Goal: Transaction & Acquisition: Purchase product/service

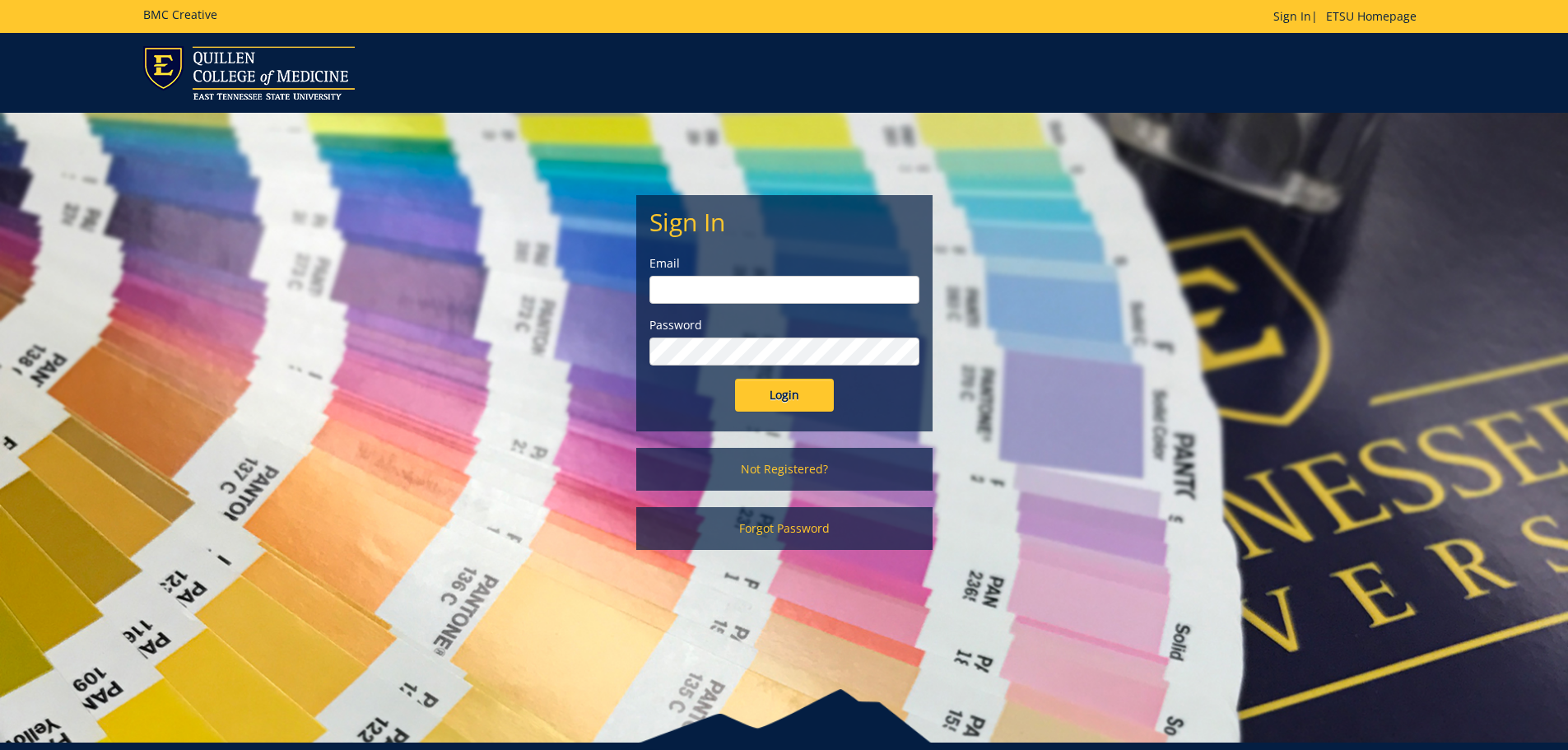
click at [761, 269] on label "Email" at bounding box center [784, 263] width 270 height 17
click at [748, 284] on input "email" at bounding box center [784, 290] width 270 height 28
type input "[EMAIL_ADDRESS][DOMAIN_NAME]"
click at [735, 379] on input "Login" at bounding box center [784, 395] width 99 height 33
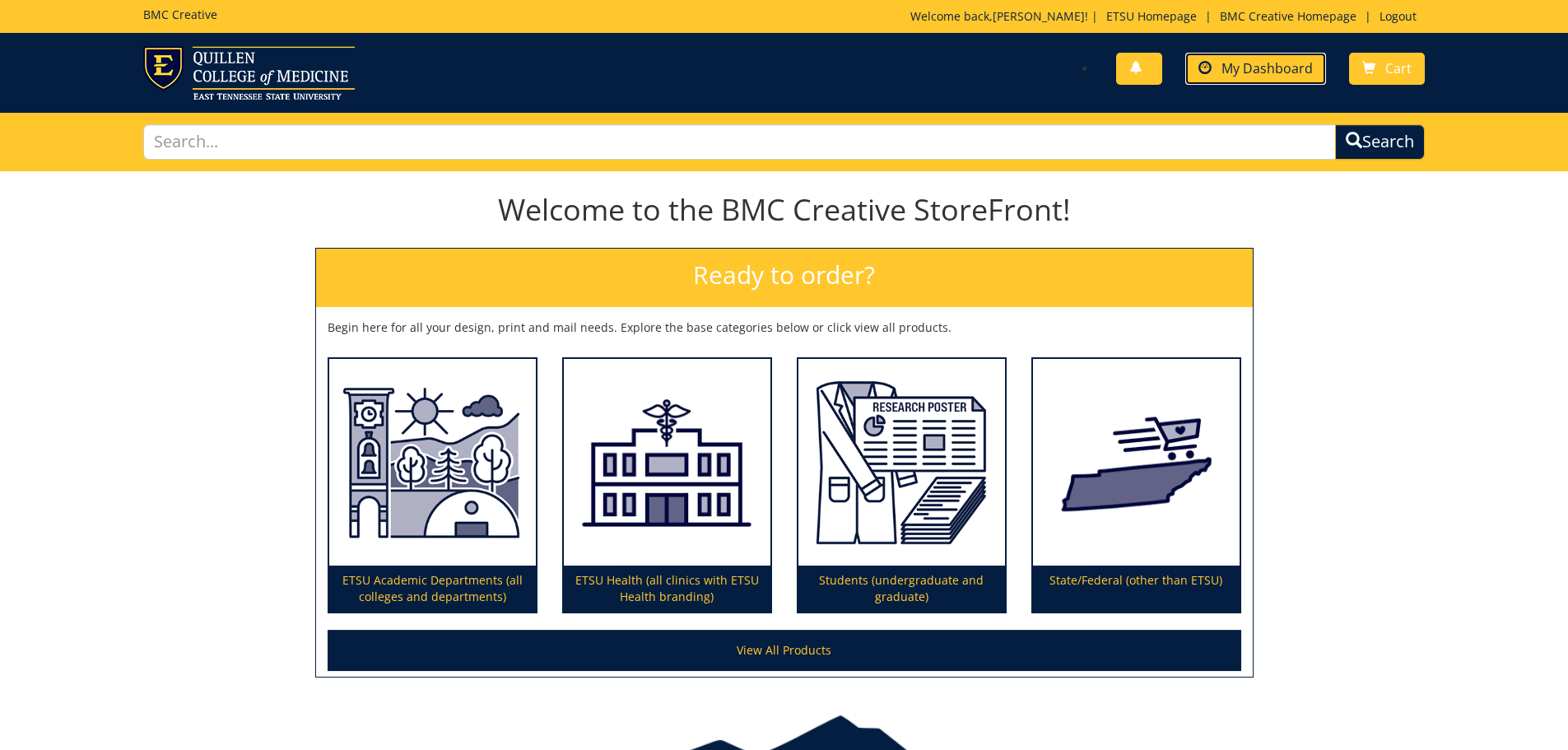
click at [1235, 67] on span "My Dashboard" at bounding box center [1268, 68] width 91 height 18
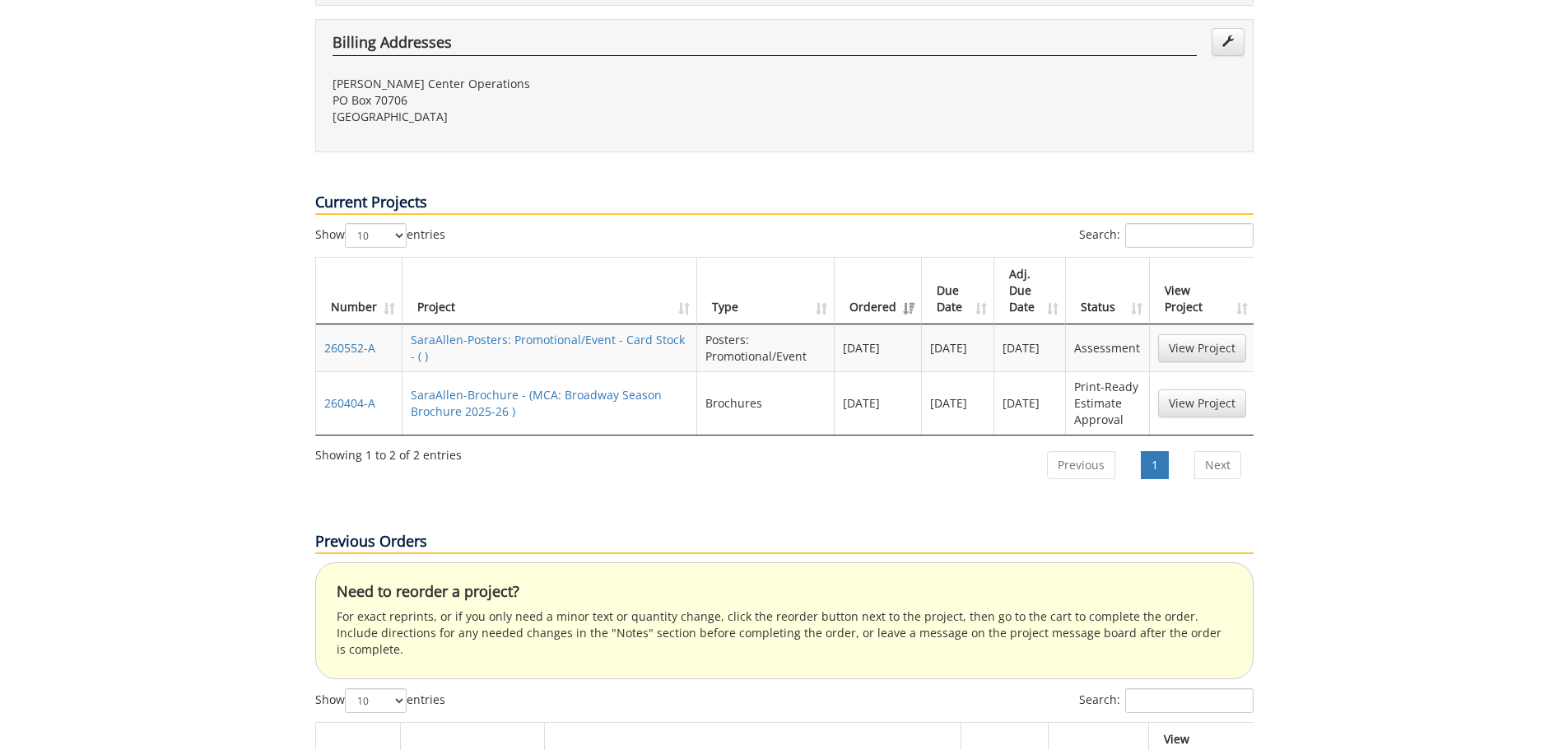
scroll to position [494, 0]
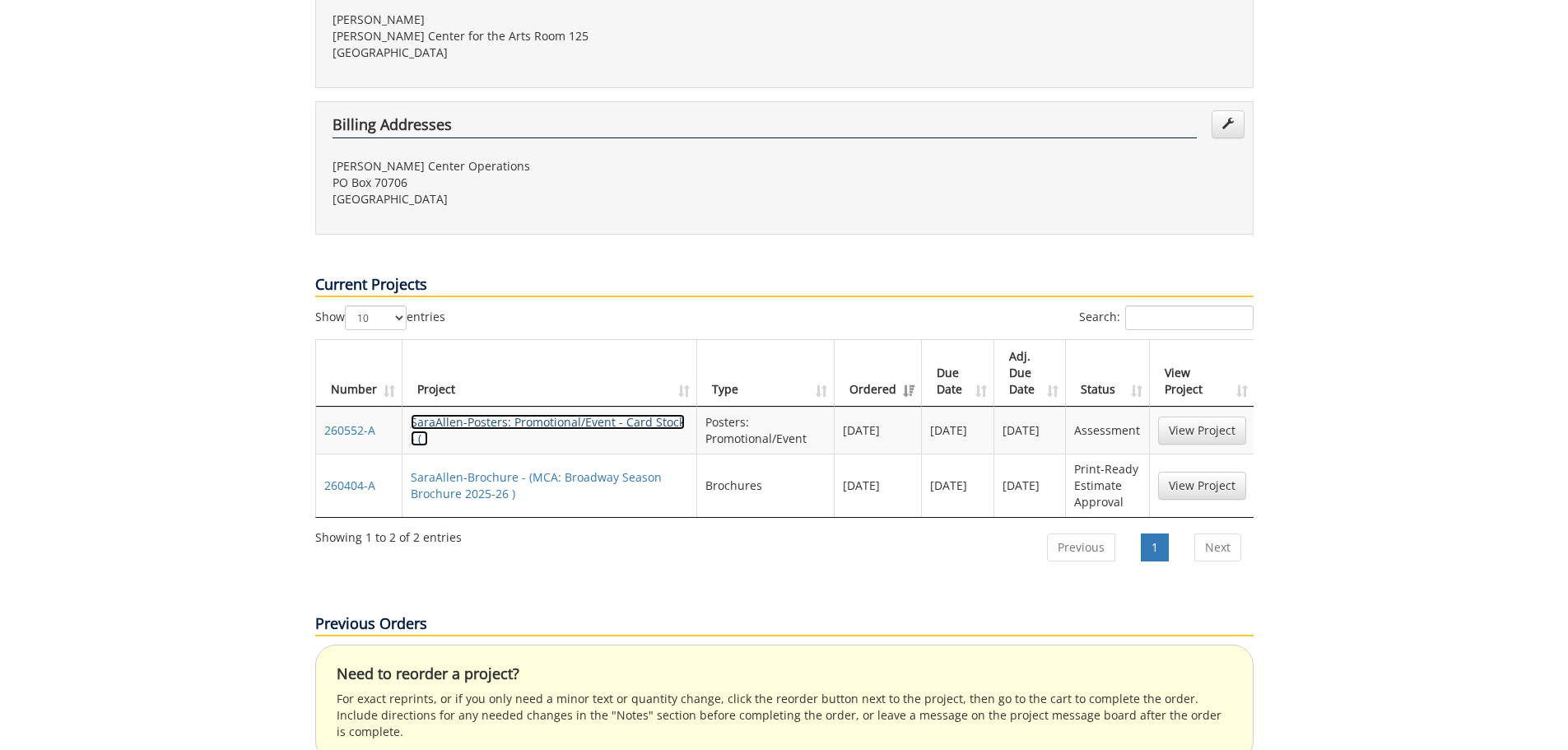
click at [605, 414] on link "SaraAllen-Posters: Promotional/Event - Card Stock - ( )" at bounding box center [548, 430] width 274 height 33
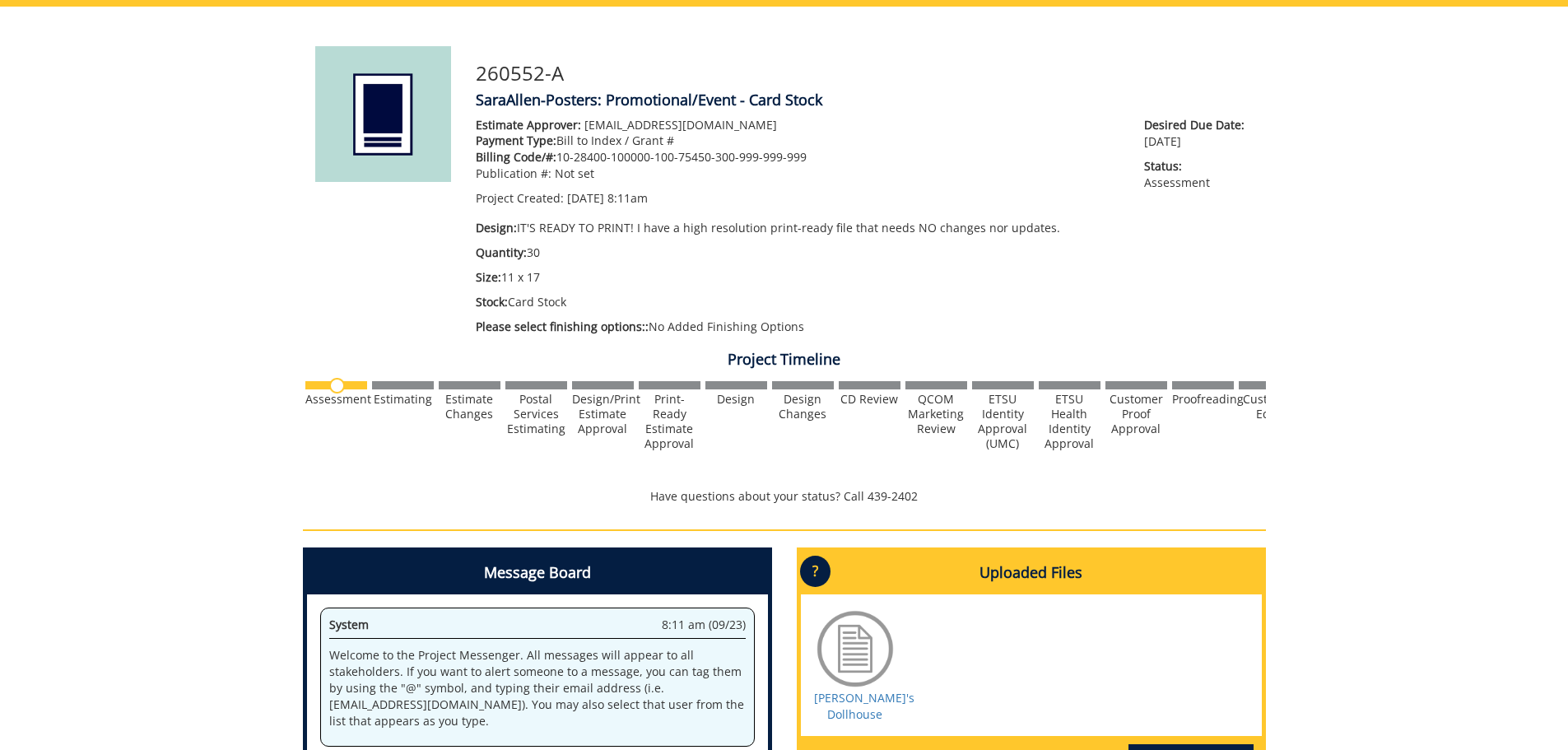
scroll to position [83, 0]
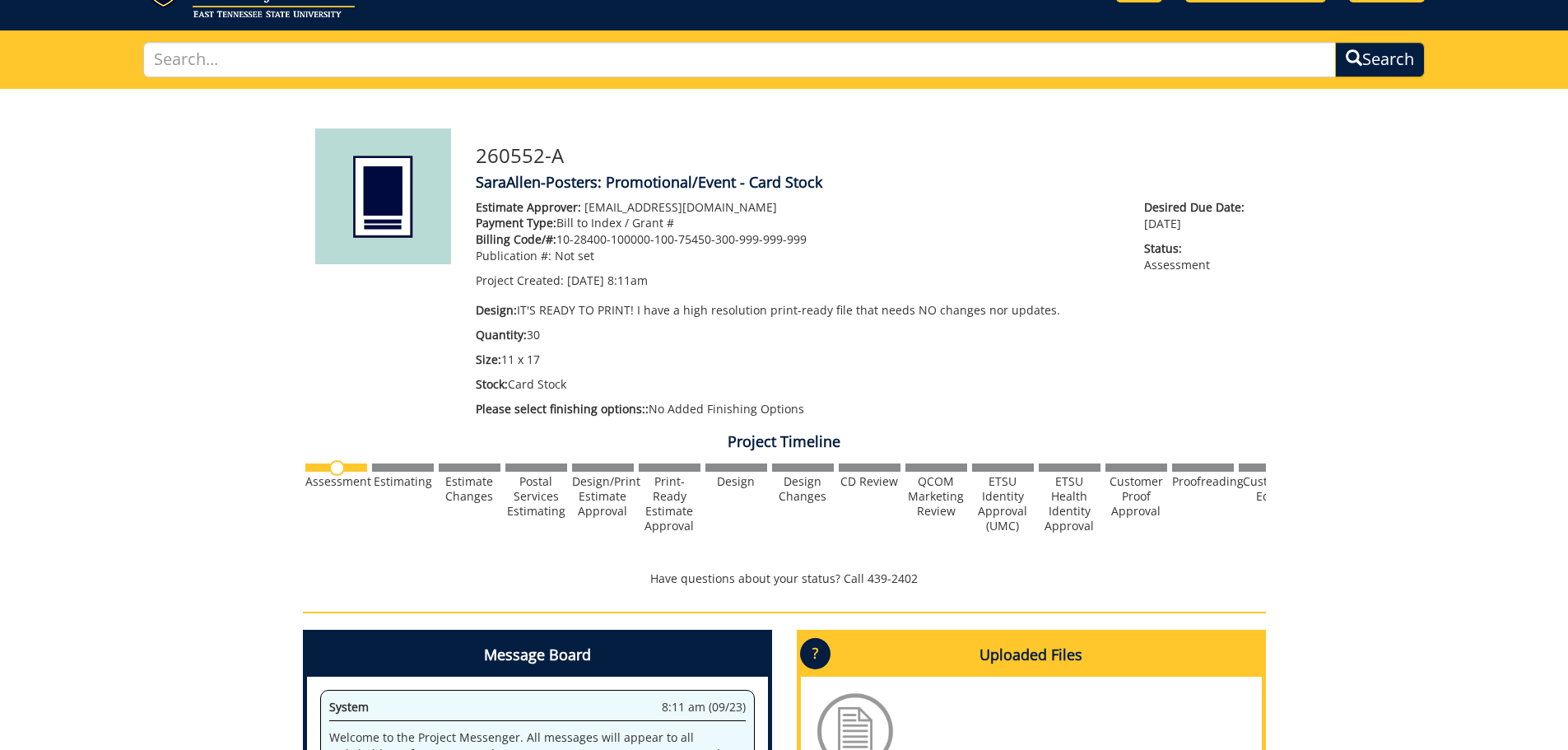
drag, startPoint x: 602, startPoint y: 284, endPoint x: 738, endPoint y: 288, distance: 136.1
click at [734, 288] on p "Project Created: [DATE] 8:11am" at bounding box center [798, 281] width 644 height 17
click at [780, 288] on p "Project Created: [DATE] 8:11am" at bounding box center [798, 281] width 644 height 17
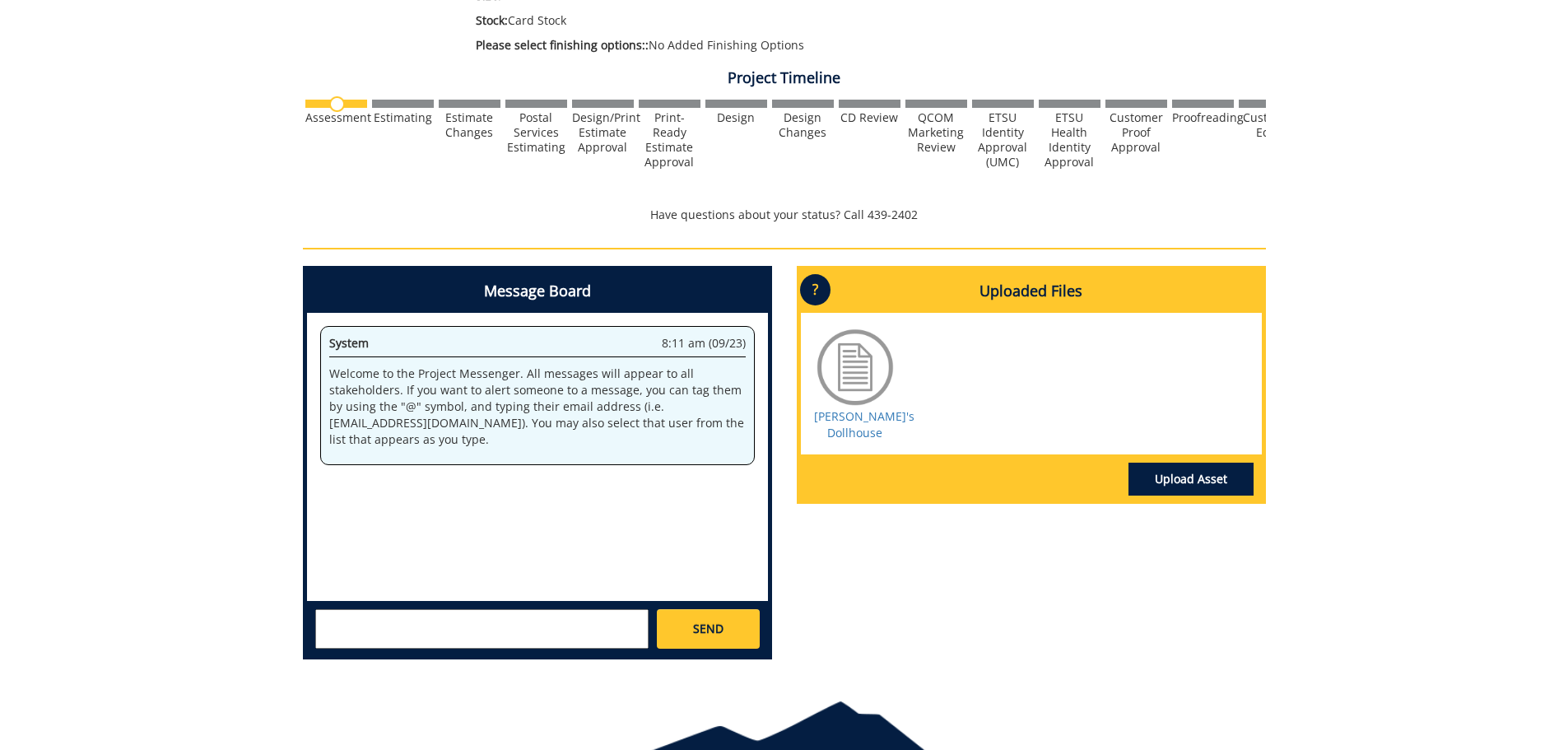
scroll to position [529, 0]
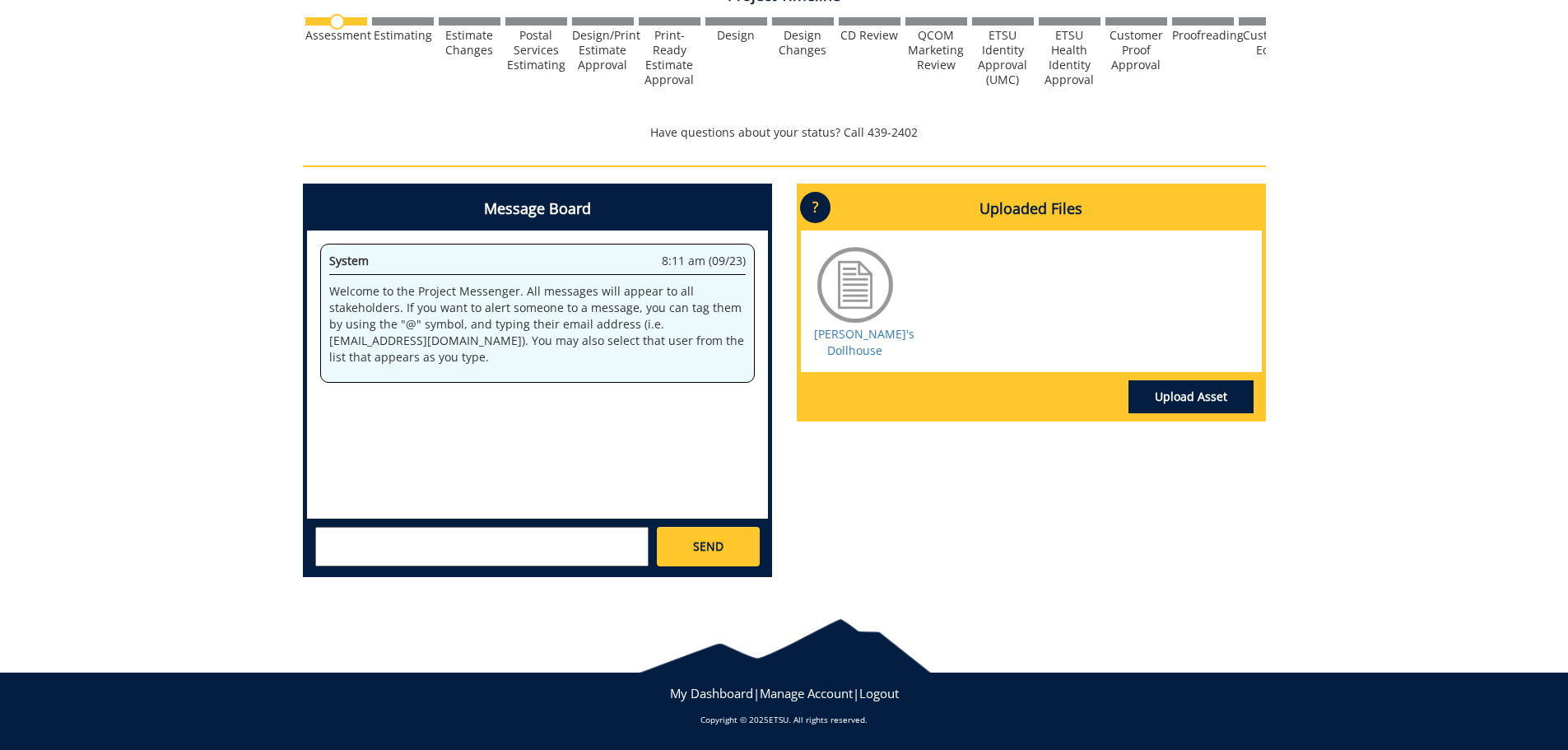
click at [475, 554] on textarea at bounding box center [482, 547] width 334 height 39
type textarea "@[EMAIL_ADDRESS][DOMAIN_NAME] Just checking back on this project."
click at [721, 563] on link "SEND" at bounding box center [708, 547] width 102 height 39
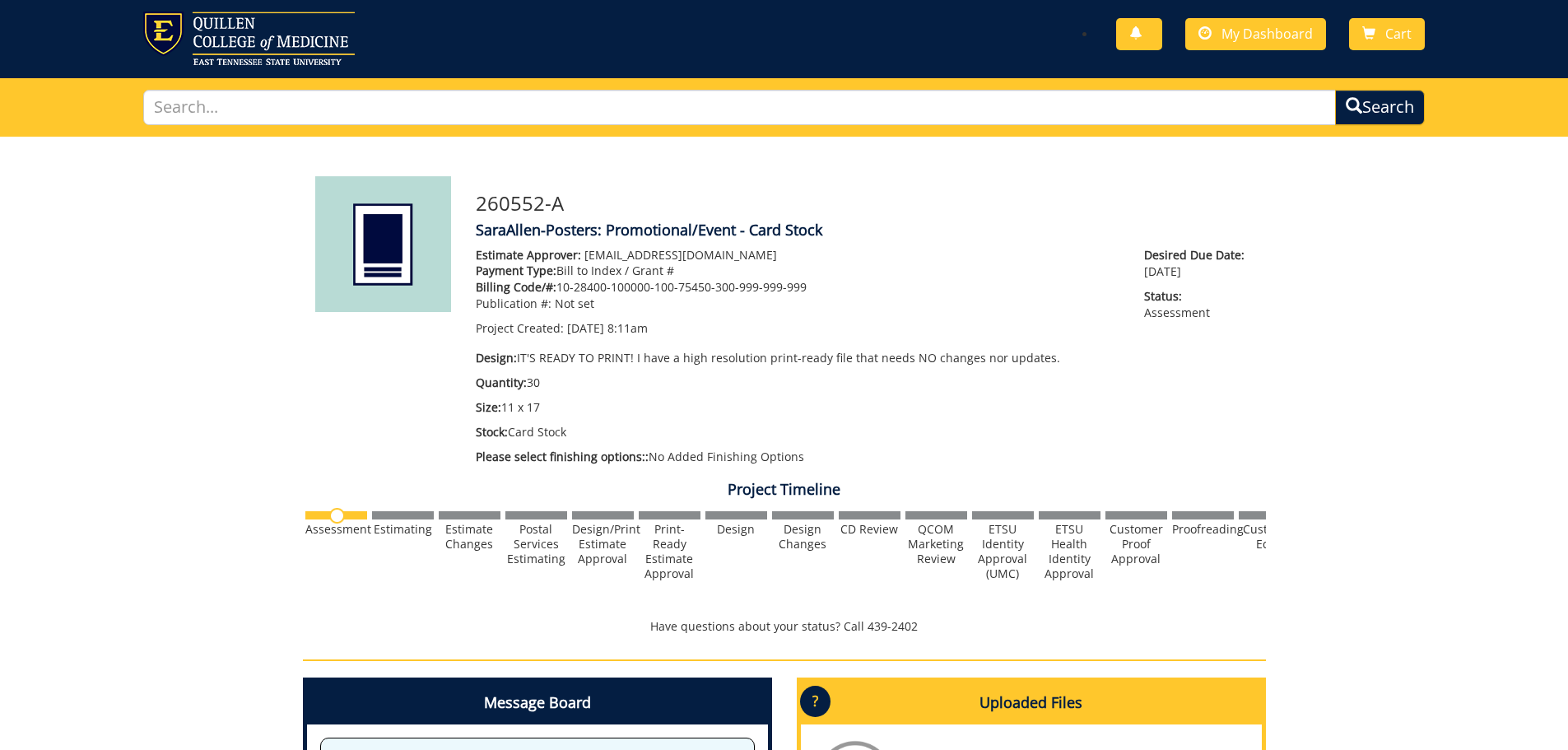
scroll to position [0, 0]
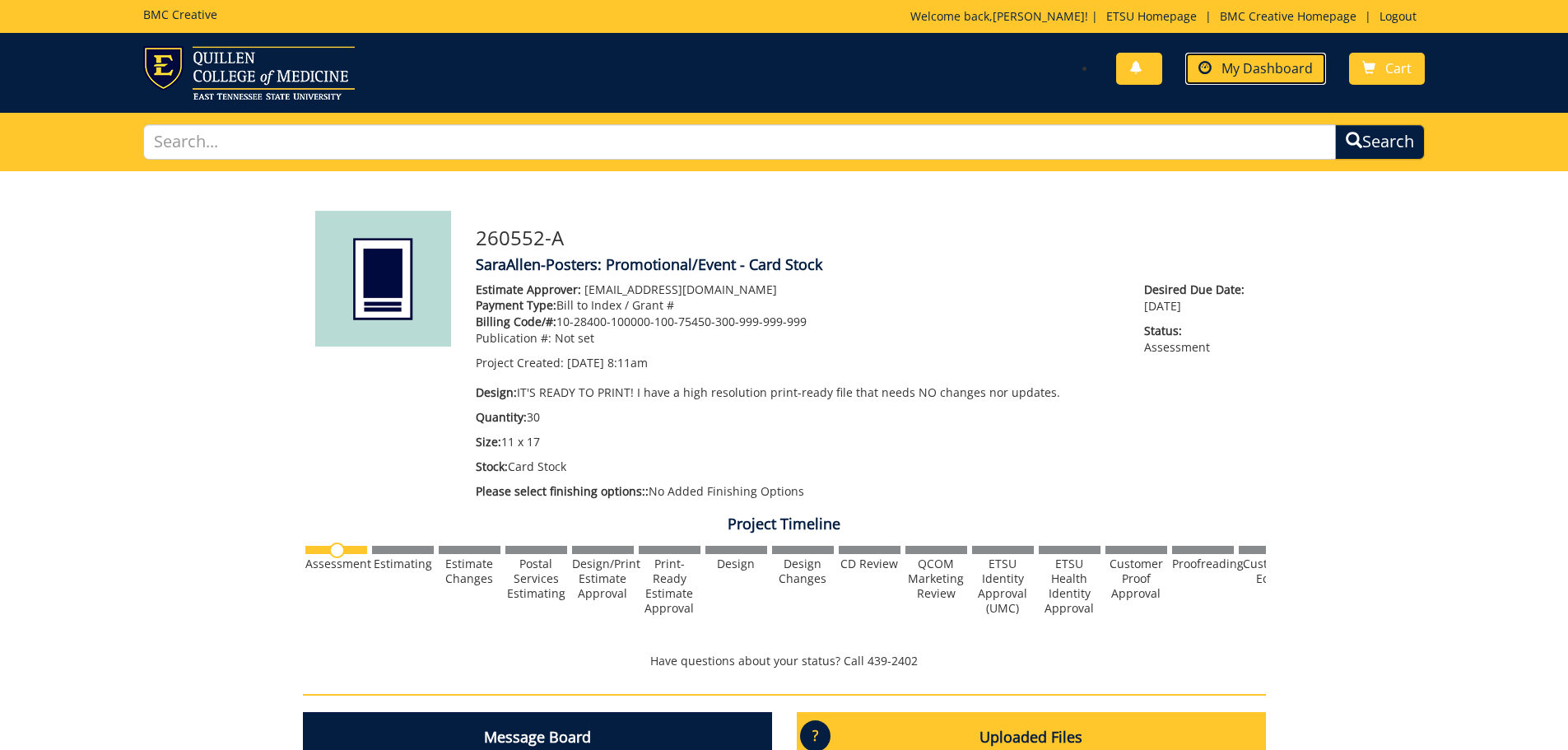
click at [1297, 66] on span "My Dashboard" at bounding box center [1268, 68] width 91 height 18
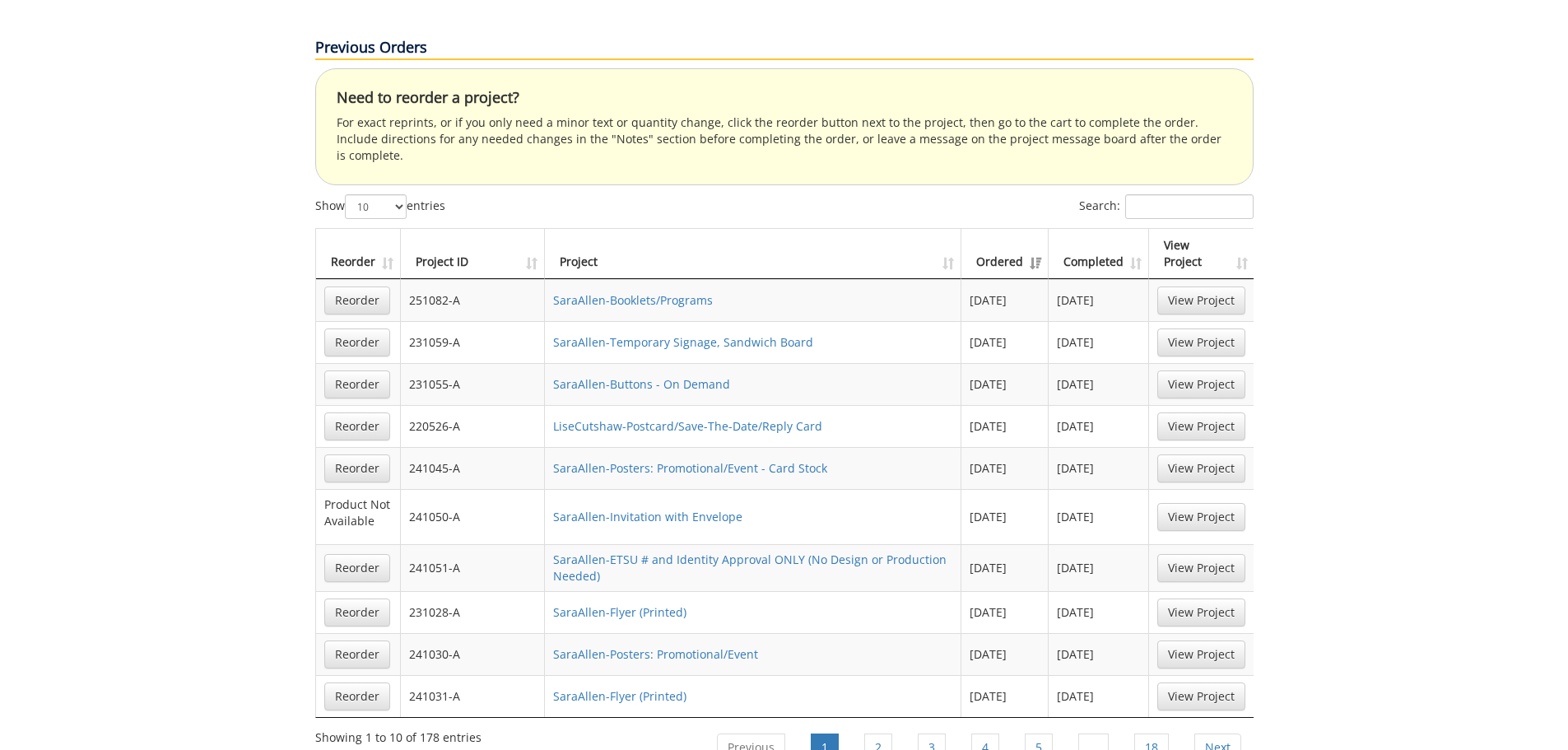
scroll to position [988, 0]
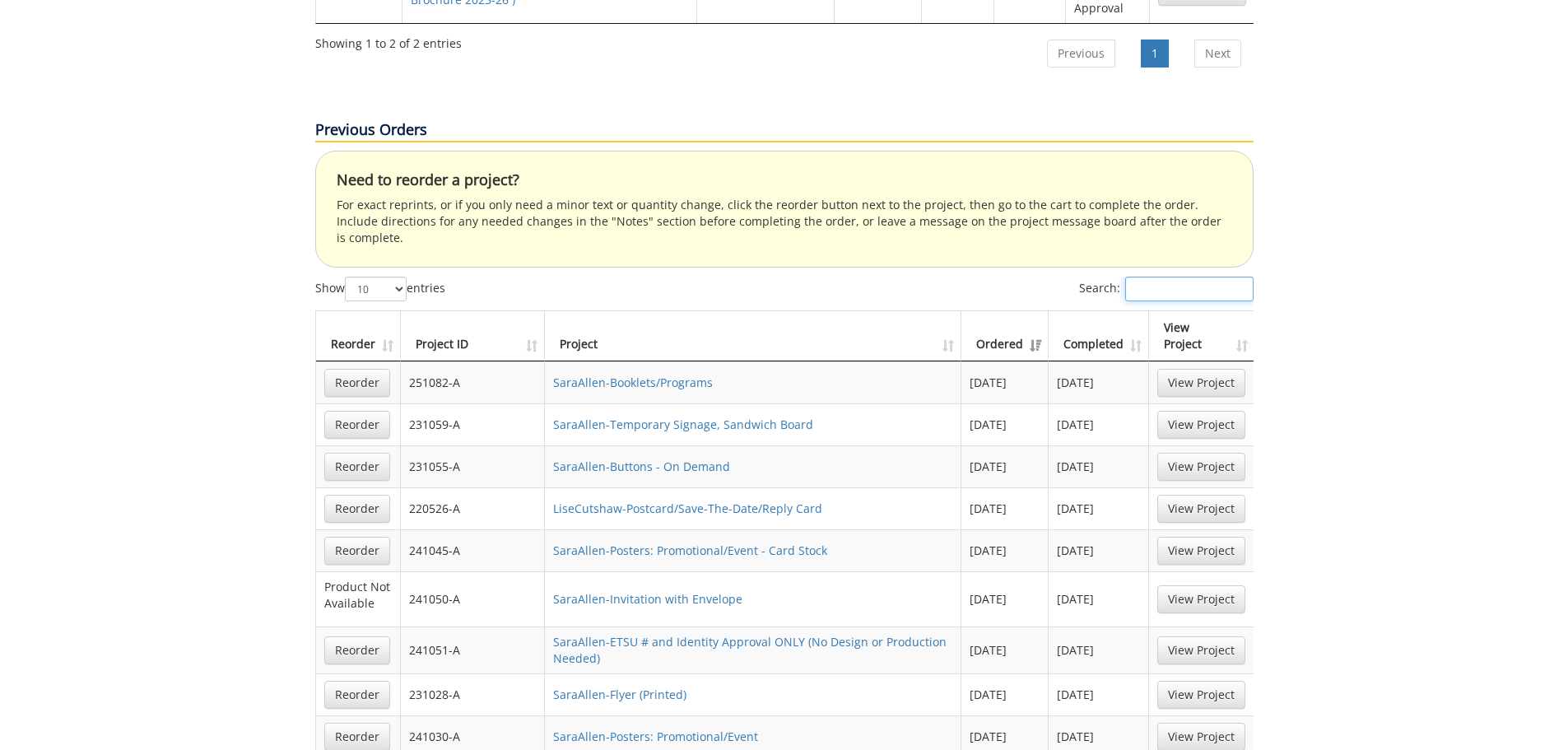
click at [1164, 276] on input "Search:" at bounding box center [1189, 288] width 128 height 25
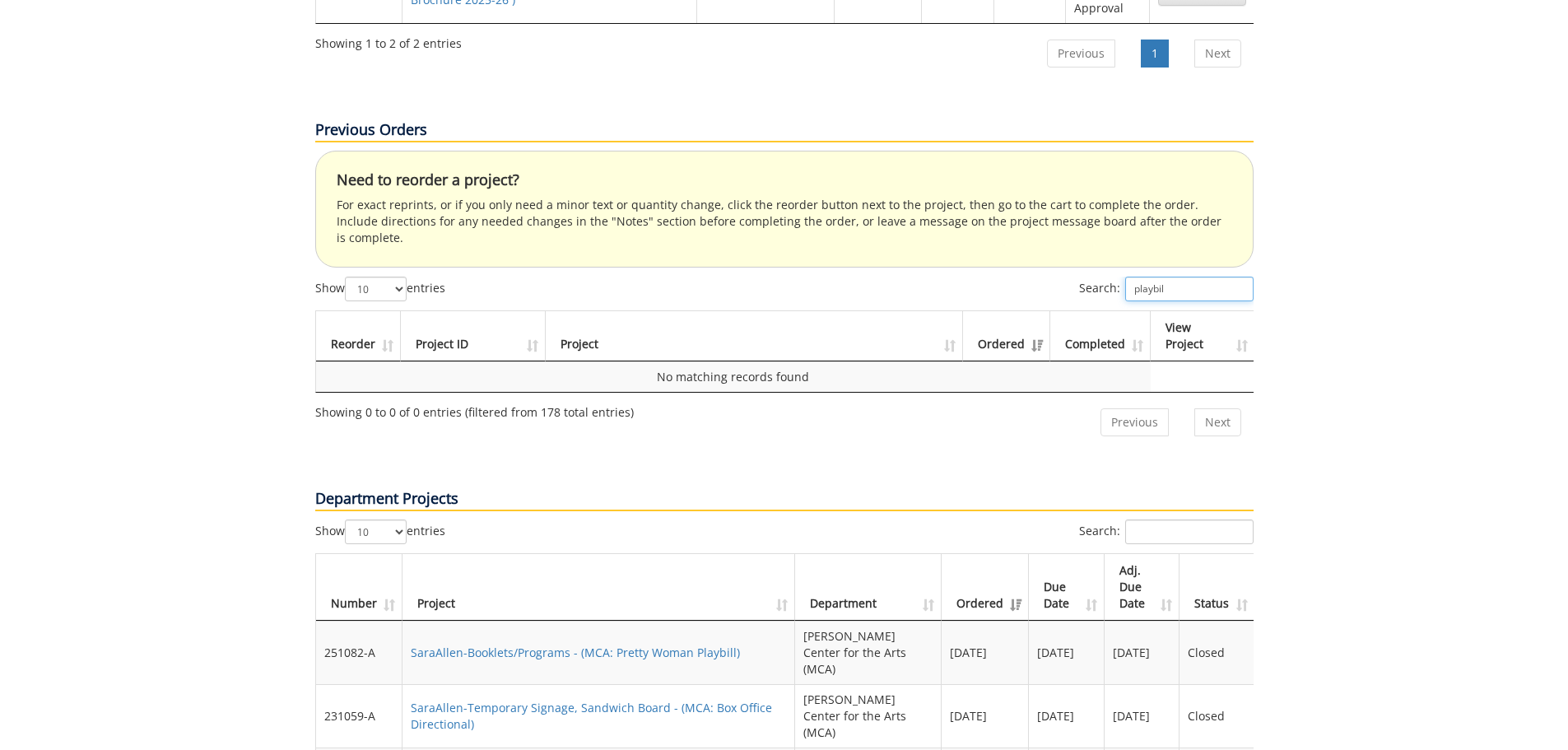
type input "playbill"
drag, startPoint x: 1188, startPoint y: 236, endPoint x: 1075, endPoint y: 224, distance: 113.6
click at [1075, 276] on div "Search: playbill" at bounding box center [1019, 290] width 470 height 29
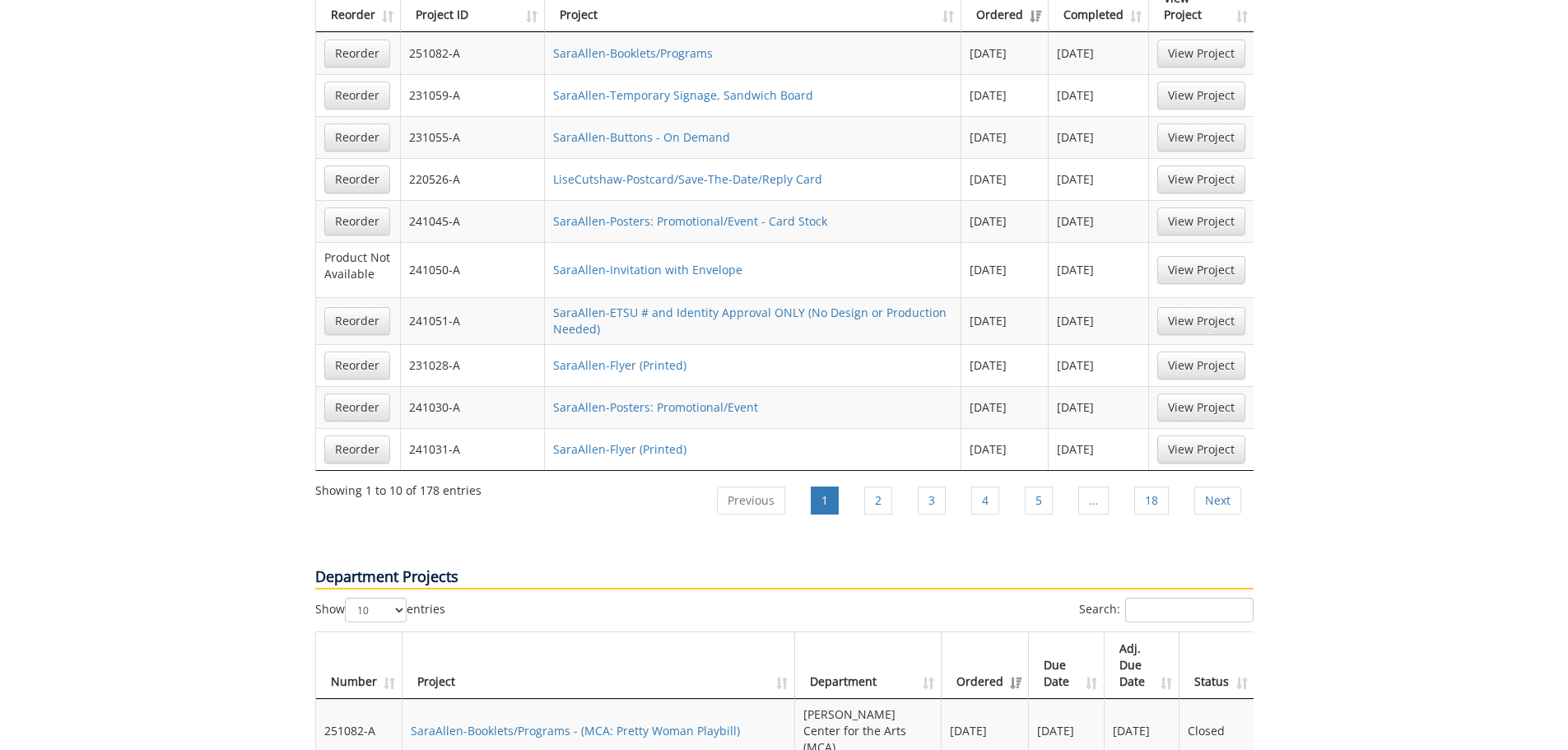
scroll to position [1482, 0]
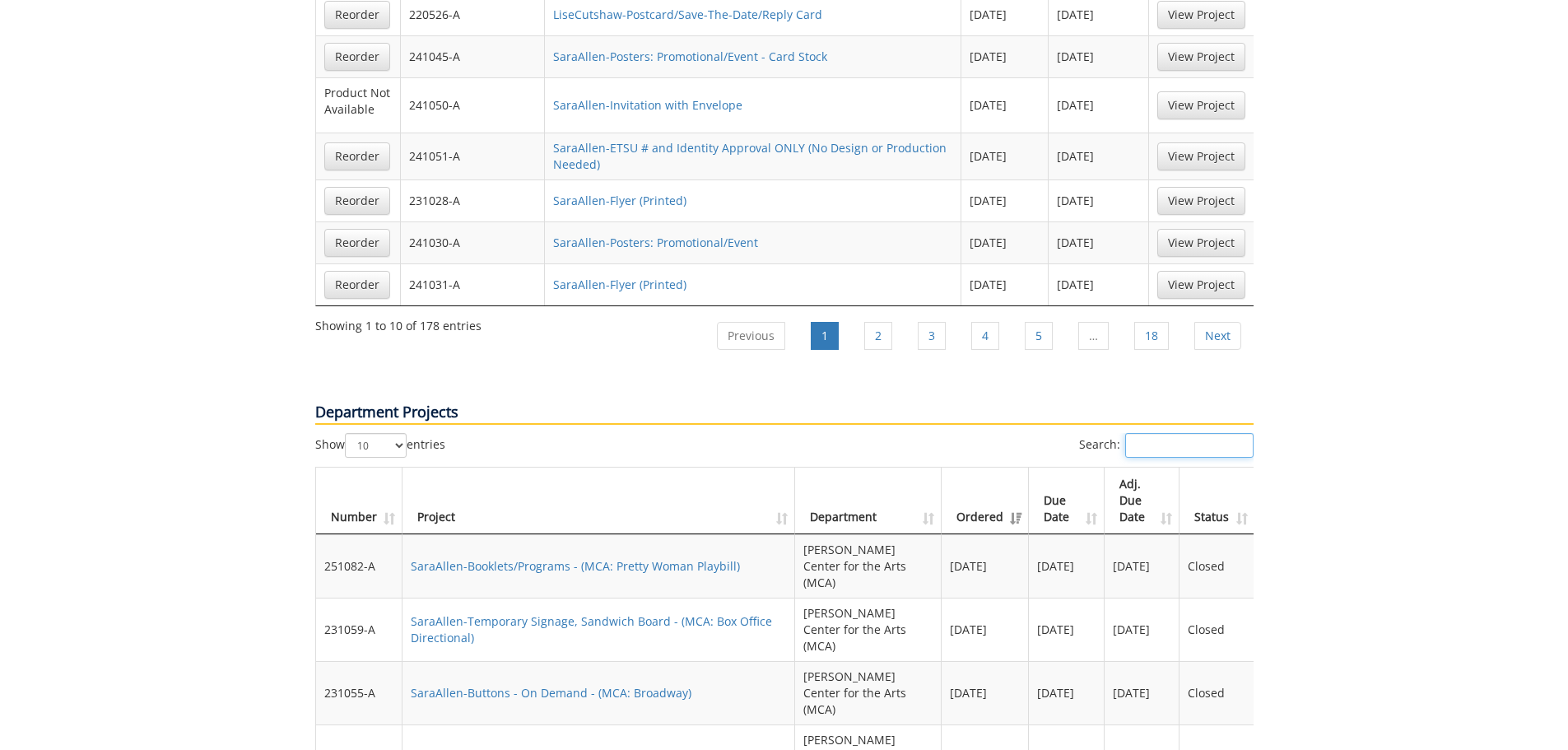
click at [1171, 434] on input "Search:" at bounding box center [1189, 446] width 128 height 25
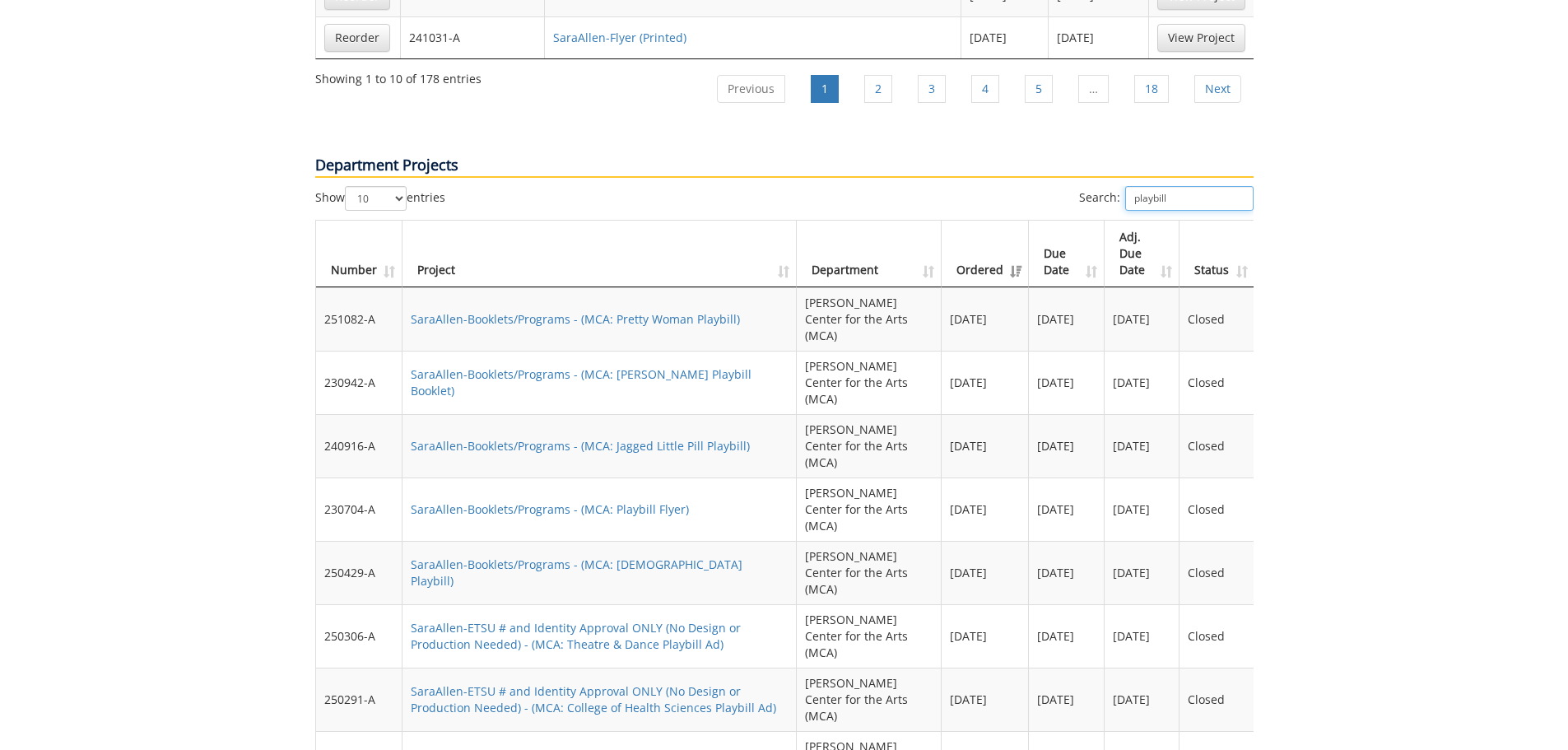
scroll to position [1812, 0]
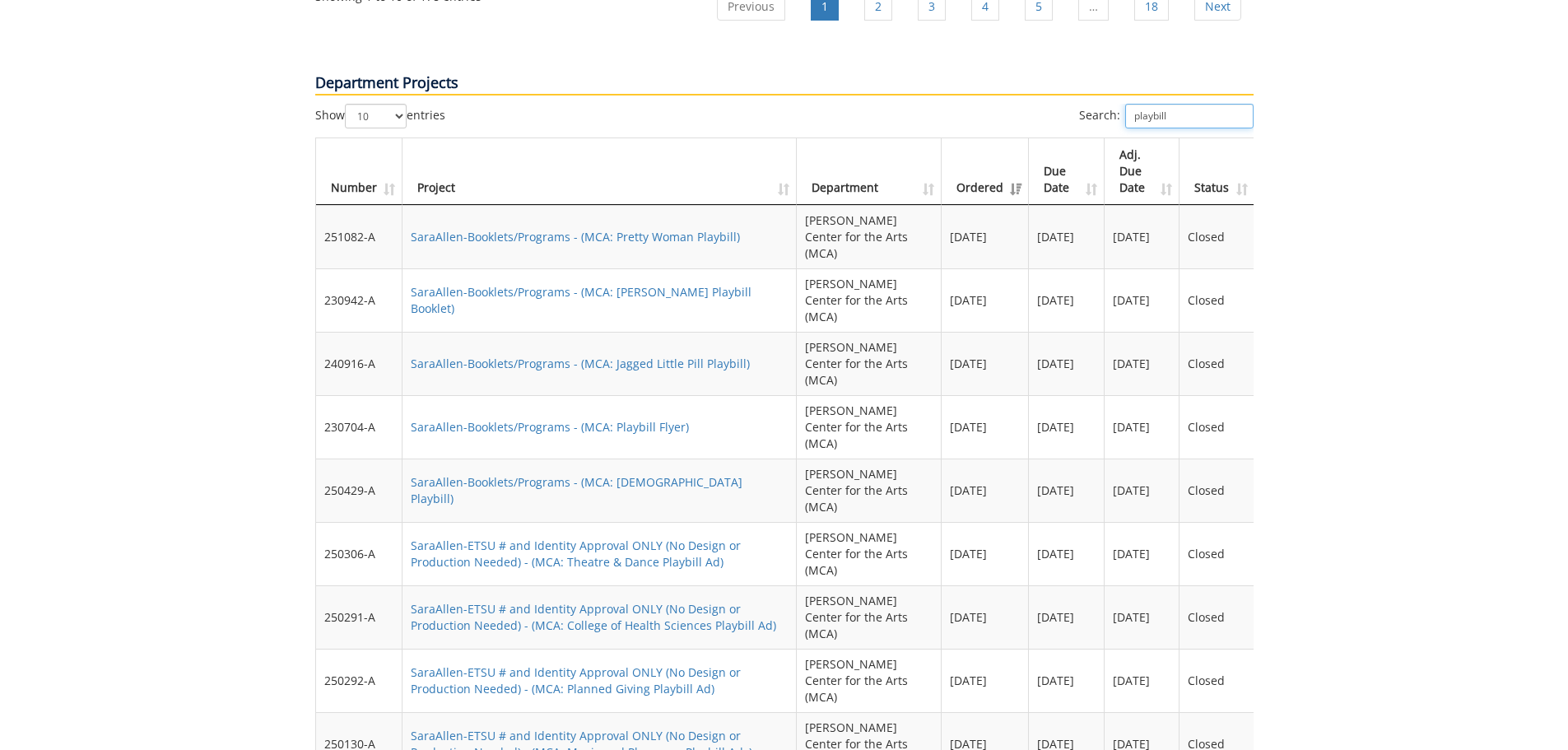
type input "playbill"
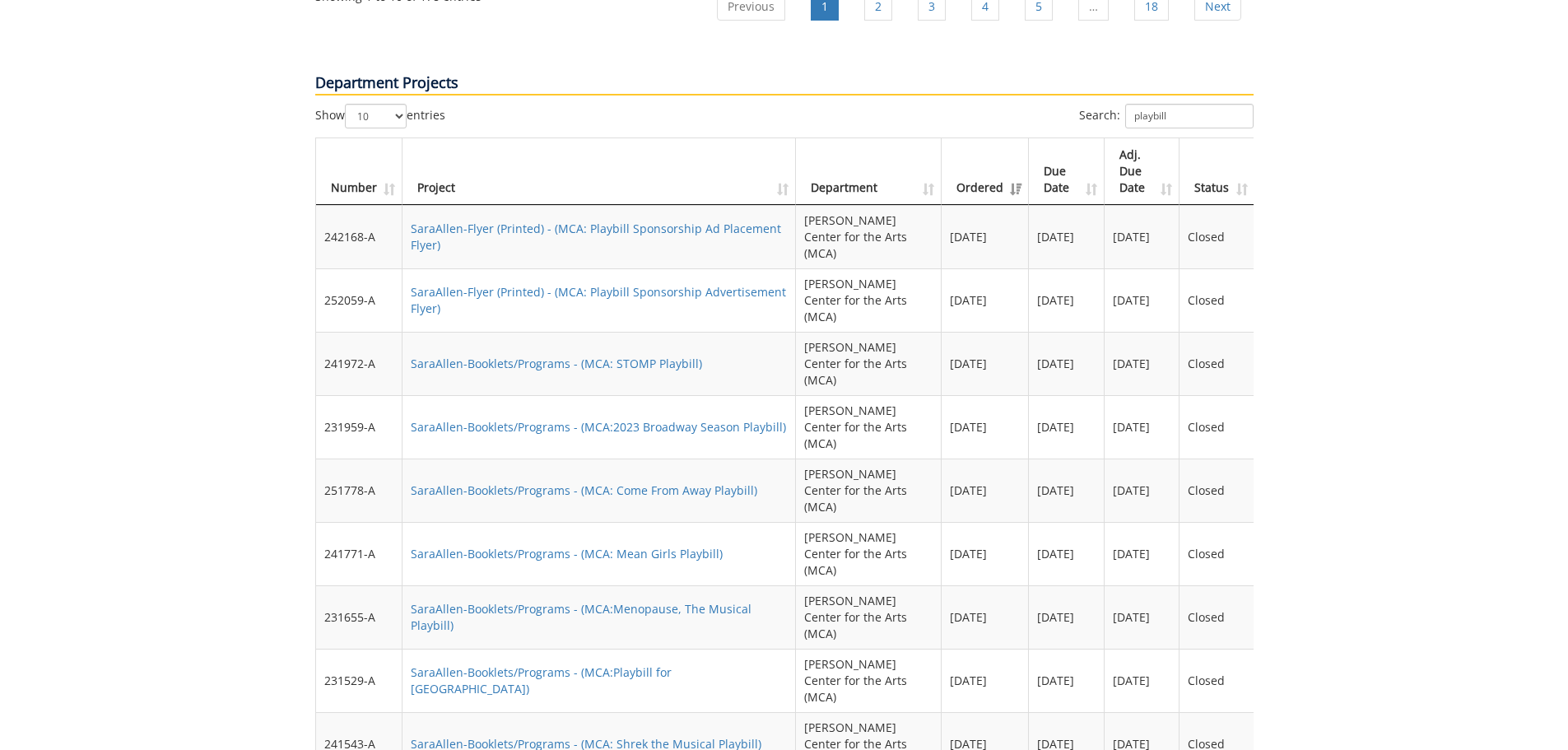
drag, startPoint x: 1146, startPoint y: 663, endPoint x: 1081, endPoint y: 604, distance: 87.8
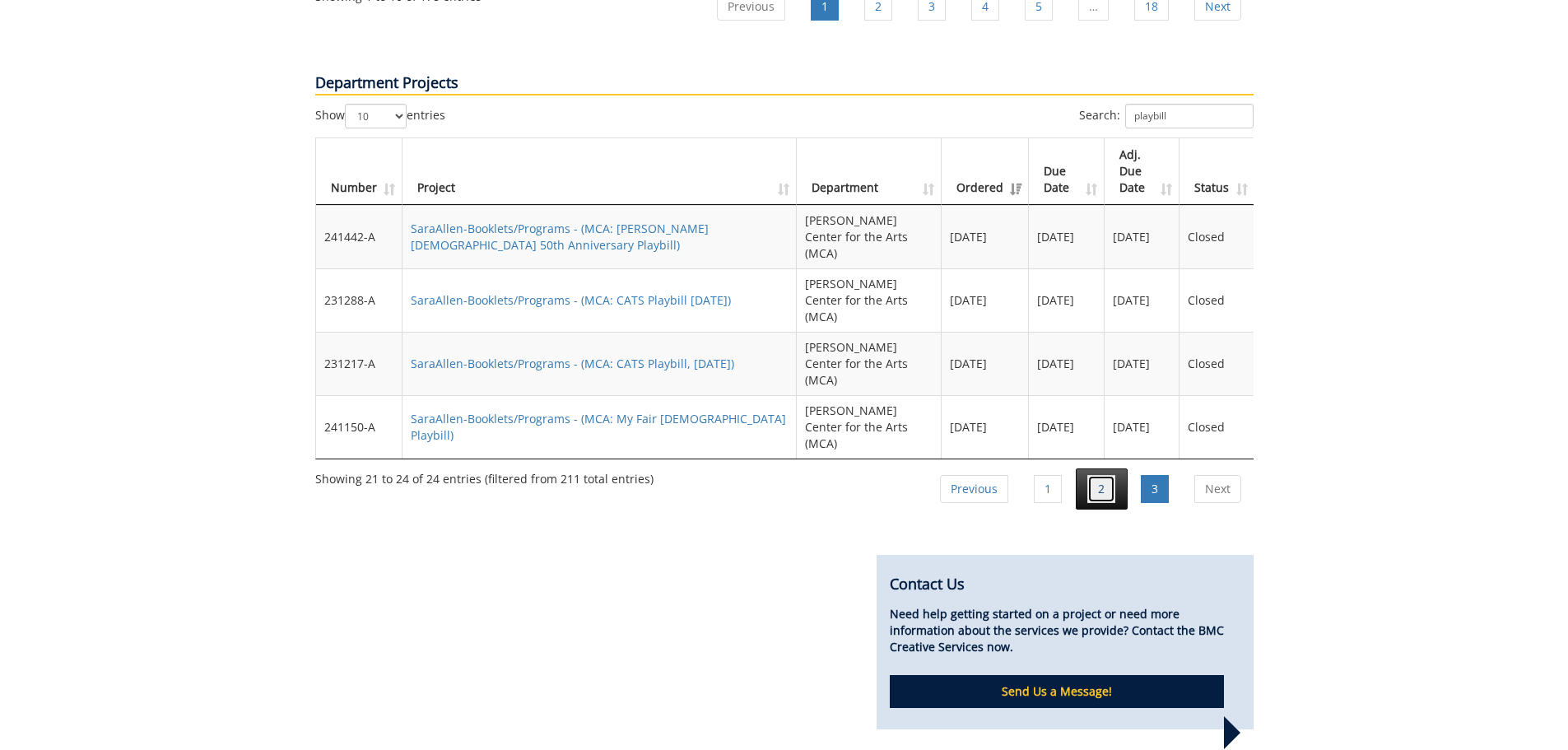
click at [1105, 475] on link "2" at bounding box center [1101, 489] width 28 height 28
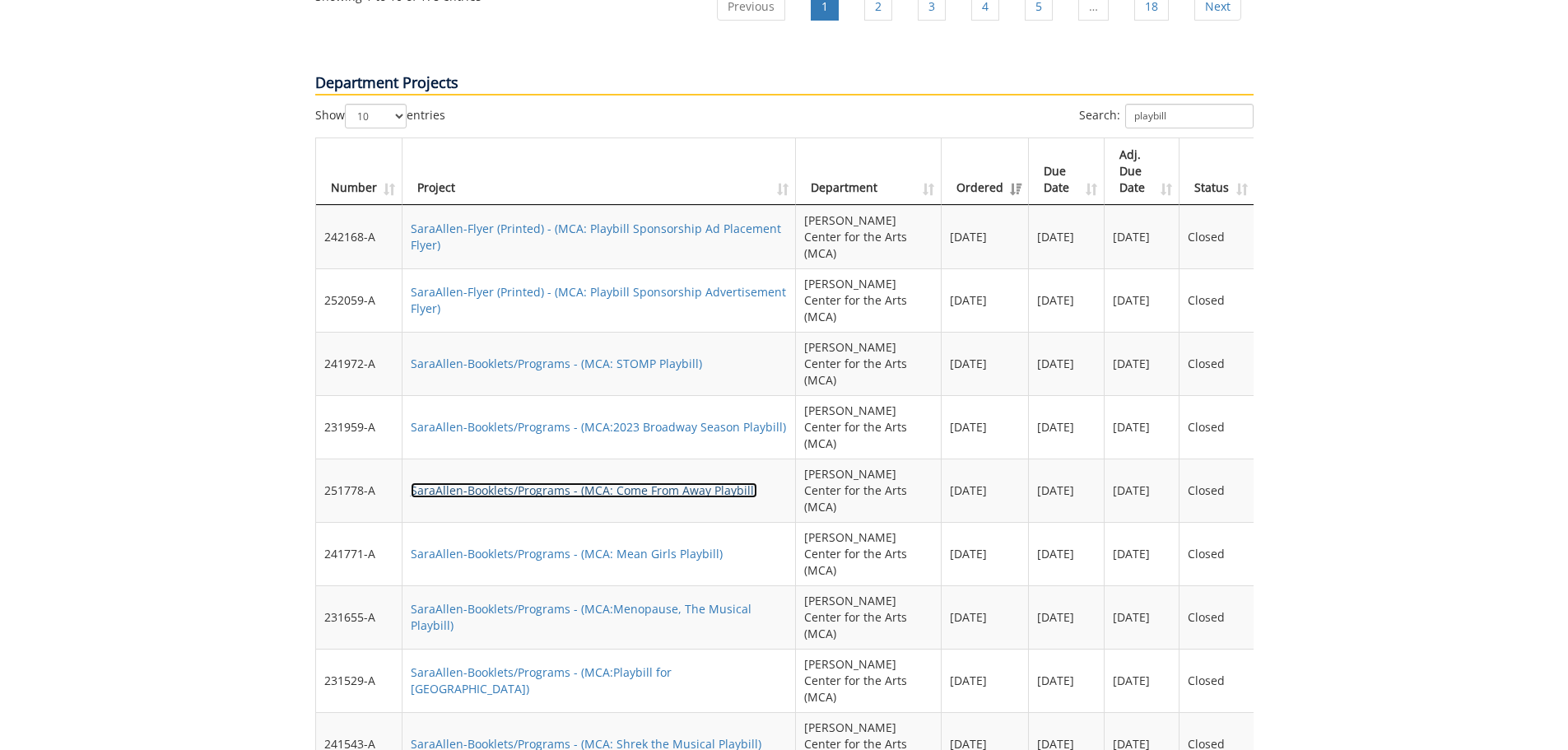
click at [703, 483] on link "SaraAllen-Booklets/Programs - (MCA: Come From Away Playbill)" at bounding box center [584, 490] width 347 height 16
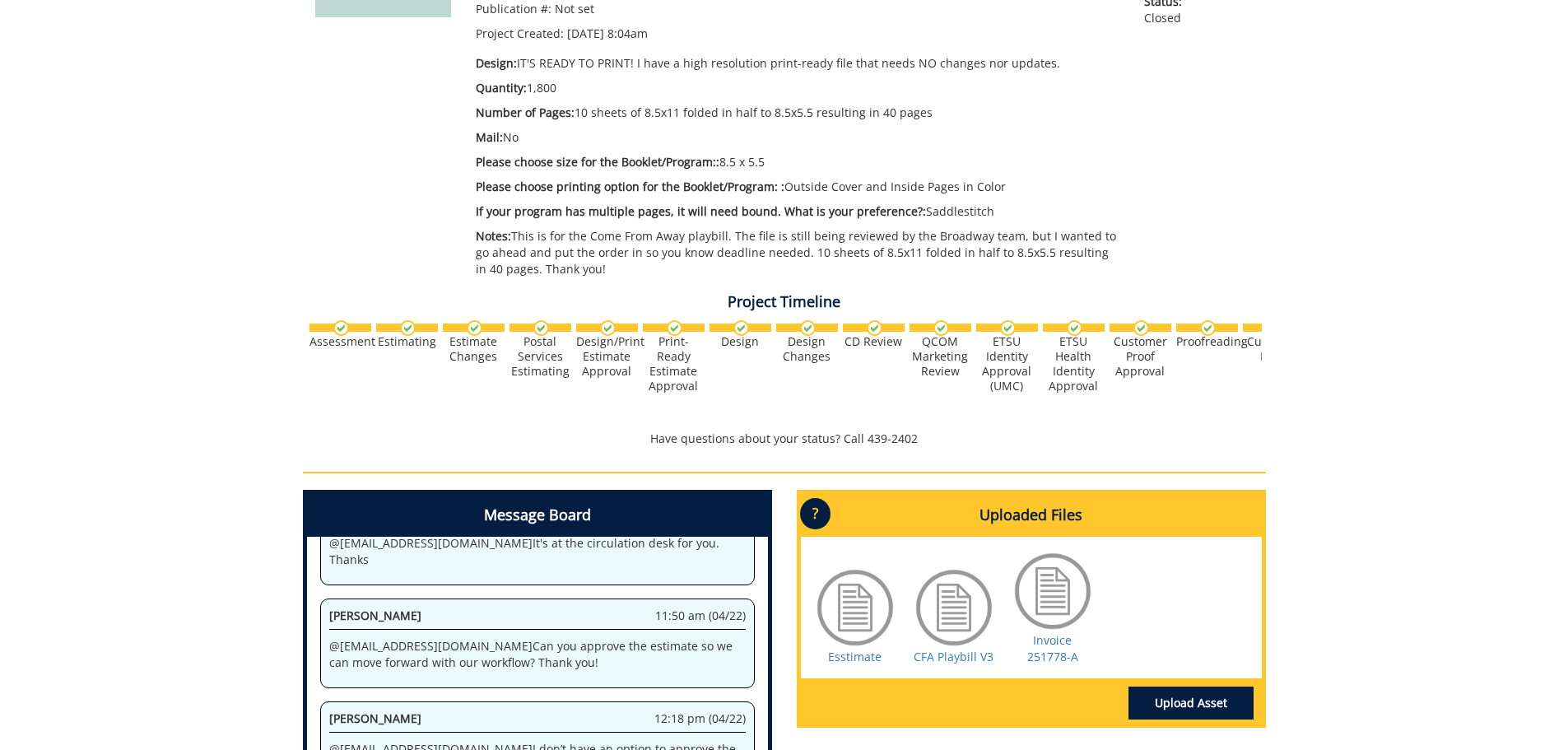
scroll to position [248, 0]
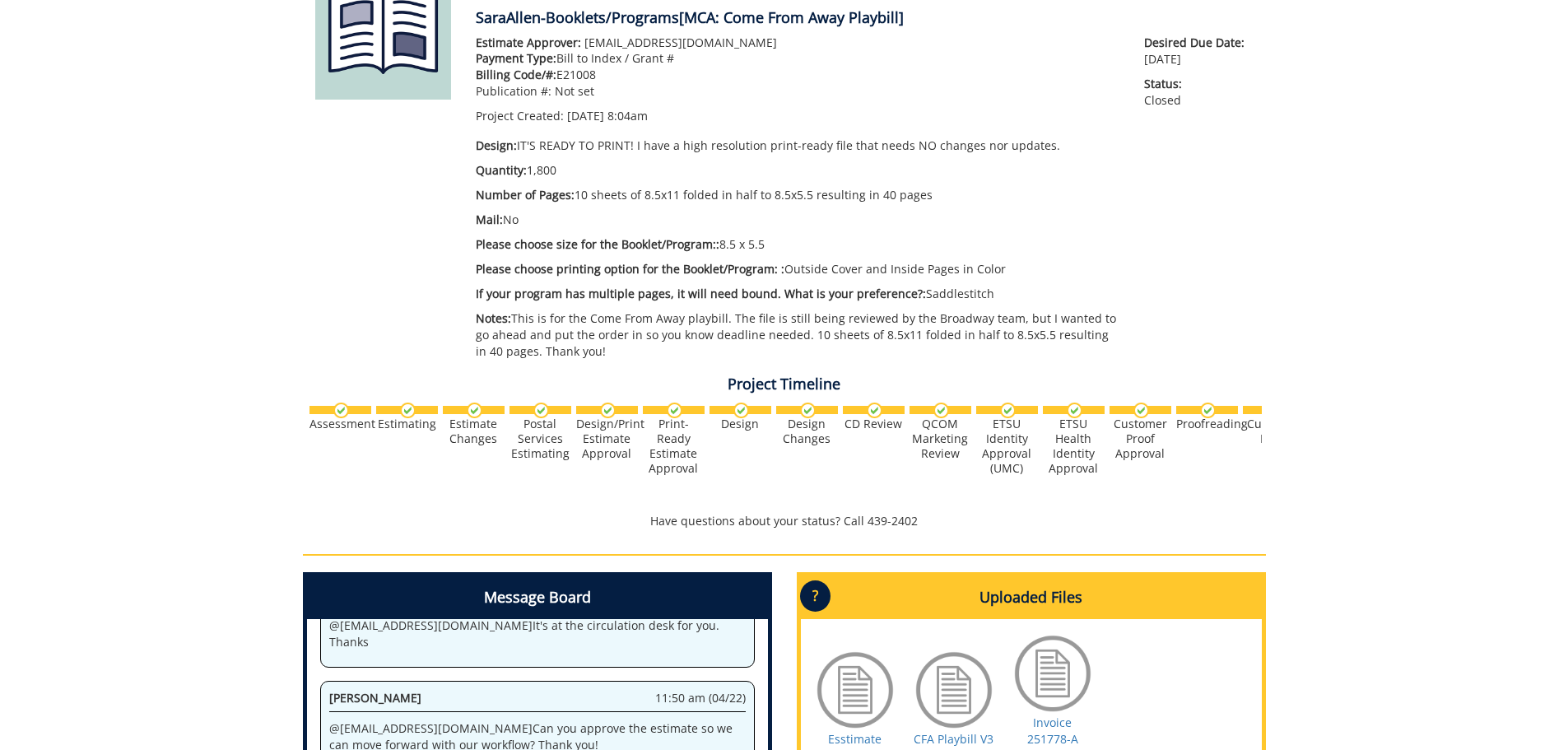
drag, startPoint x: 928, startPoint y: 192, endPoint x: 576, endPoint y: 197, distance: 352.0
click at [576, 197] on p "Number of Pages: 10 sheets of 8.5x11 folded in half to 8.5x5.5 resulting in 40 …" at bounding box center [798, 195] width 644 height 17
copy p "10 sheets of 8.5x11 folded in half to 8.5x5.5 resulting in 40 pages"
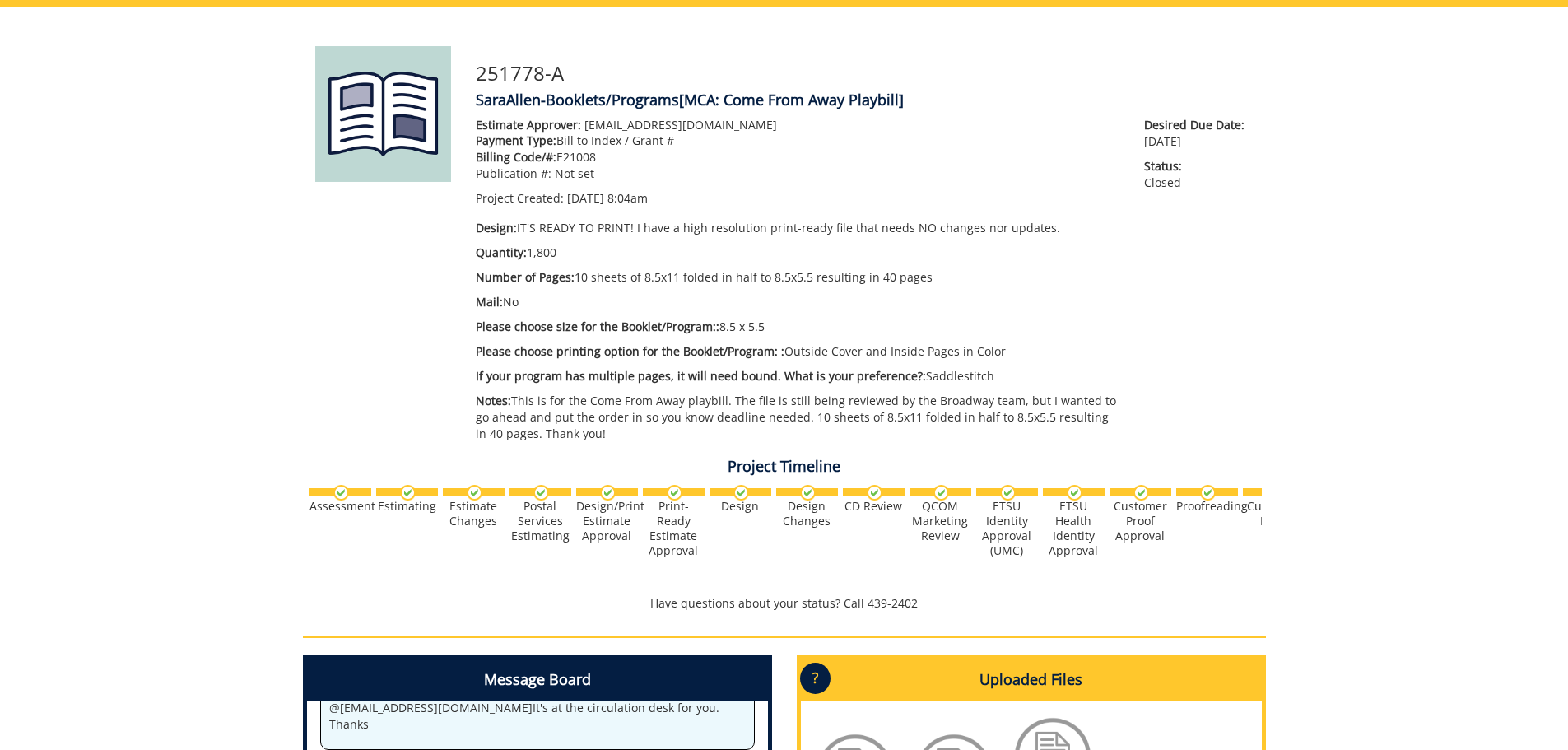
scroll to position [0, 0]
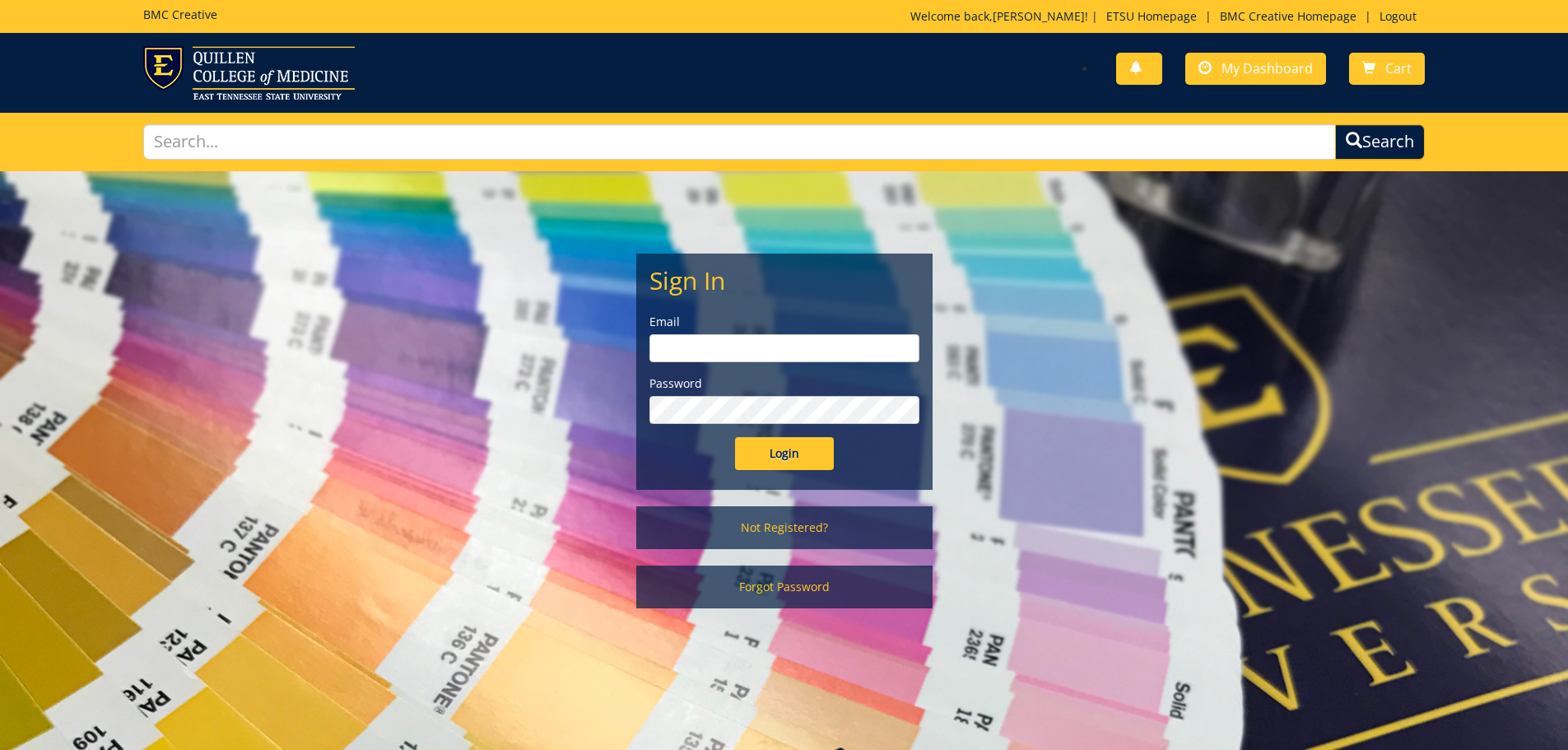
click at [759, 351] on input "email" at bounding box center [784, 348] width 270 height 28
type input "[EMAIL_ADDRESS][DOMAIN_NAME]"
click at [735, 437] on input "Login" at bounding box center [784, 453] width 99 height 33
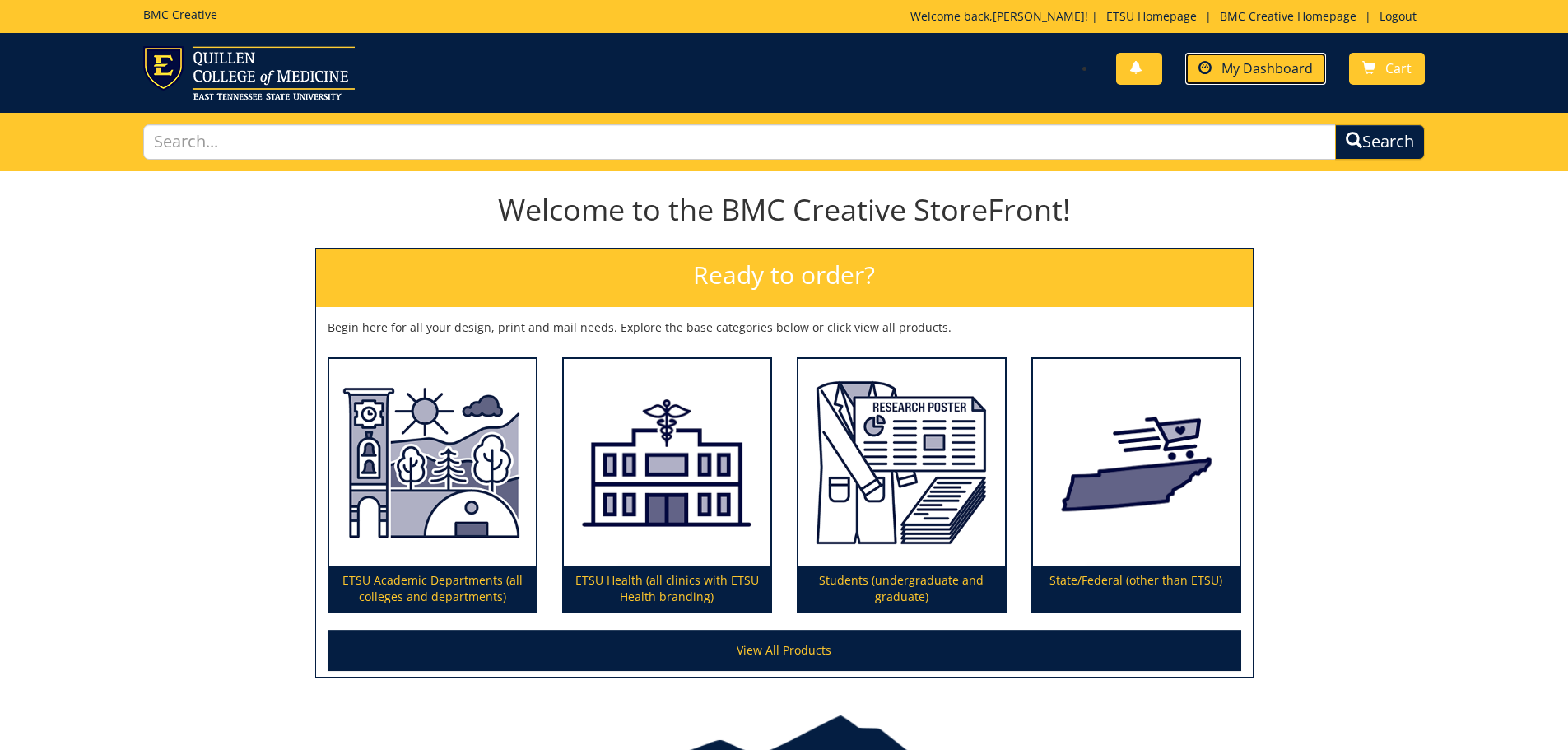
click at [1239, 74] on span "My Dashboard" at bounding box center [1268, 68] width 91 height 18
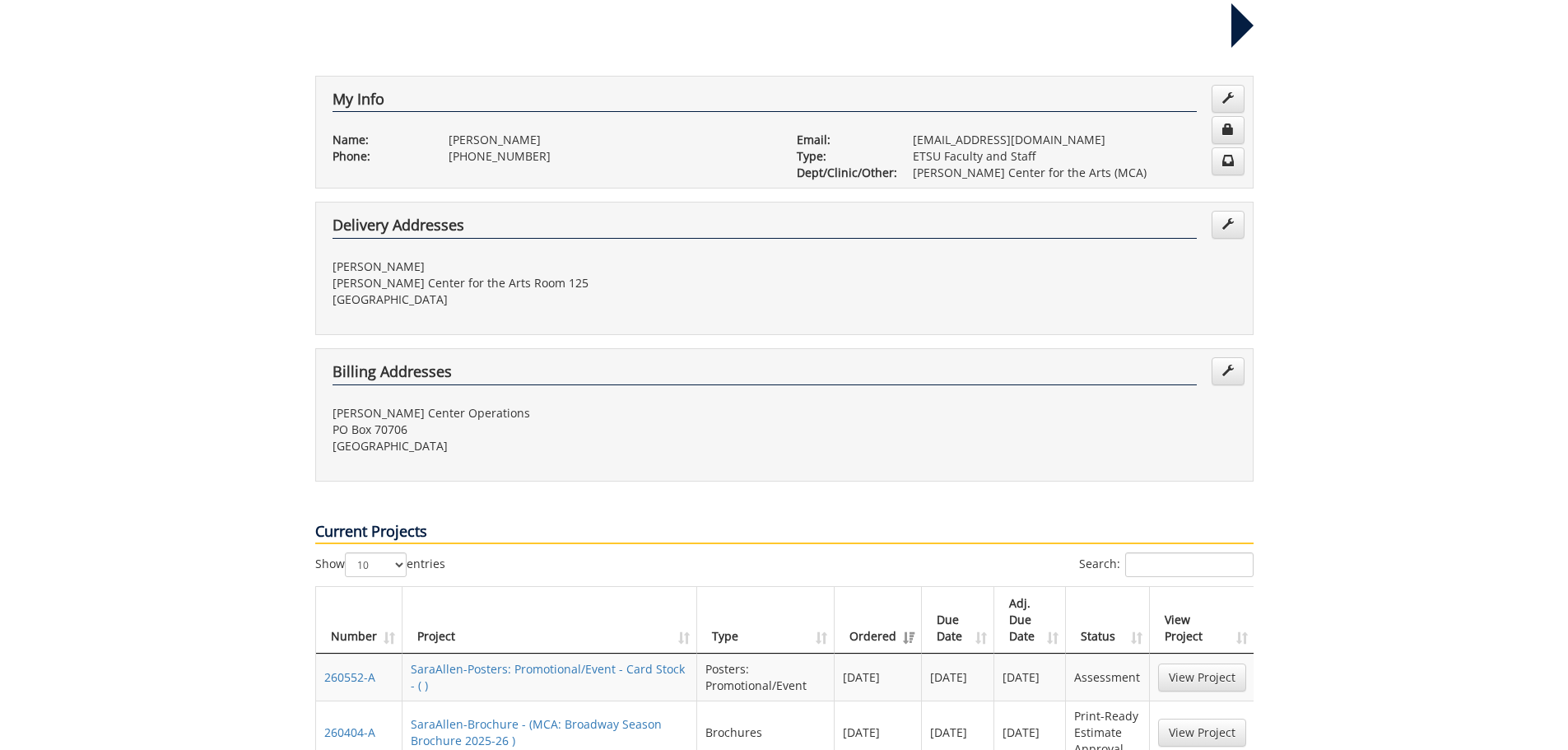
scroll to position [83, 0]
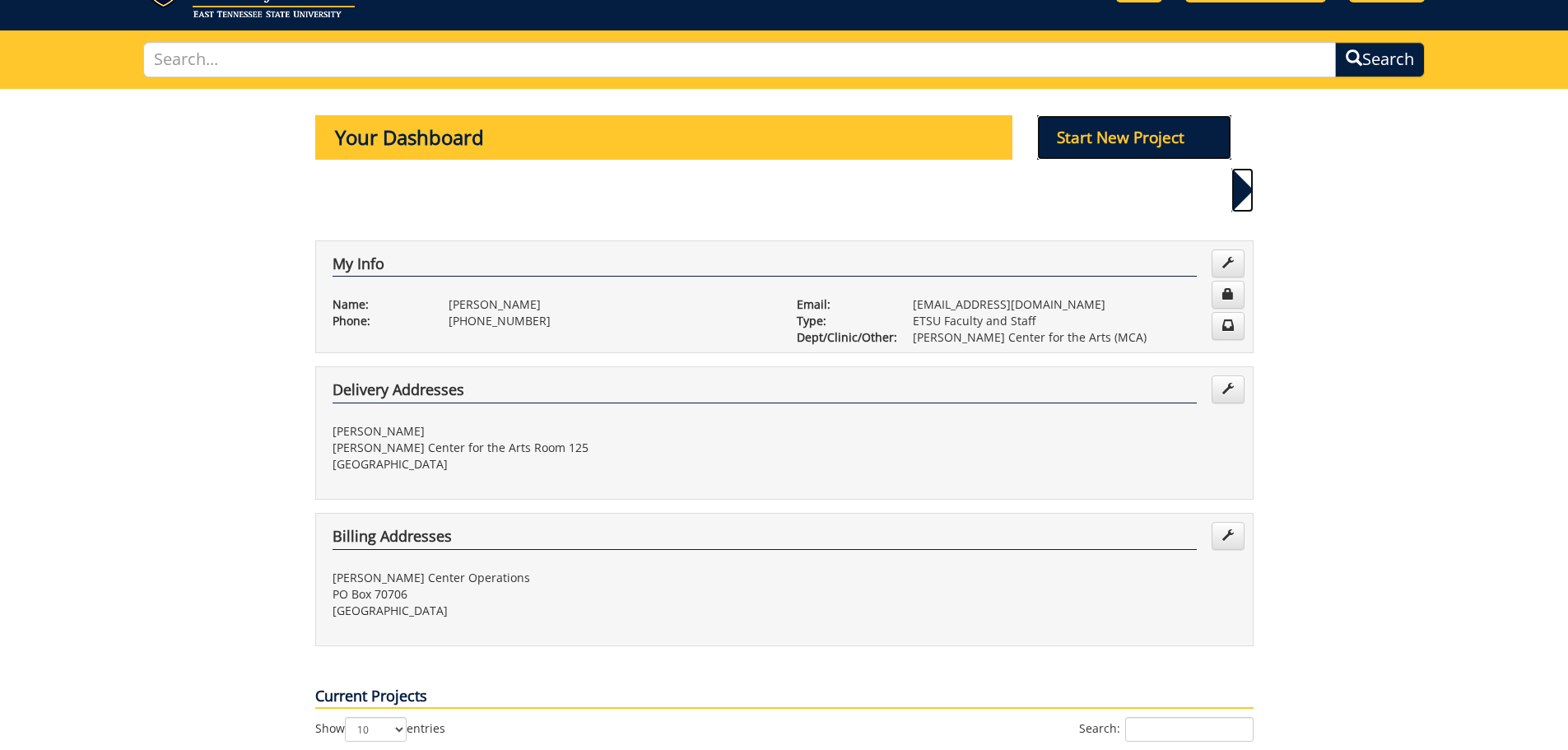
click at [1103, 128] on p "Start New Project" at bounding box center [1134, 138] width 194 height 45
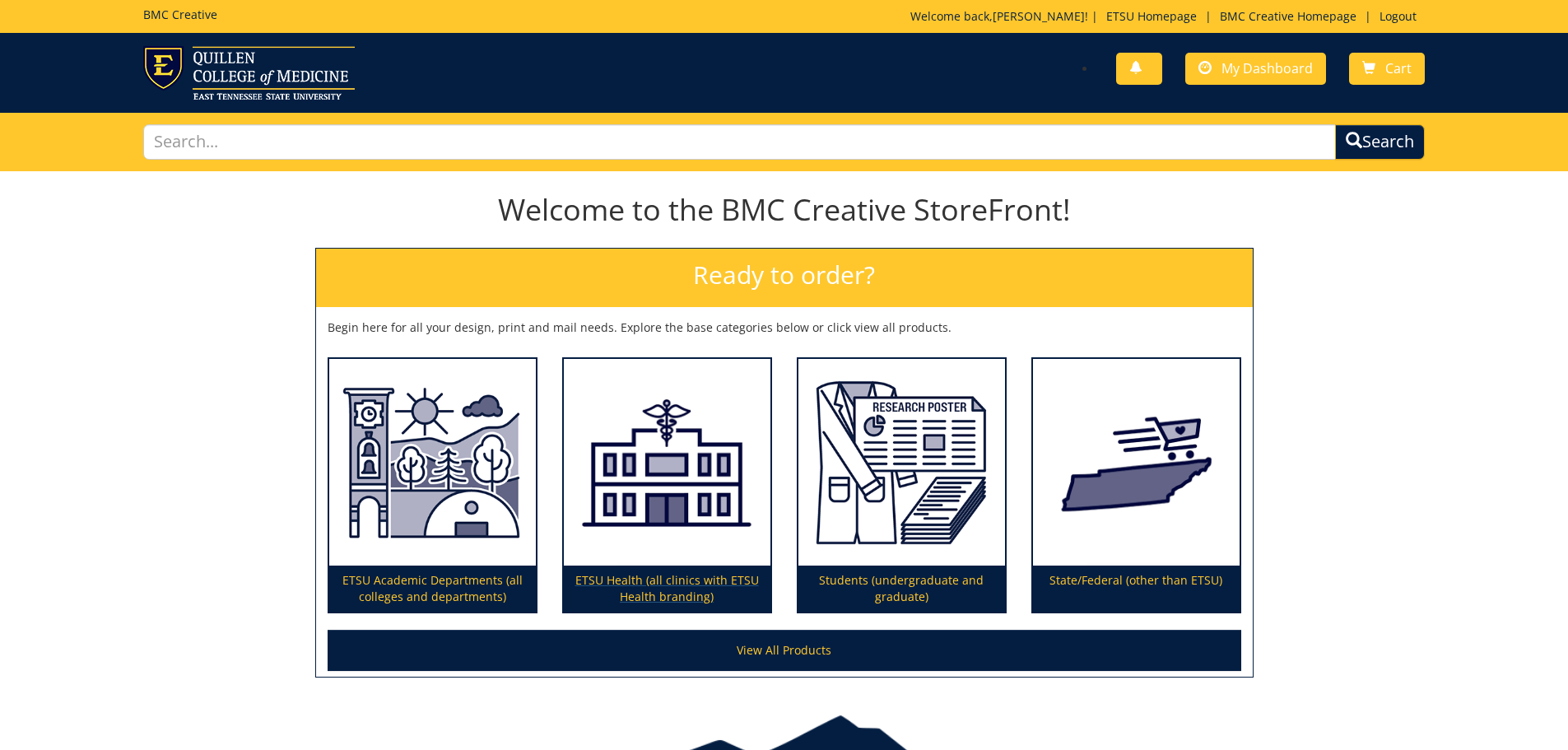
scroll to position [97, 0]
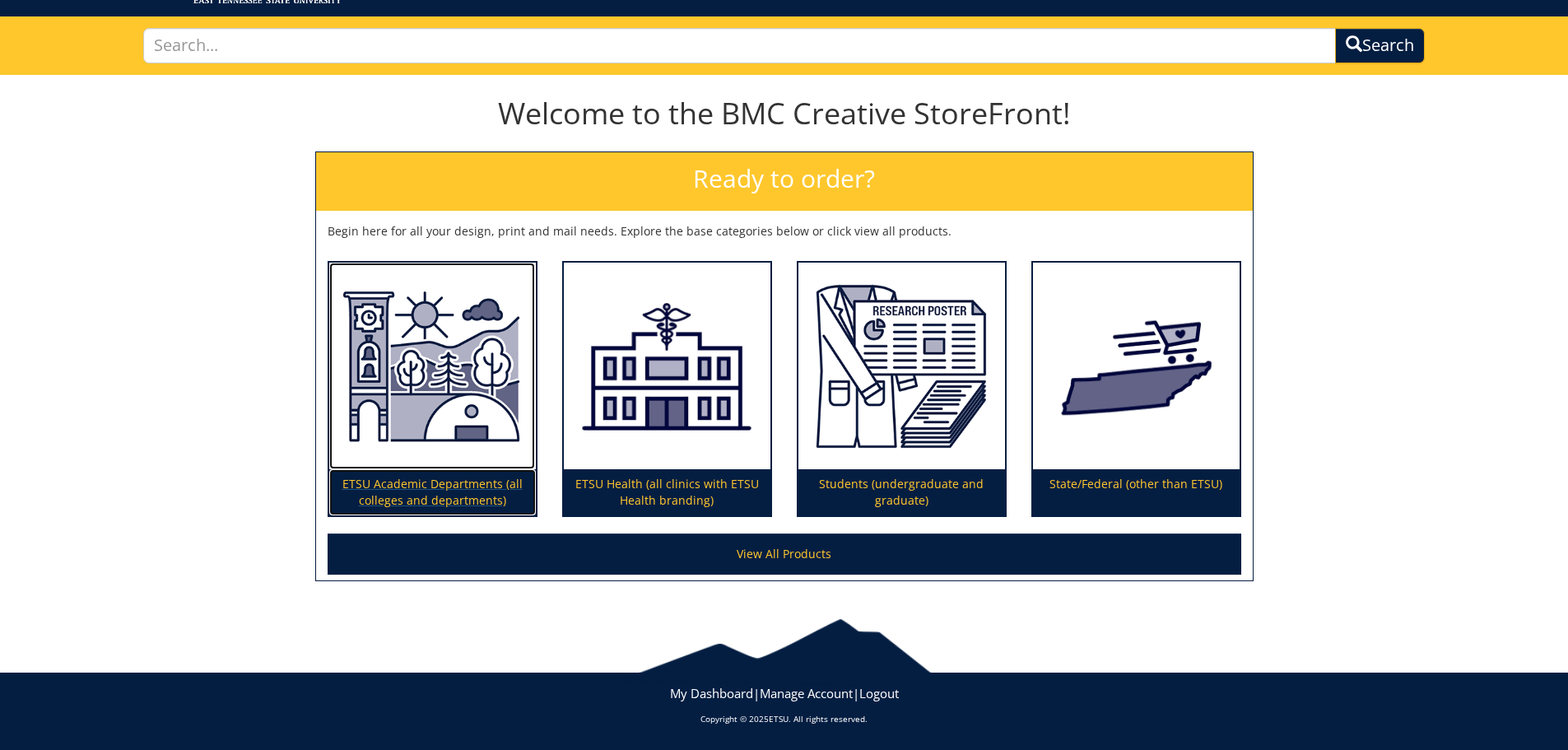
click at [436, 351] on img at bounding box center [432, 366] width 206 height 208
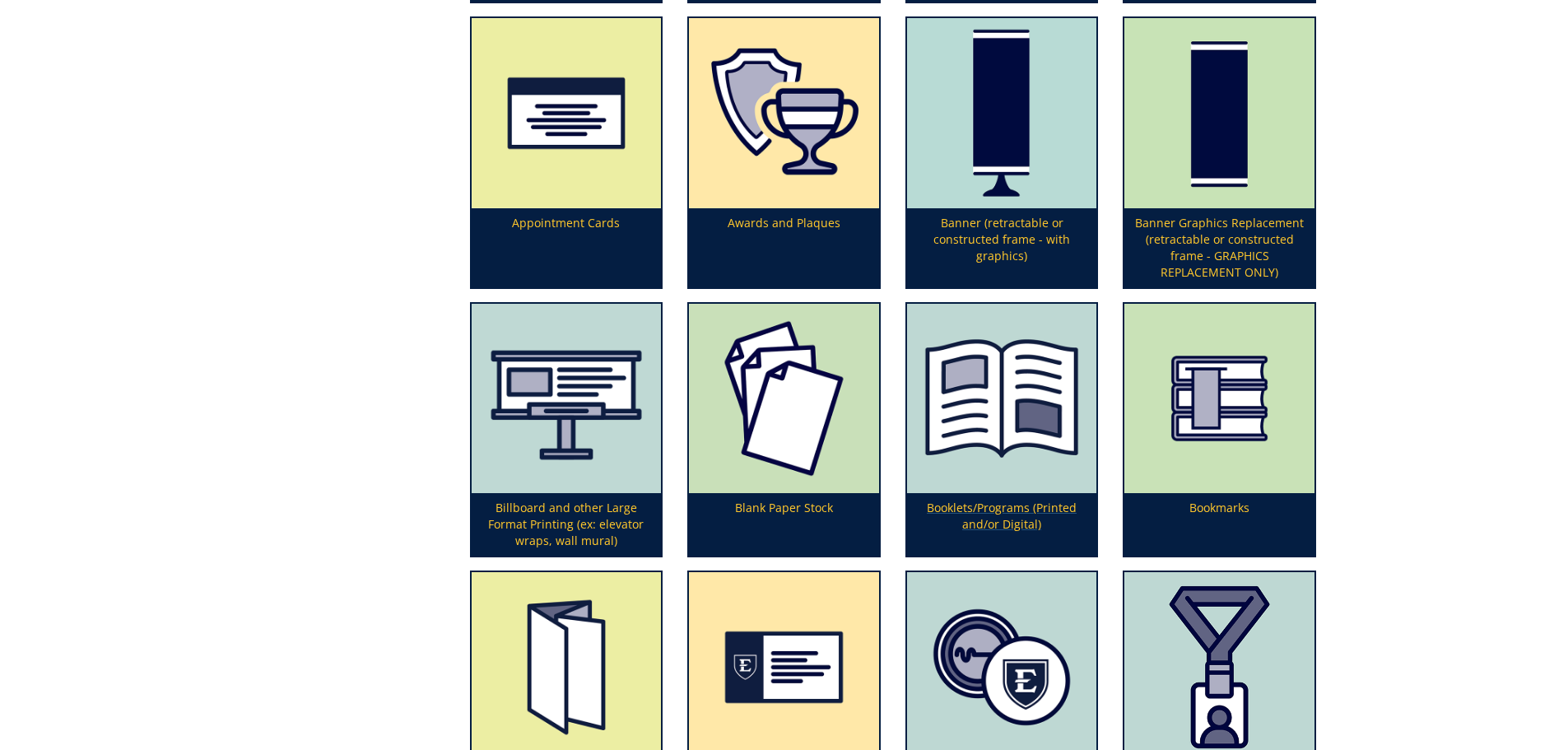
scroll to position [577, 0]
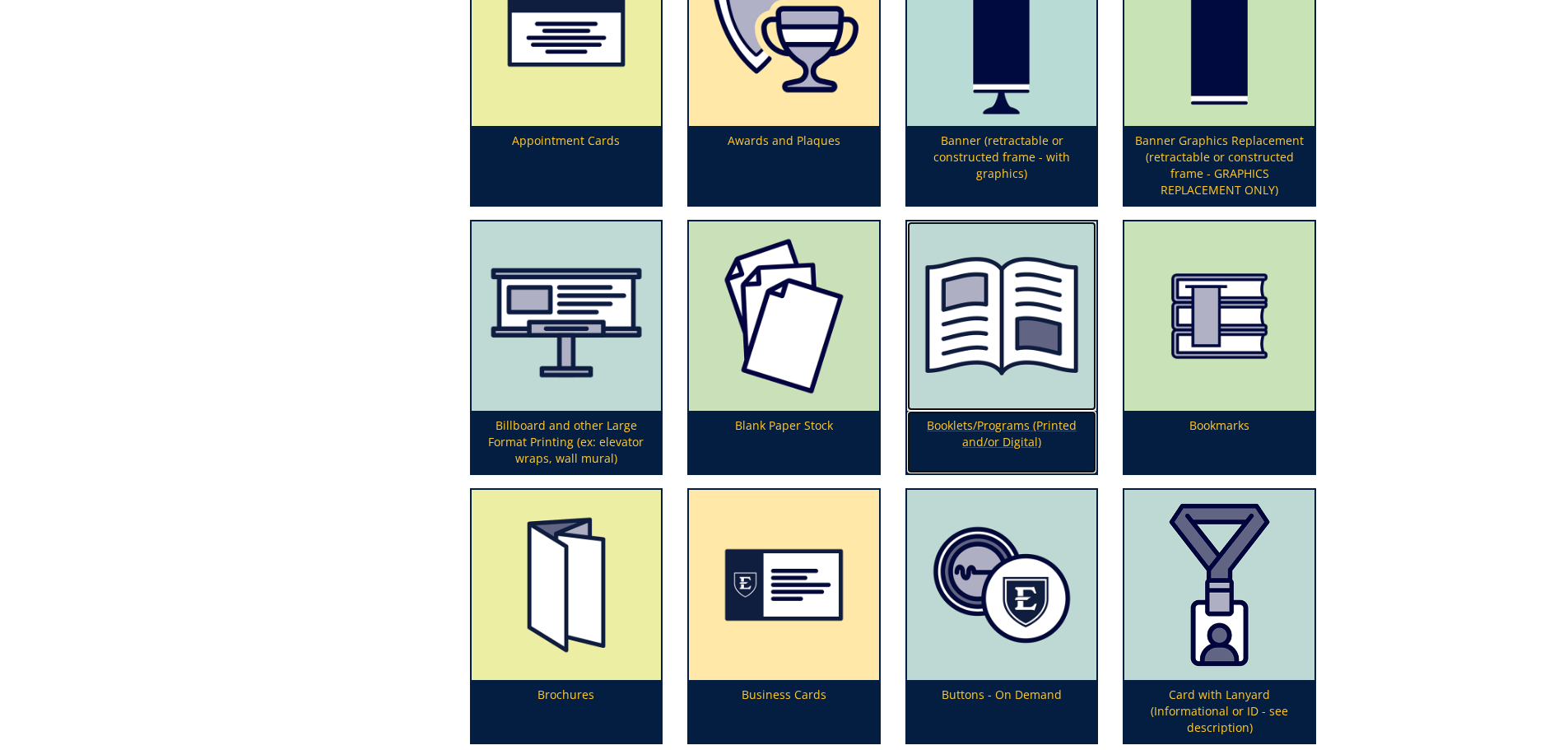
click at [1015, 353] on img at bounding box center [1002, 316] width 190 height 190
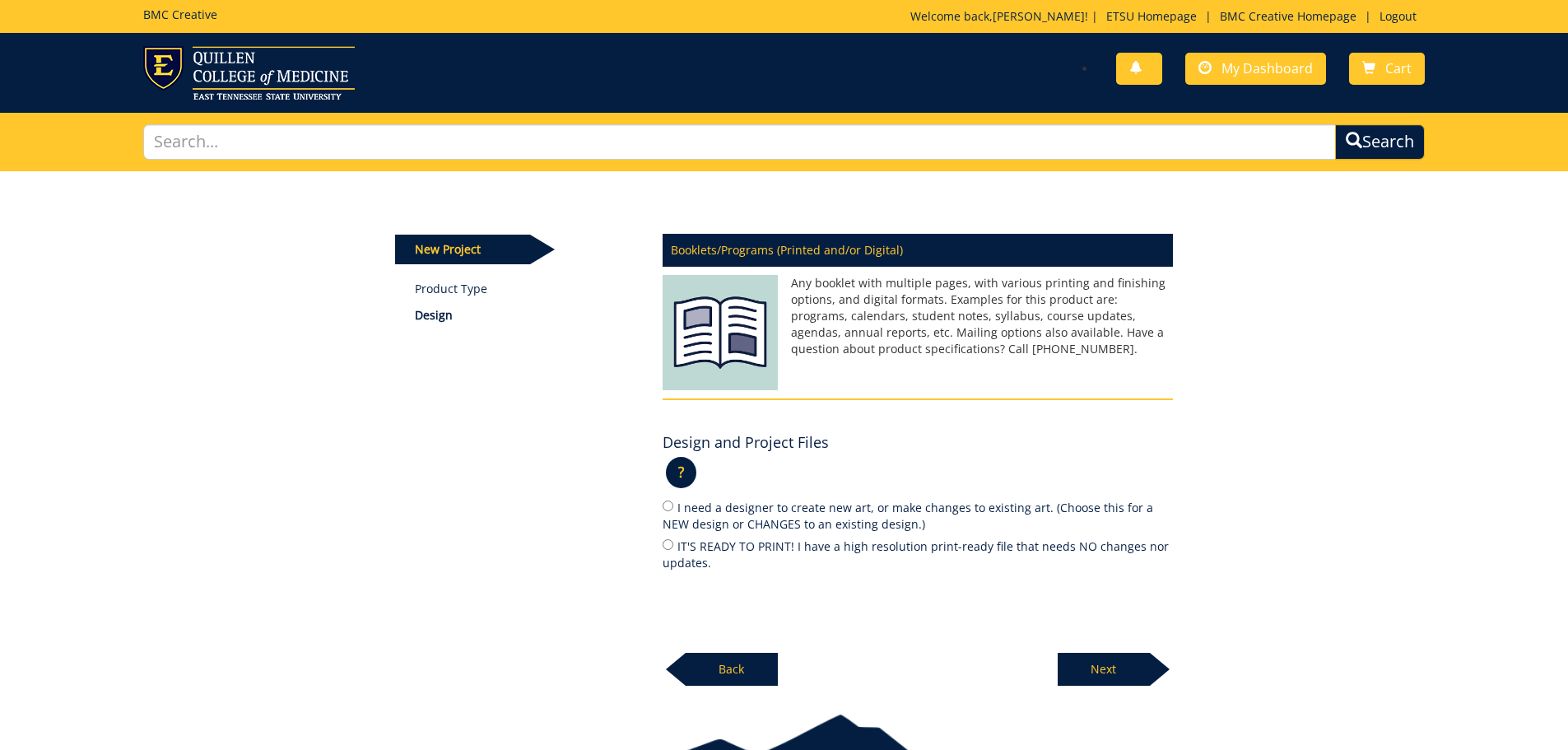
click at [673, 542] on label "IT'S READY TO PRINT! I have a high resolution print-ready file that needs NO ch…" at bounding box center [918, 554] width 511 height 34
click at [673, 542] on input "IT'S READY TO PRINT! I have a high resolution print-ready file that needs NO ch…" at bounding box center [669, 545] width 11 height 11
radio input "true"
drag, startPoint x: 1132, startPoint y: 692, endPoint x: 1130, endPoint y: 683, distance: 9.2
click at [1133, 692] on body "BMC Creative Welcome back, Sara ! | ETSU Homepage | BMC Creative Homepage | Log…" at bounding box center [784, 422] width 1568 height 846
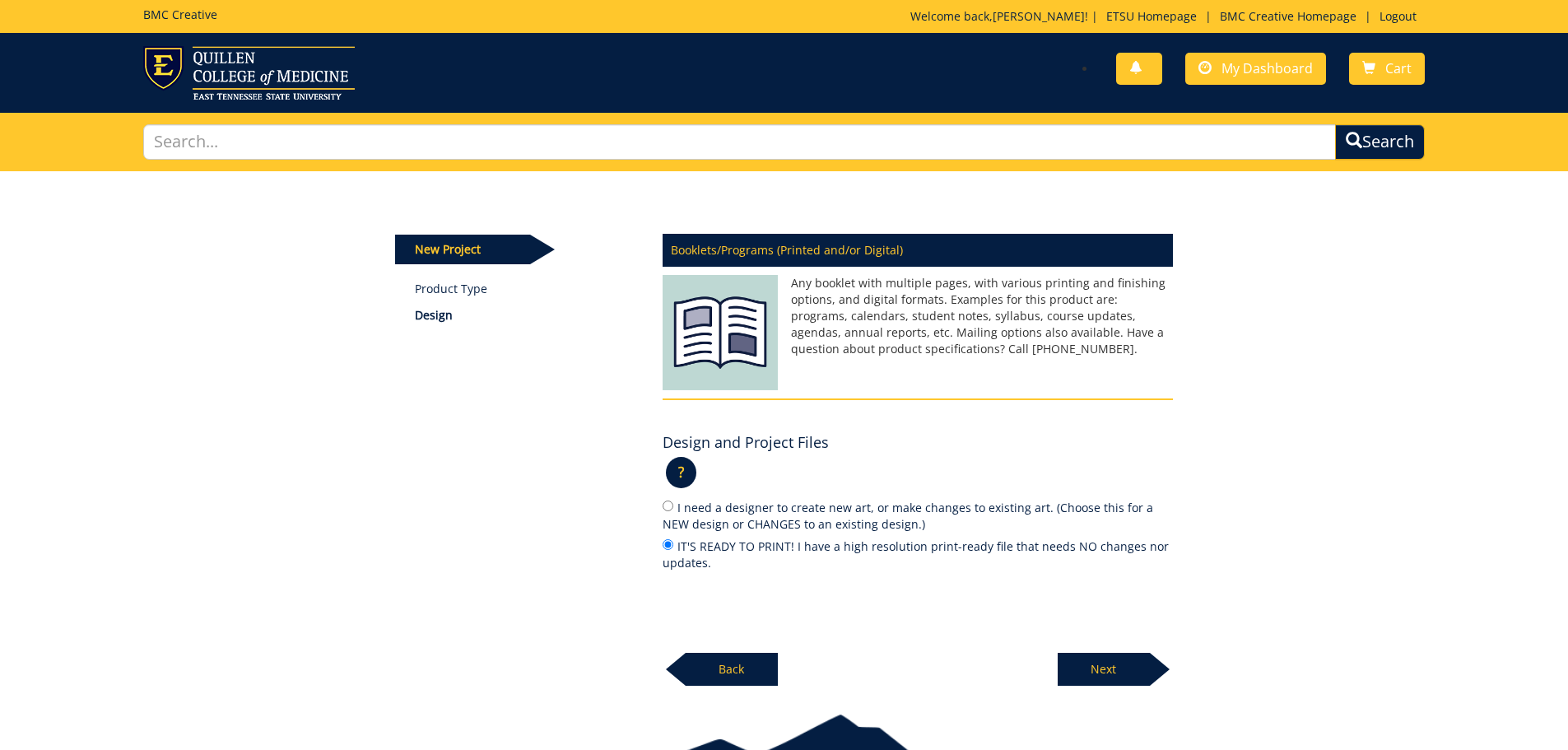
click at [1130, 676] on p "Next" at bounding box center [1103, 669] width 92 height 33
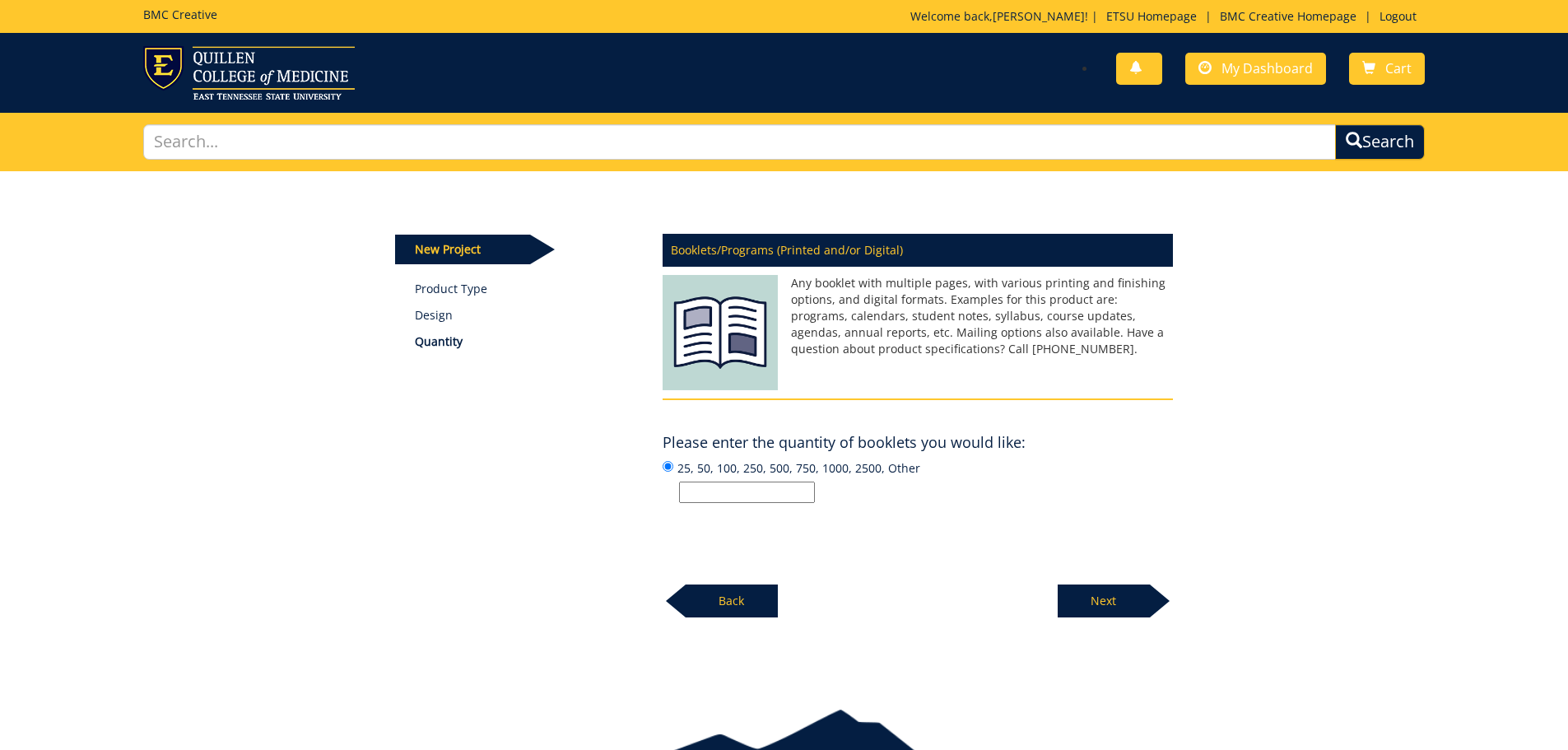
click at [786, 492] on input "25, 50, 100, 250, 500, 750, 1000, 2500, Other" at bounding box center [747, 492] width 136 height 21
click at [756, 494] on input "25, 50, 100, 250, 500, 750, 1000, 2500, Other" at bounding box center [747, 492] width 136 height 21
type input "2,500"
click at [1121, 615] on p "Next" at bounding box center [1103, 600] width 92 height 33
click at [737, 495] on input "Enter the number of pages or "Not Sure":" at bounding box center [747, 492] width 136 height 21
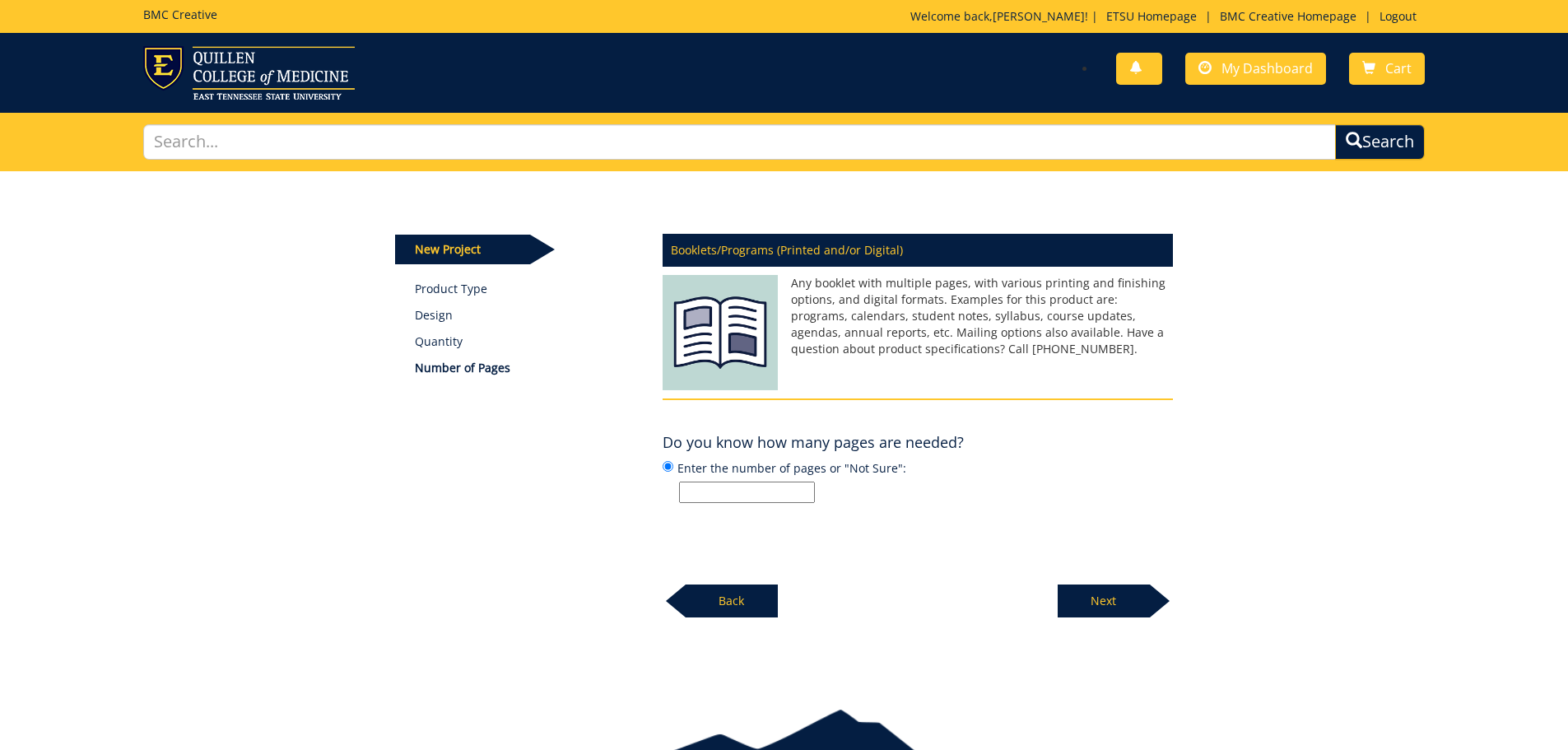
paste input "10 sheets of 8.5x11 folded in half to 8.5x5.5 resulting in 40 pages"
type input "10 sheets of 8.5x11 folded in half to 8.5x5.5 resulting in 40 pages"
click at [1100, 602] on p "Next" at bounding box center [1103, 600] width 92 height 33
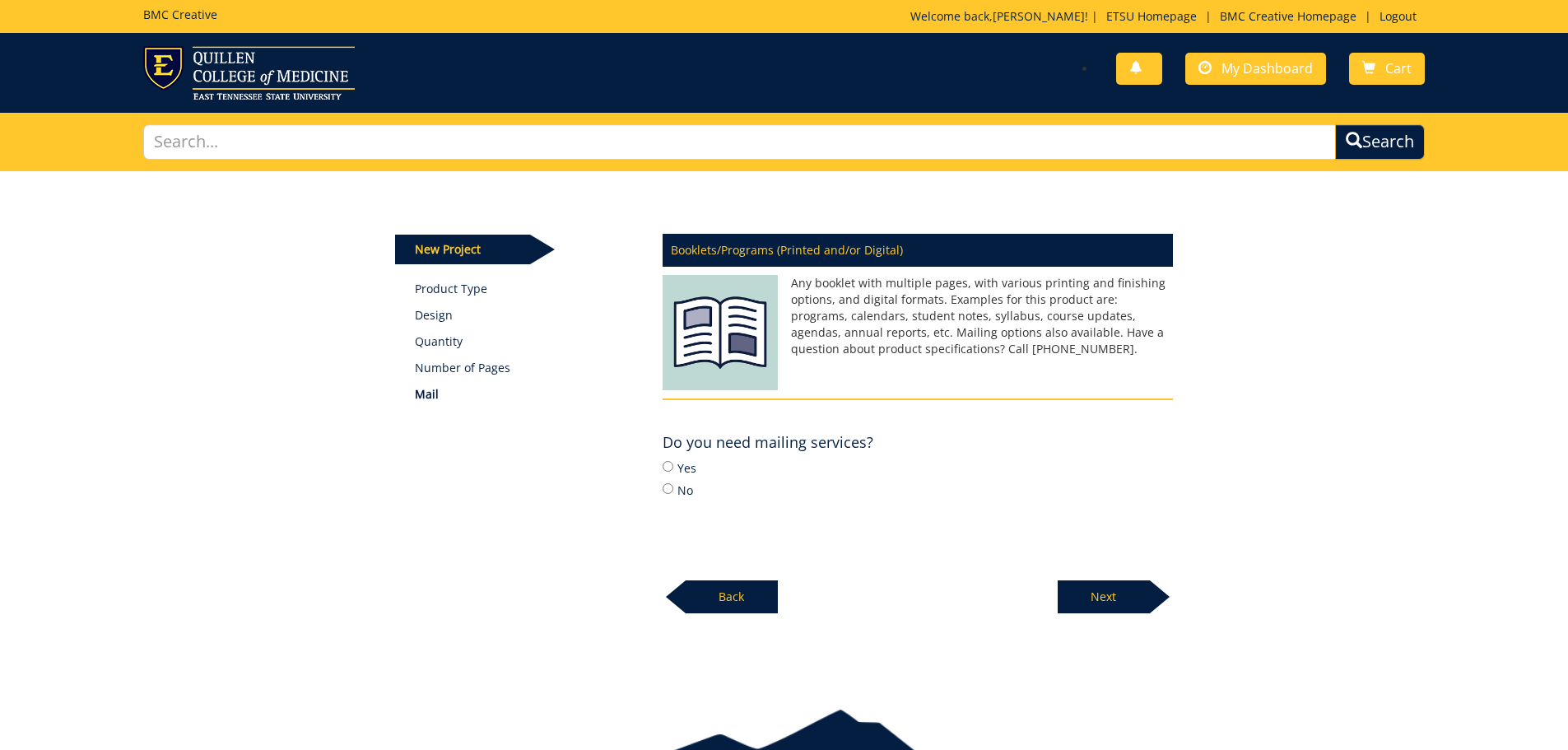
click at [674, 490] on label "No" at bounding box center [918, 489] width 511 height 18
click at [673, 490] on input "No" at bounding box center [669, 489] width 11 height 11
radio input "true"
drag, startPoint x: 1106, startPoint y: 612, endPoint x: 1123, endPoint y: 601, distance: 20.2
click at [1108, 612] on p "Next" at bounding box center [1103, 596] width 92 height 33
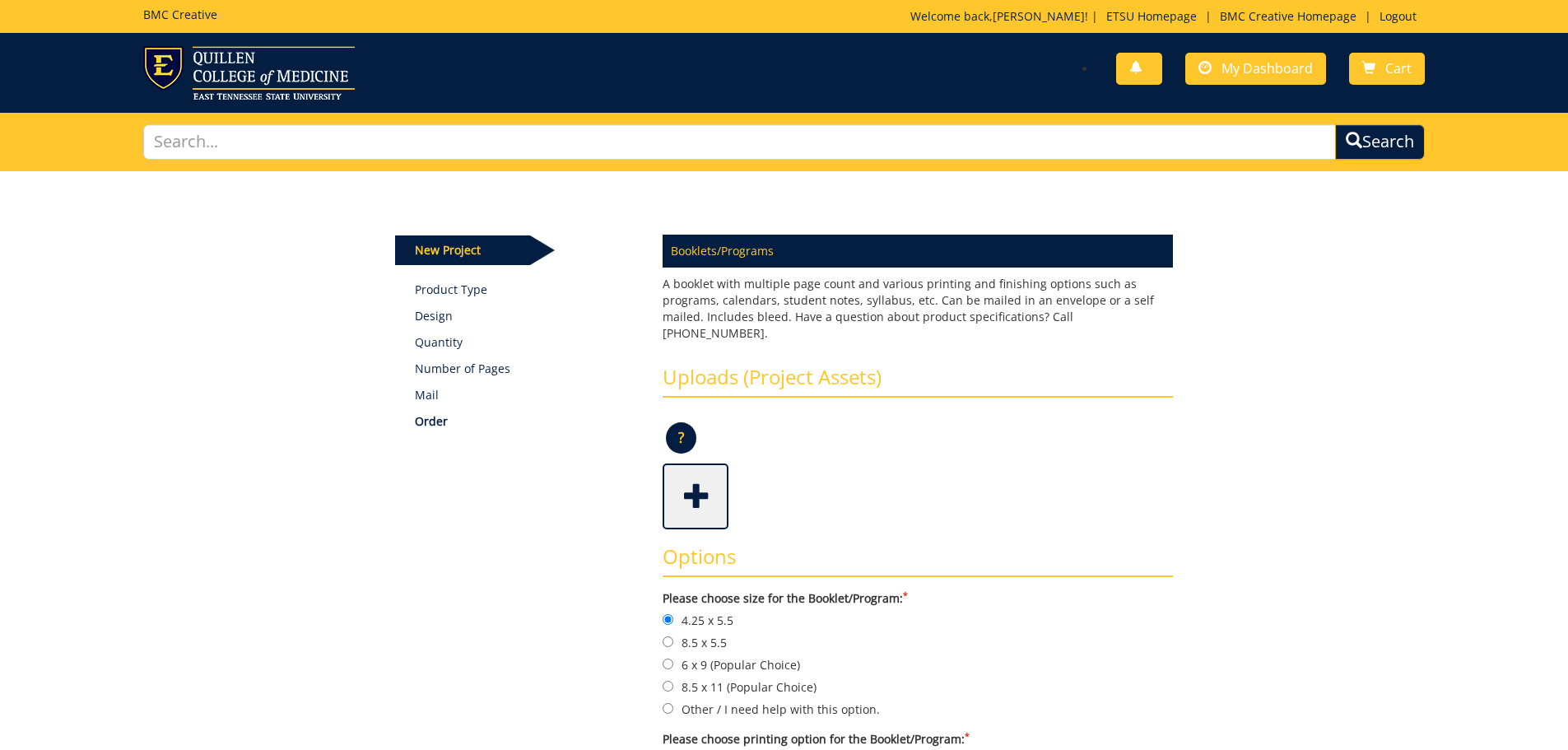
scroll to position [165, 0]
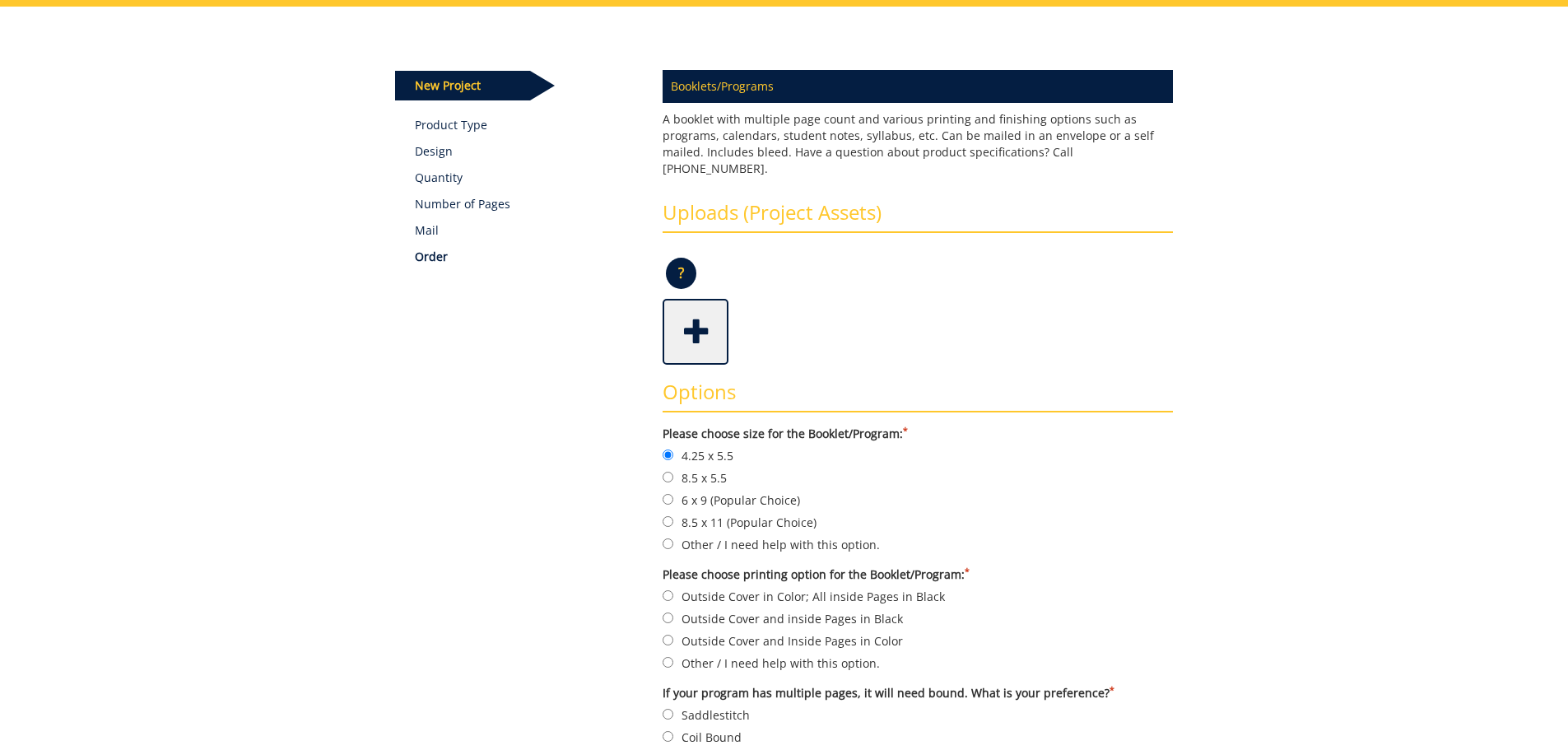
click at [702, 469] on label "8.5 x 5.5" at bounding box center [918, 477] width 511 height 18
click at [673, 472] on input "8.5 x 5.5" at bounding box center [669, 477] width 11 height 11
radio input "true"
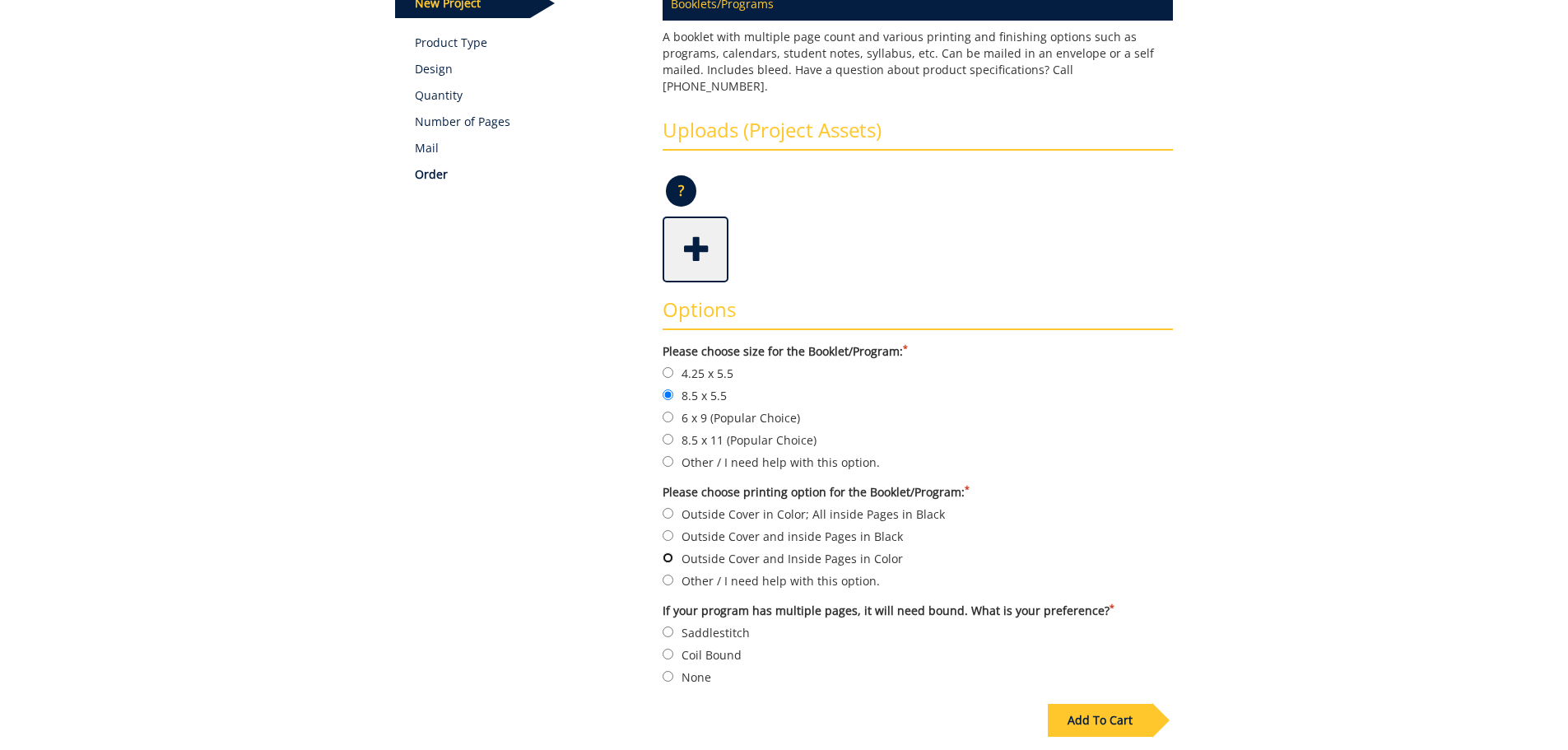
click at [671, 553] on input "Outside Cover and Inside Pages in Color" at bounding box center [669, 558] width 11 height 11
radio input "true"
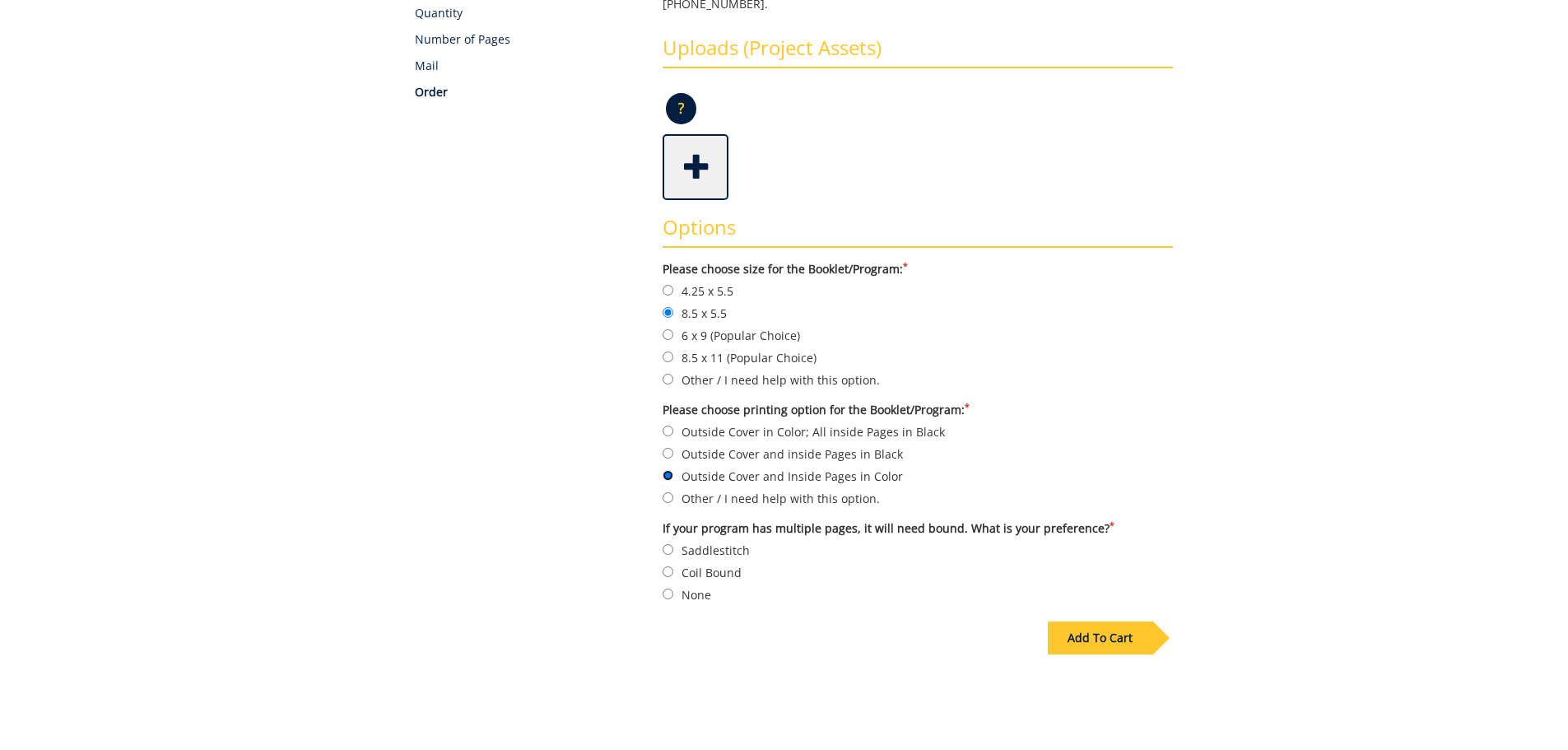
scroll to position [412, 0]
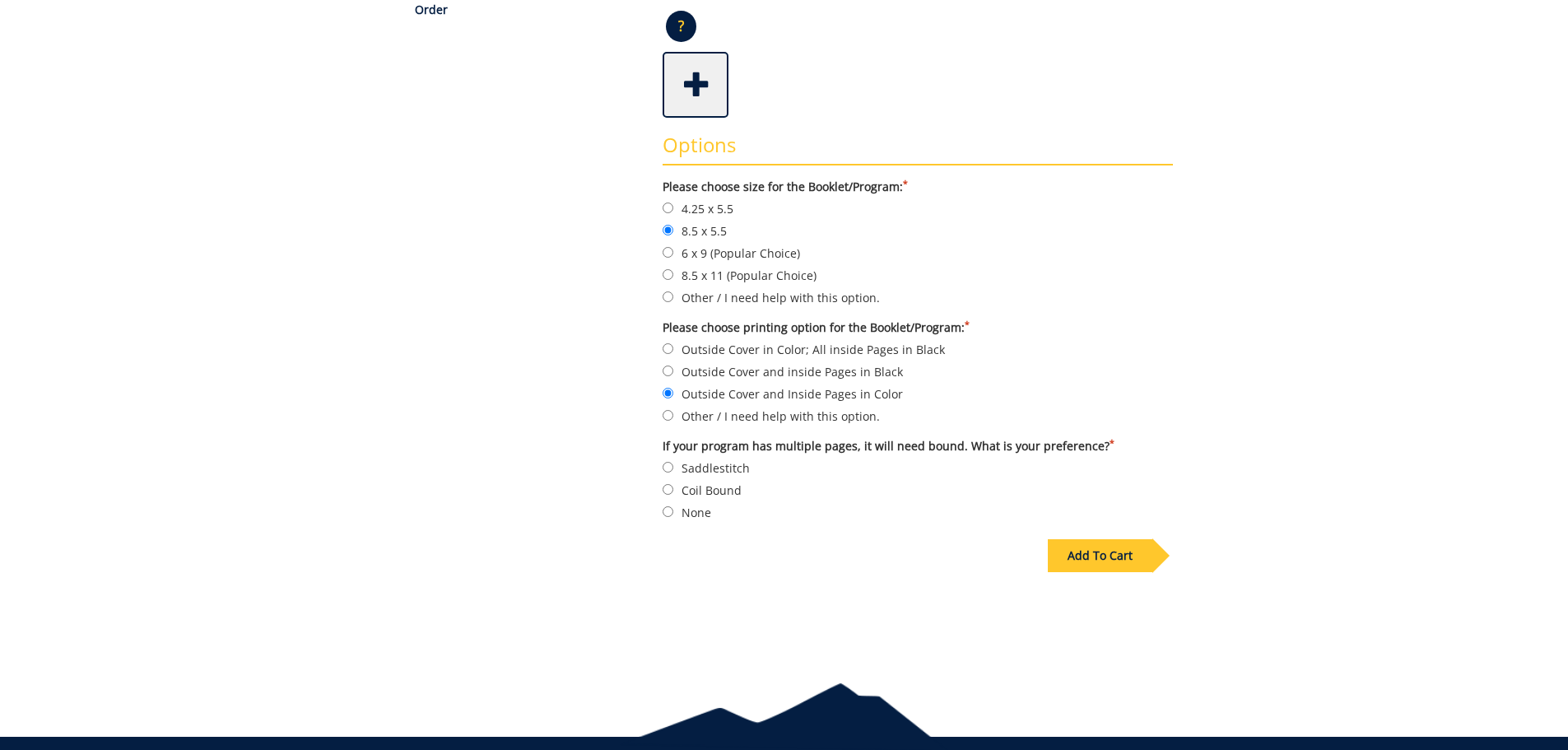
click at [713, 459] on label "Saddlestitch" at bounding box center [918, 467] width 511 height 18
click at [673, 462] on input "Saddlestitch" at bounding box center [669, 468] width 11 height 11
radio input "true"
click at [1123, 548] on div "Add To Cart" at bounding box center [1100, 556] width 104 height 33
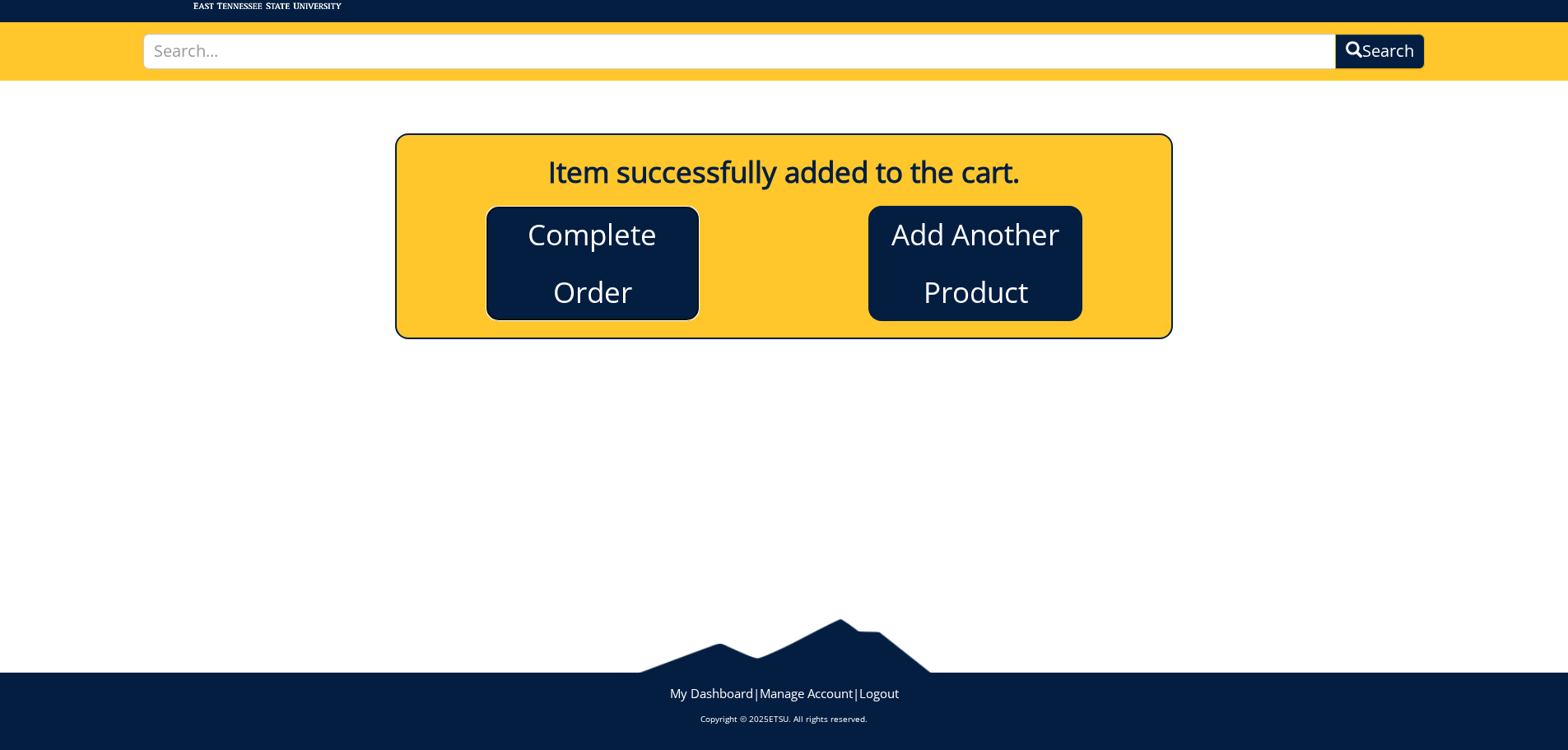
click at [646, 276] on link "Complete Order" at bounding box center [592, 263] width 214 height 115
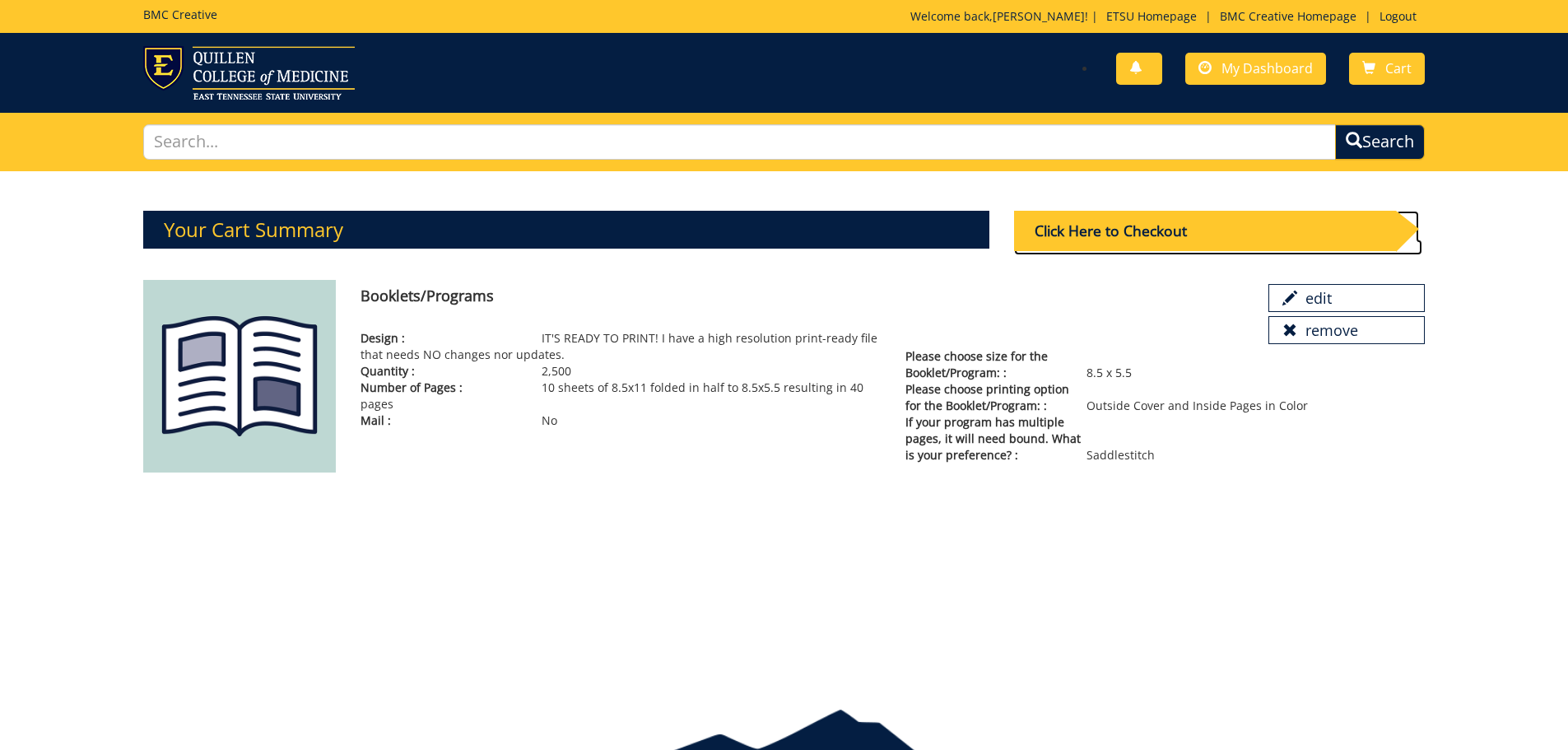
click at [1103, 228] on div "Click Here to Checkout" at bounding box center [1205, 231] width 382 height 40
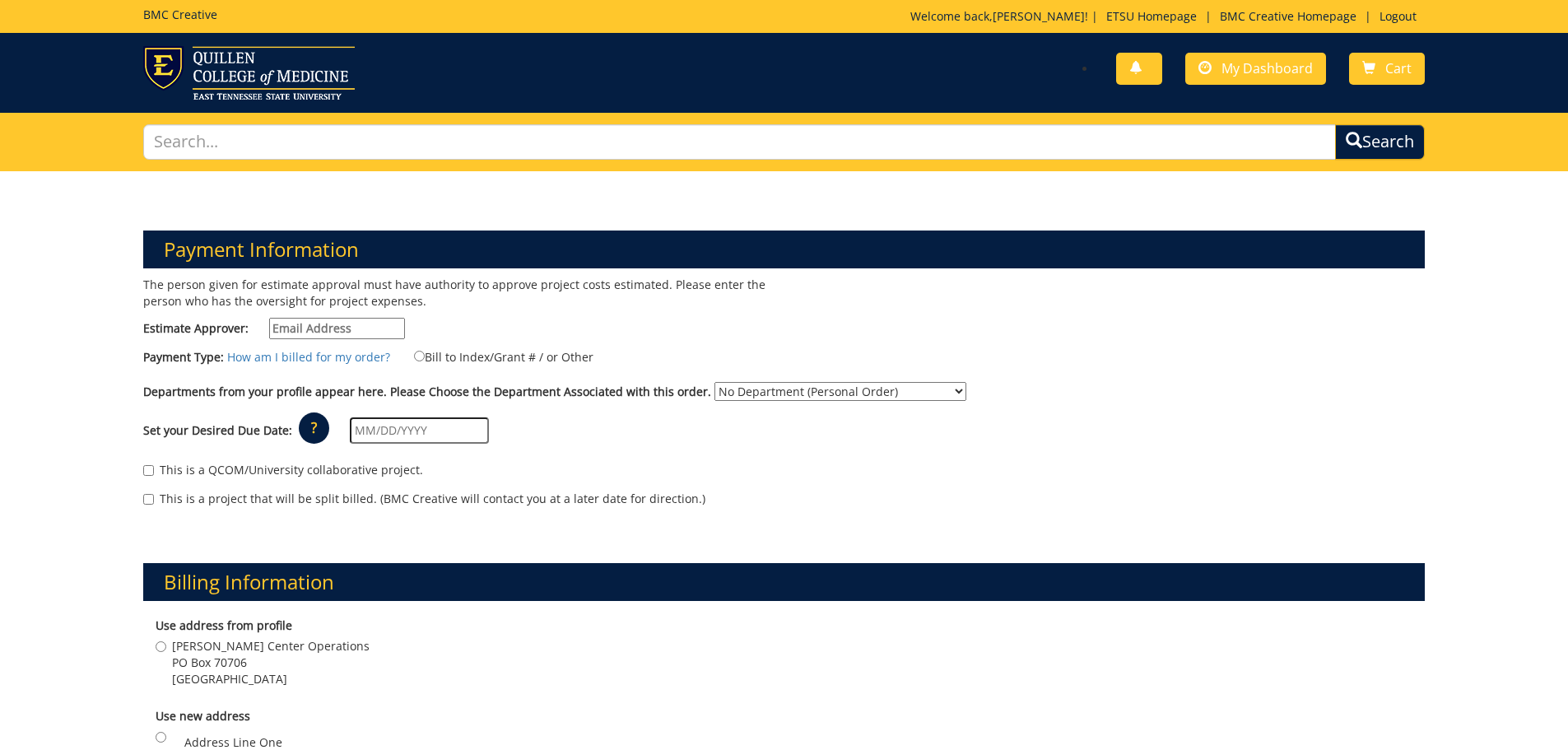
click at [389, 322] on input "Estimate Approver:" at bounding box center [337, 328] width 136 height 21
click at [382, 327] on input "Estimate Approver:" at bounding box center [337, 328] width 136 height 21
click at [372, 334] on input "Estimate Approver:" at bounding box center [337, 328] width 136 height 21
click at [369, 332] on input "Estimate Approver:" at bounding box center [337, 328] width 136 height 21
drag, startPoint x: 346, startPoint y: 327, endPoint x: 329, endPoint y: 327, distance: 17.0
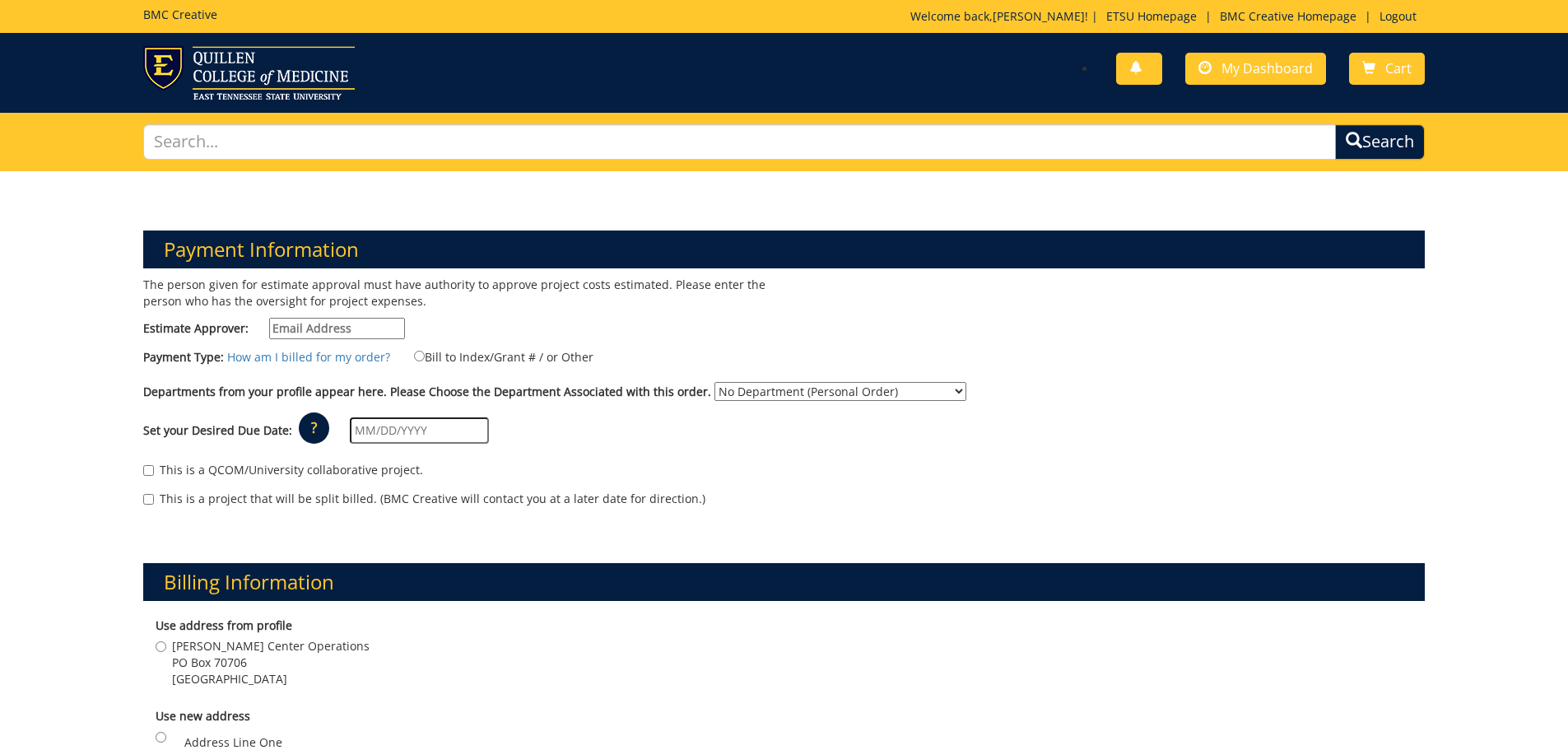
click at [345, 327] on input "Estimate Approver:" at bounding box center [337, 328] width 136 height 21
click at [326, 327] on input "Estimate Approver:" at bounding box center [337, 328] width 136 height 21
type input "[EMAIL_ADDRESS][DOMAIN_NAME]"
click at [416, 353] on input "Bill to Index/Grant # / or Other" at bounding box center [419, 356] width 11 height 11
radio input "true"
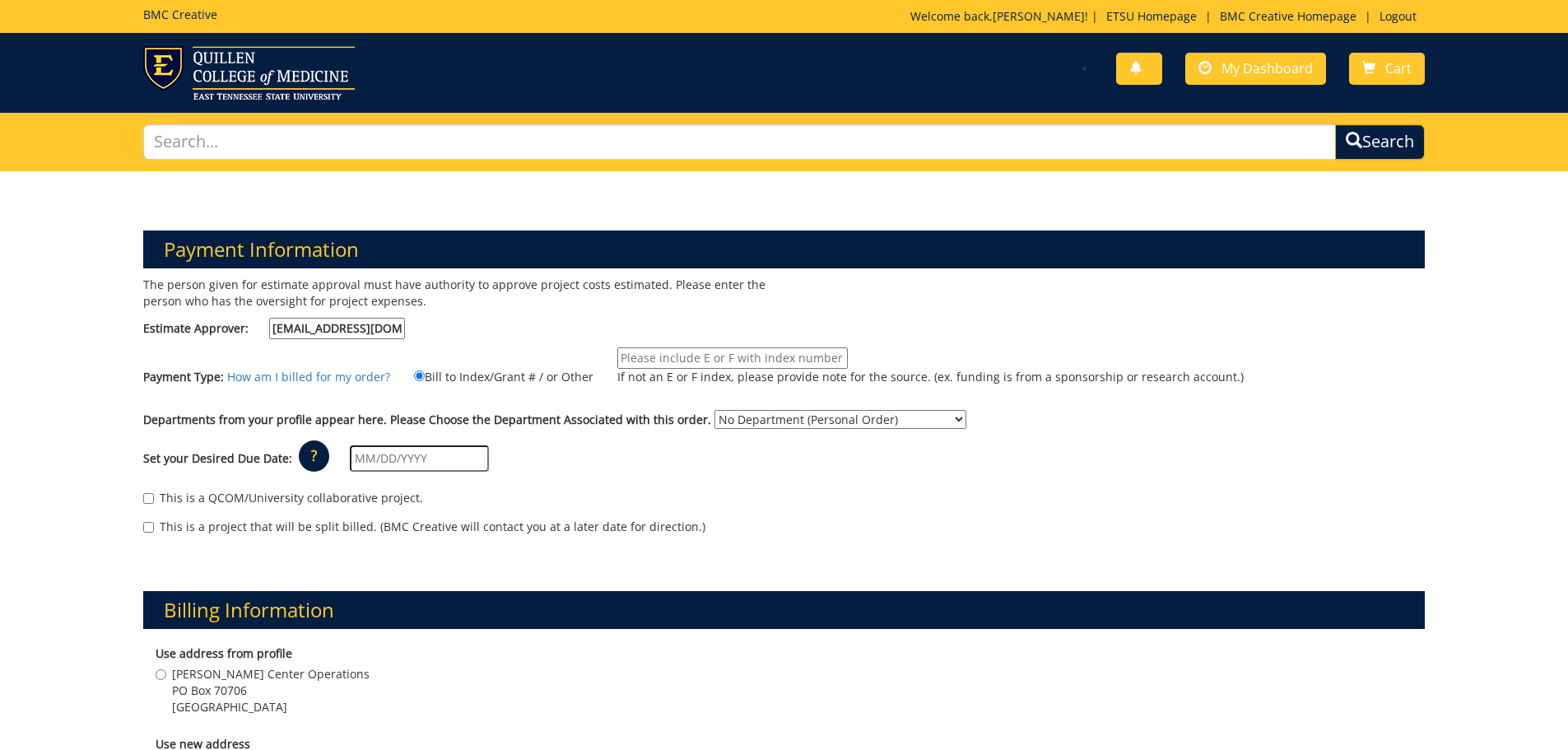
click at [703, 361] on input "If not an E or F index, please provide note for the source. (ex. funding is fro…" at bounding box center [733, 358] width 231 height 21
paste input "10-28400-100000-100-75450-300-999-999-999"
type input "10-28400-100000-100-75450-300-999-999-999"
click at [800, 410] on select "No Department (Personal Order) Martin Center for the Arts (MCA)" at bounding box center [840, 420] width 252 height 19
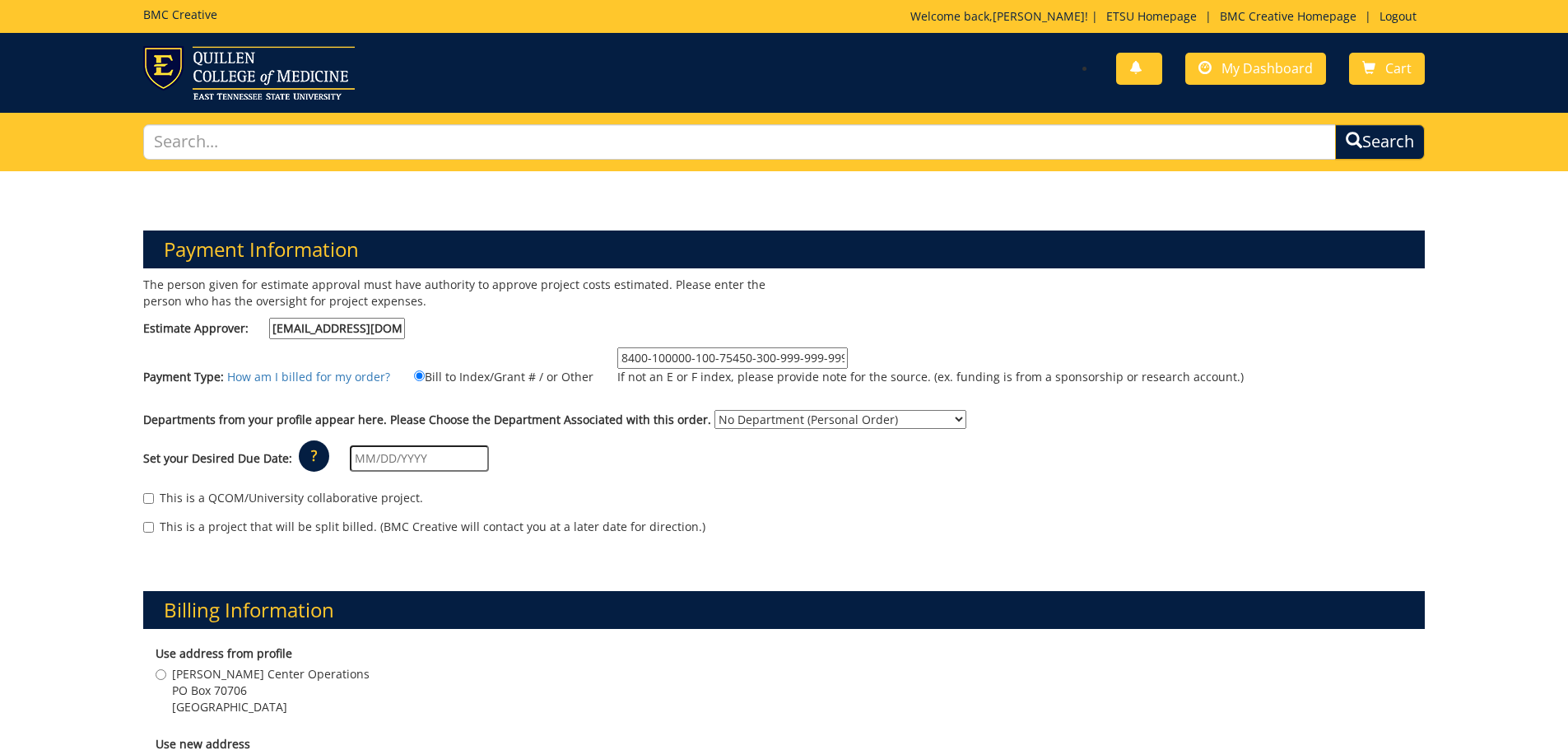
scroll to position [0, 0]
select select "271"
click at [714, 410] on select "No Department (Personal Order) Martin Center for the Arts (MCA)" at bounding box center [840, 420] width 252 height 19
click at [438, 466] on input "text" at bounding box center [419, 459] width 140 height 26
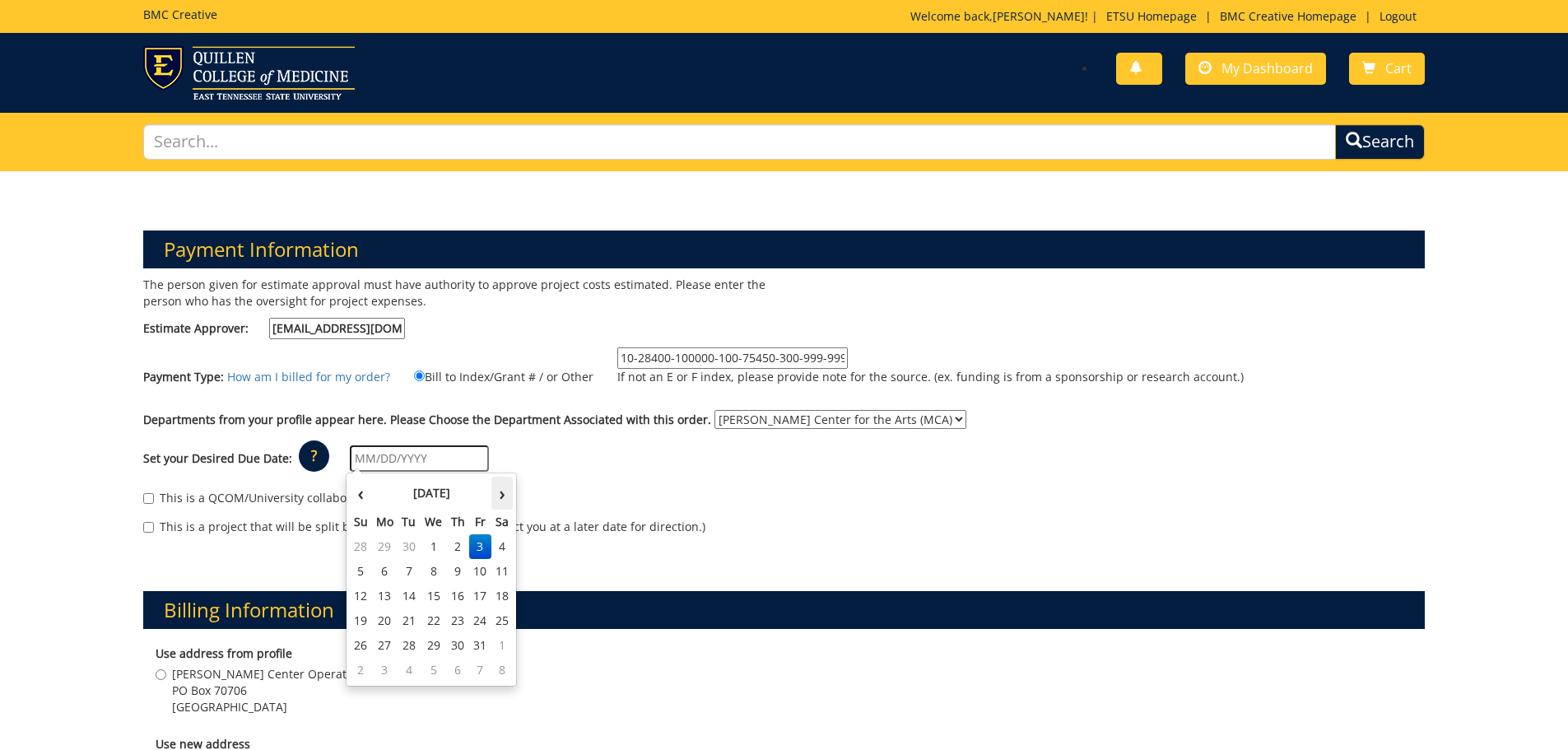
click at [498, 495] on th "›" at bounding box center [501, 493] width 21 height 33
click at [392, 548] on td "27" at bounding box center [385, 546] width 26 height 25
type input "[DATE]"
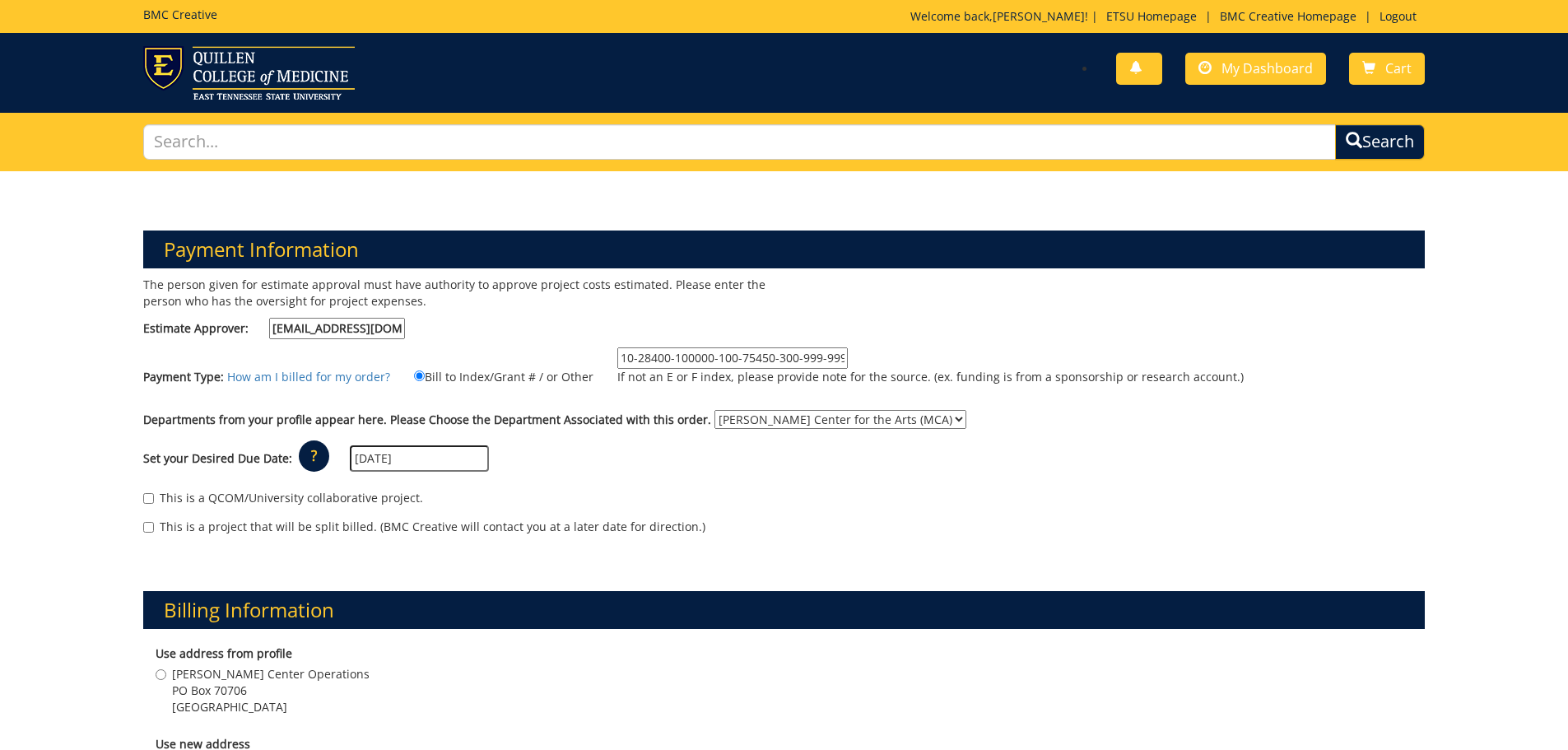
click at [524, 496] on div "This is a QCOM/University collaborative project." at bounding box center [784, 502] width 1282 height 25
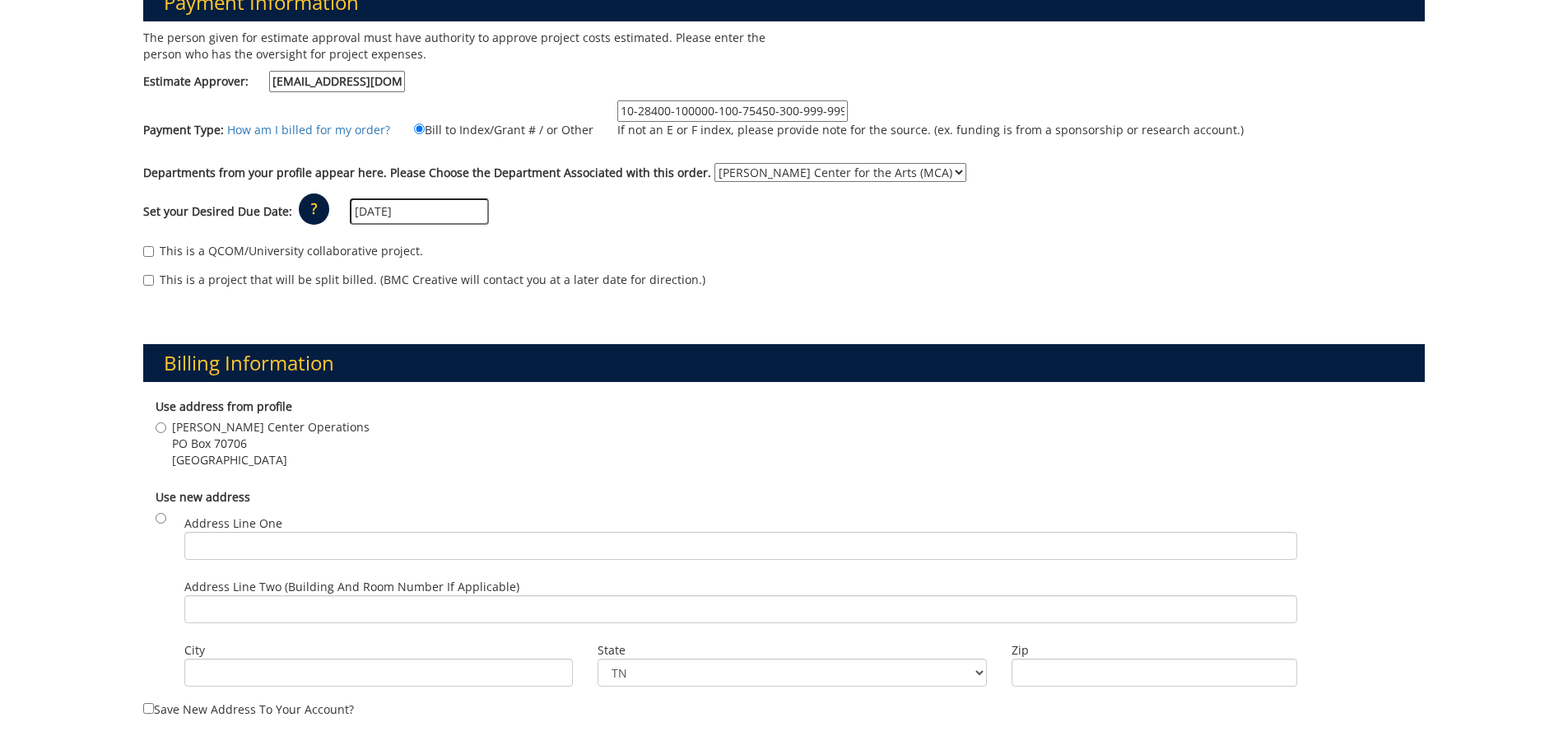
click at [226, 449] on span "PO Box 70706" at bounding box center [271, 444] width 197 height 17
click at [166, 434] on input "Martin Center Operations PO Box 70706 Johnson City , TN 37614" at bounding box center [161, 428] width 11 height 11
radio input "true"
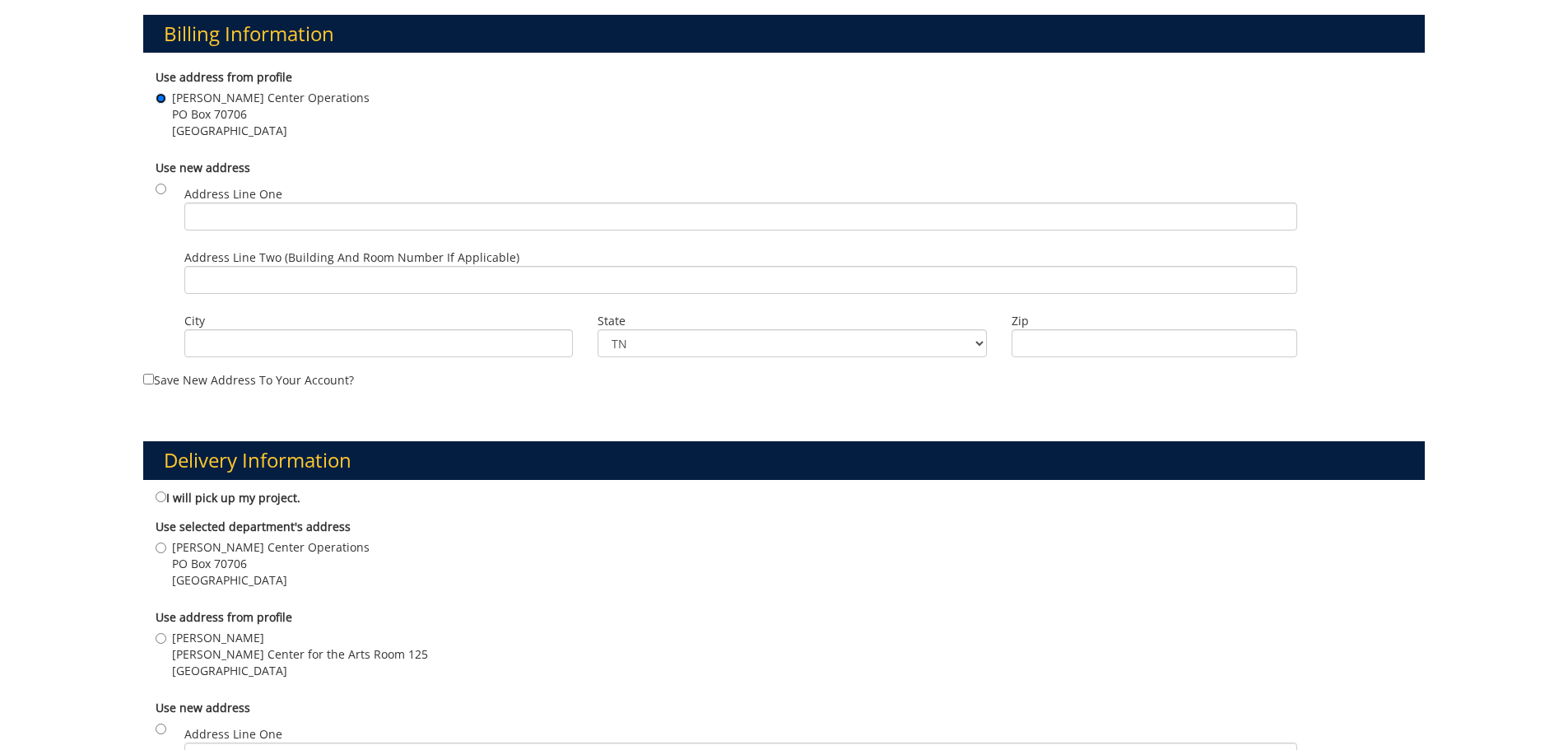
scroll to position [742, 0]
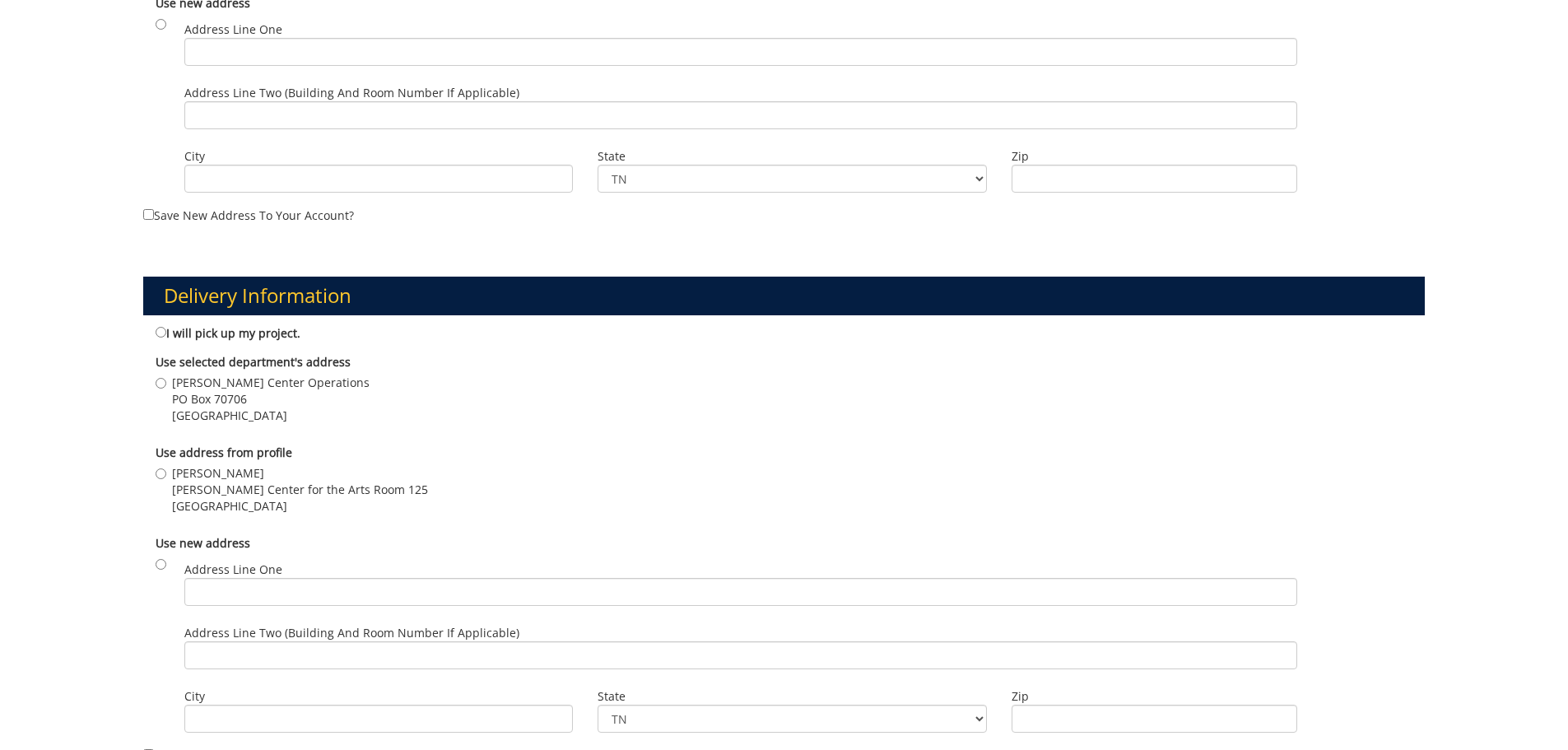
click at [214, 484] on span "[PERSON_NAME] Center for the Arts Room 125" at bounding box center [299, 490] width 256 height 17
click at [166, 479] on input "Sara Allen Martin Center for the Arts Room 125 Johnson City , TN 37614" at bounding box center [161, 475] width 11 height 11
radio input "true"
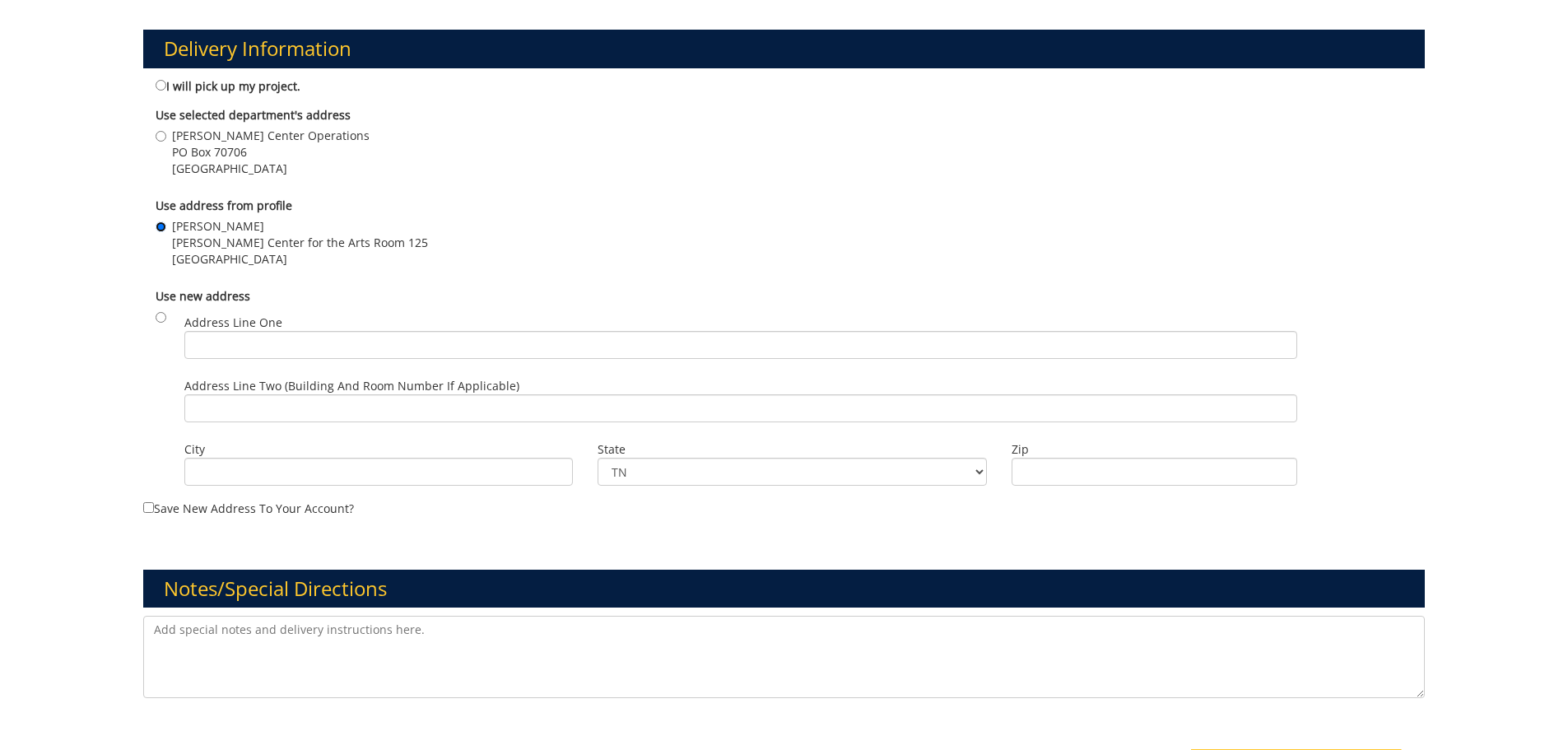
scroll to position [1153, 0]
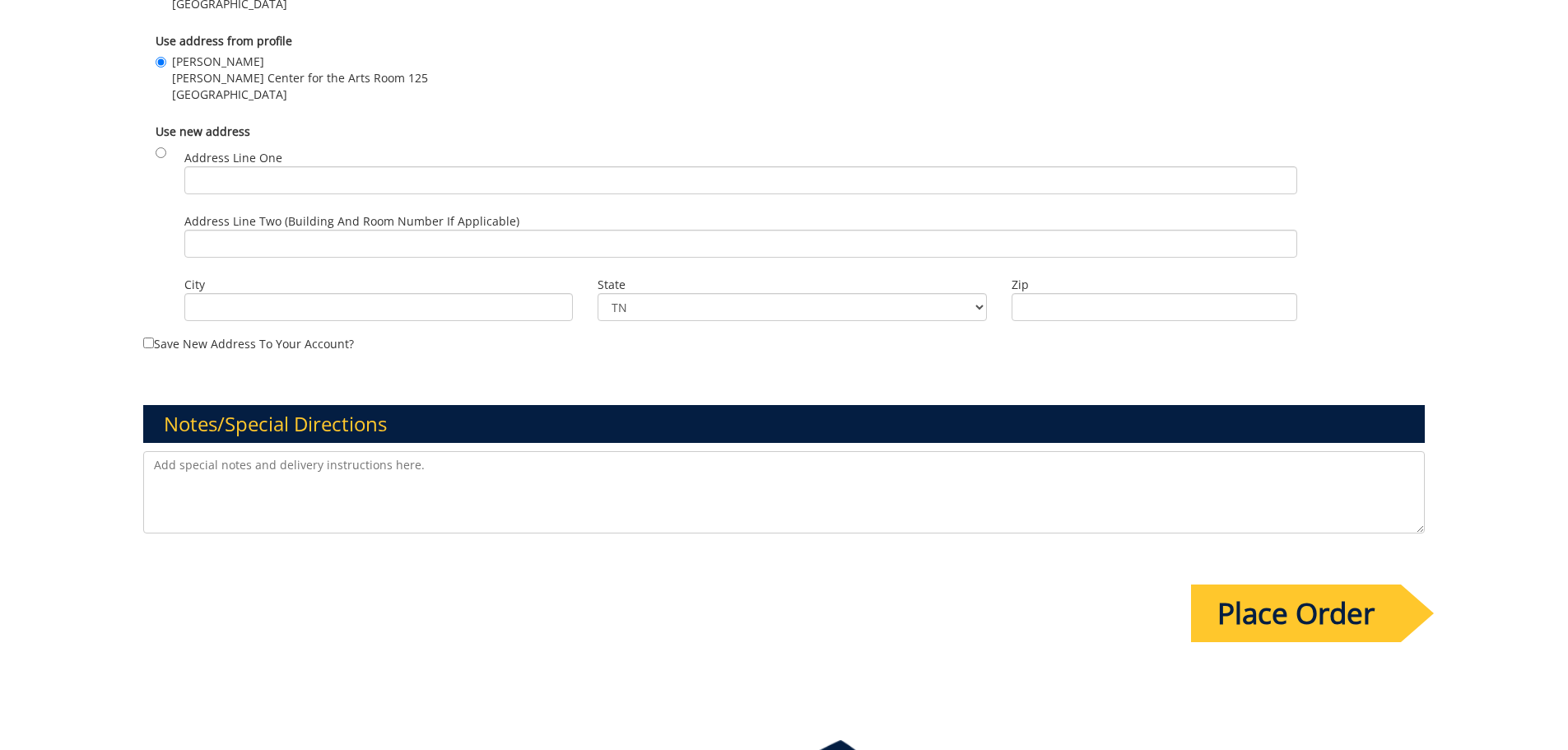
click at [333, 472] on textarea at bounding box center [784, 492] width 1282 height 83
click at [260, 475] on textarea at bounding box center [784, 492] width 1282 height 83
drag, startPoint x: 765, startPoint y: 462, endPoint x: 133, endPoint y: 466, distance: 632.0
click at [133, 466] on div "The Broadway team is about to send me final files for this playbill, but I want…" at bounding box center [785, 494] width 1308 height 87
type textarea "The Broadway team is about to send me final files for this playbill, but I want…"
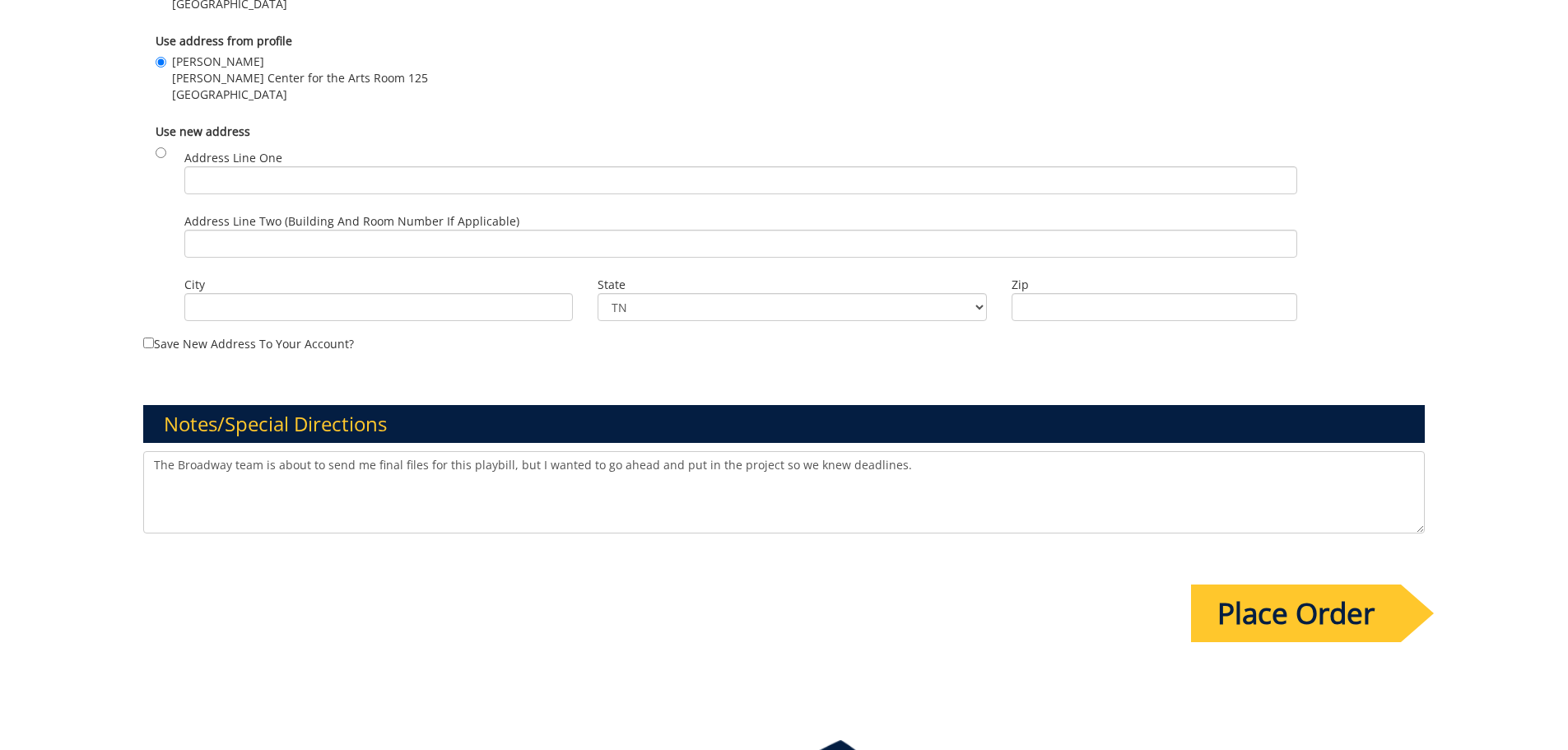
click at [1271, 627] on input "Place Order" at bounding box center [1296, 613] width 210 height 58
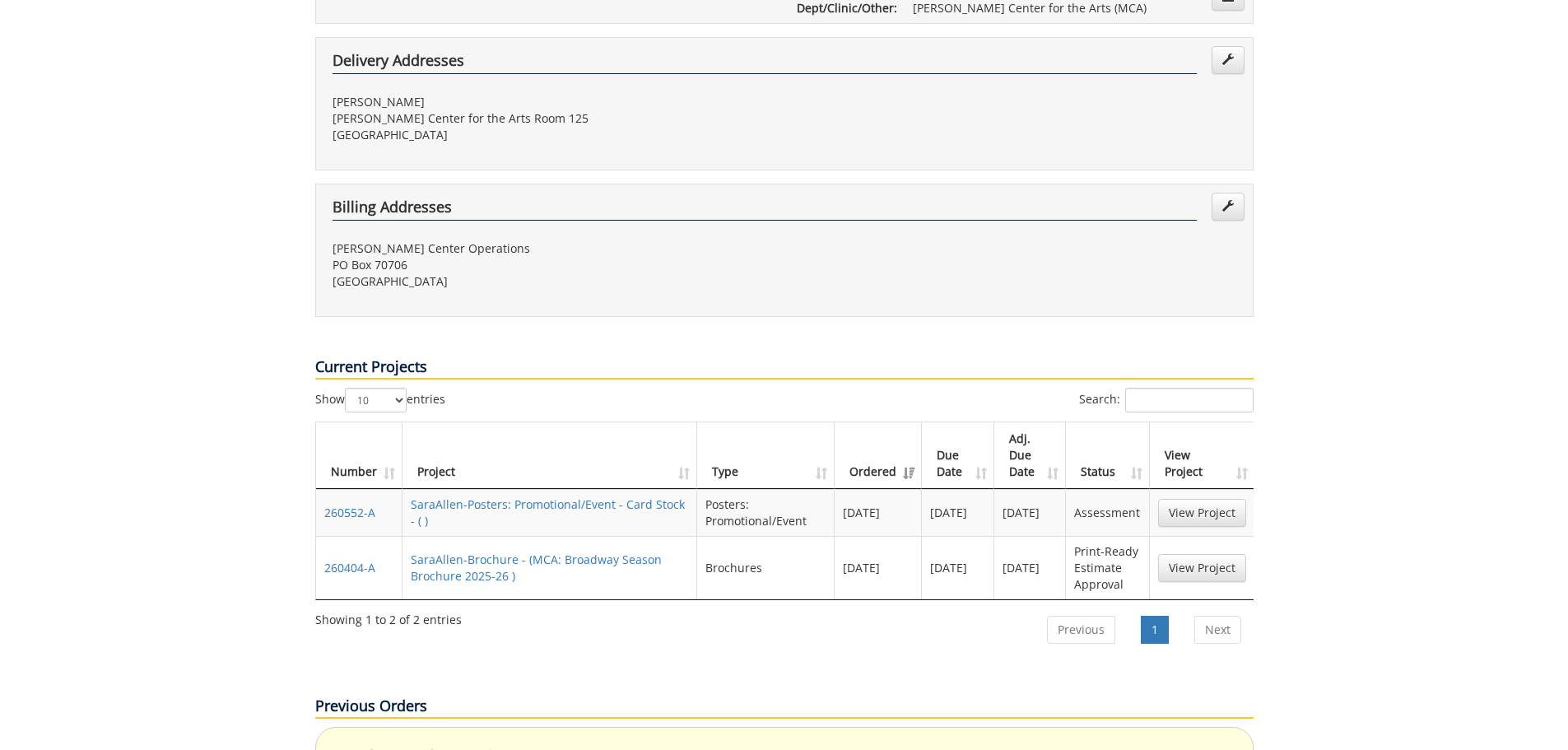
scroll to position [659, 0]
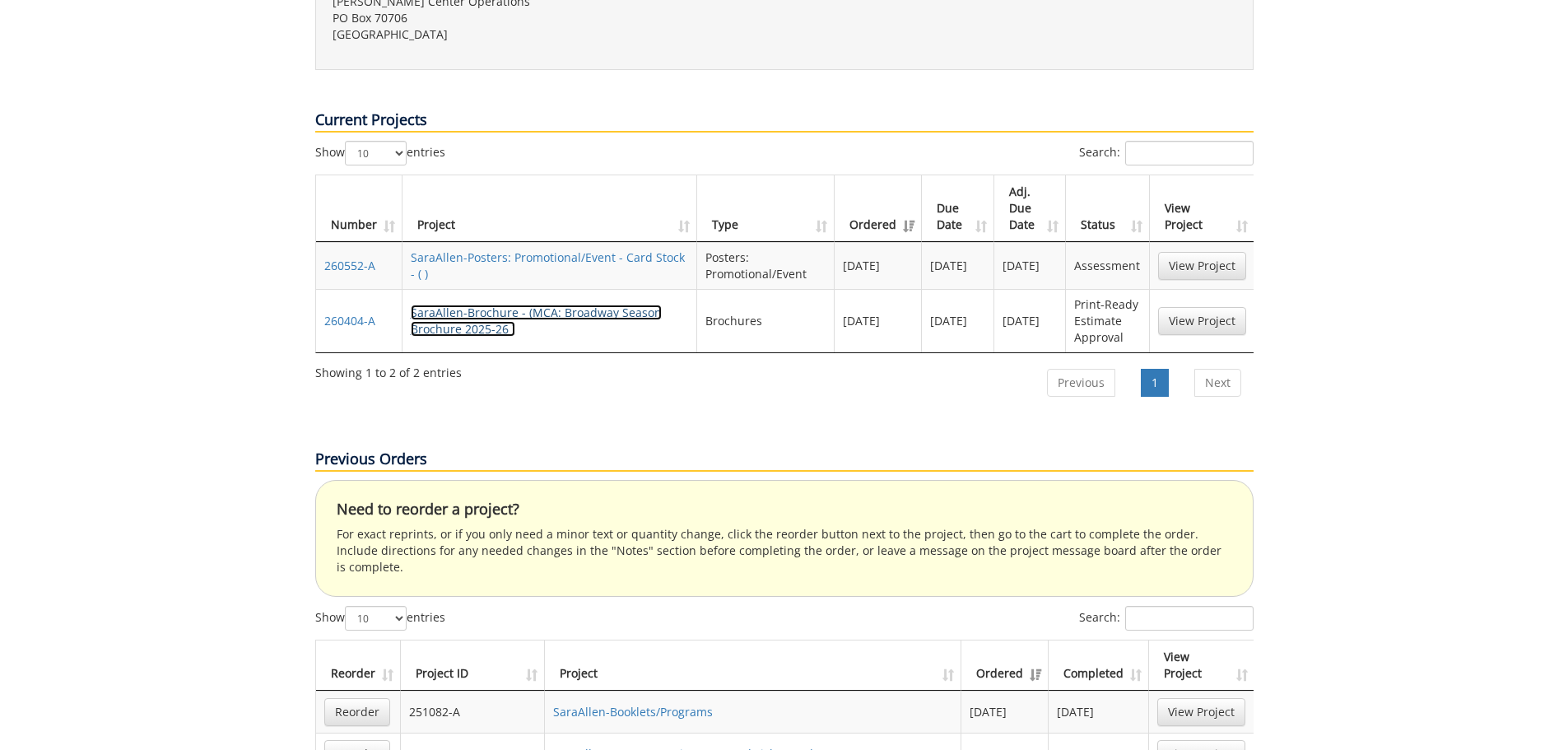
click at [609, 305] on link "SaraAllen-Brochure - (MCA: Broadway Season Brochure 2025-26 )" at bounding box center [537, 321] width 251 height 33
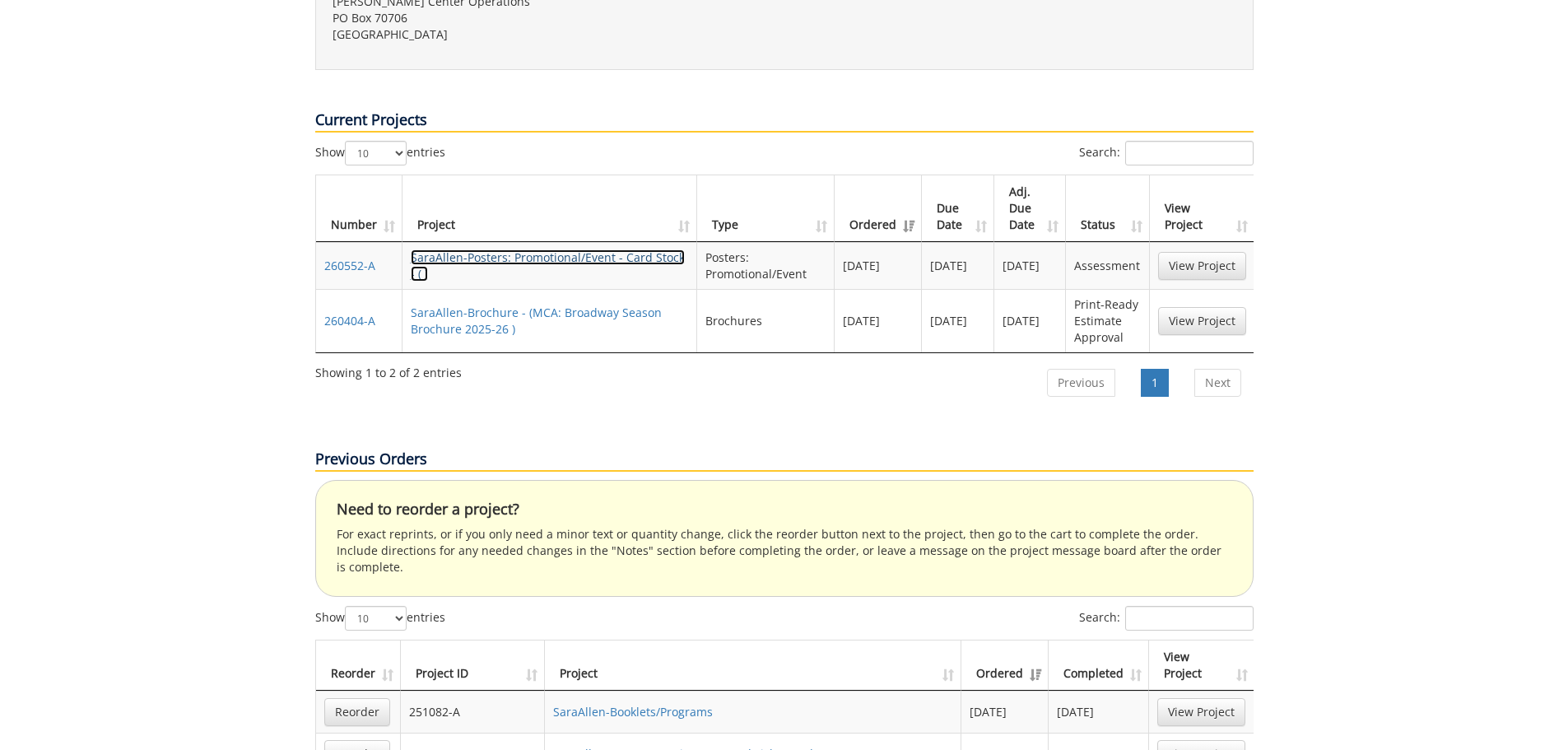
click at [563, 249] on link "SaraAllen-Posters: Promotional/Event - Card Stock - ( )" at bounding box center [548, 265] width 274 height 33
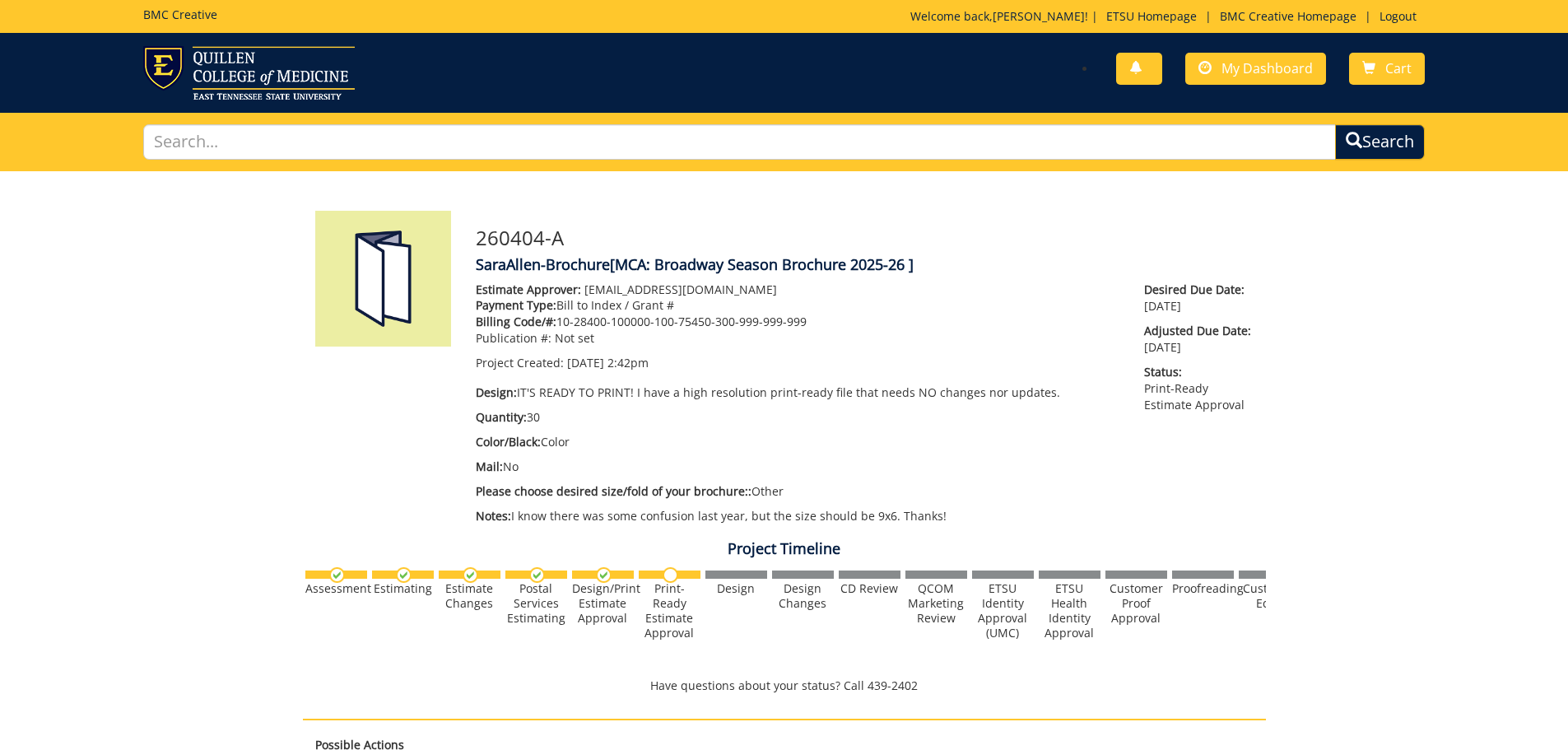
scroll to position [475, 0]
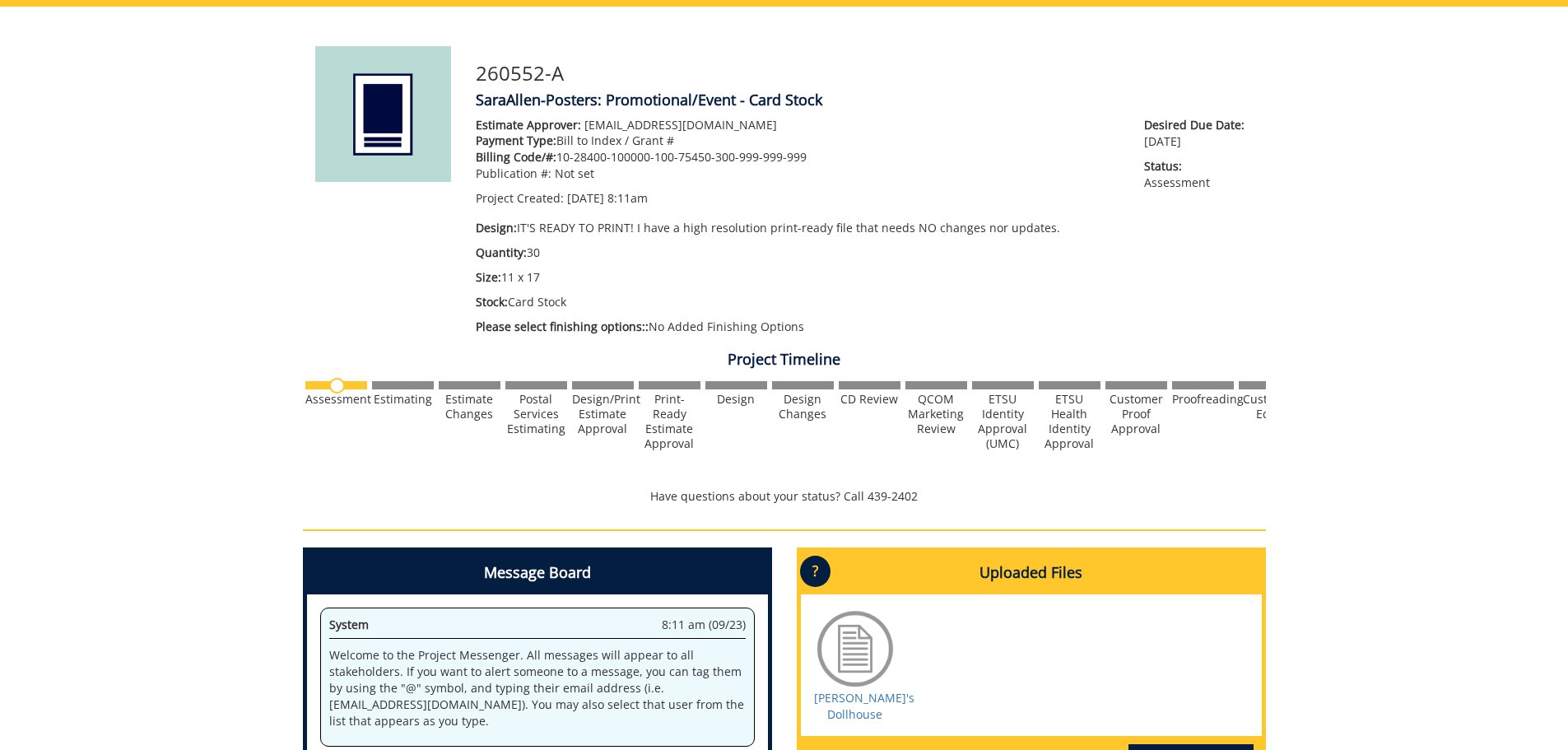
scroll to position [83, 0]
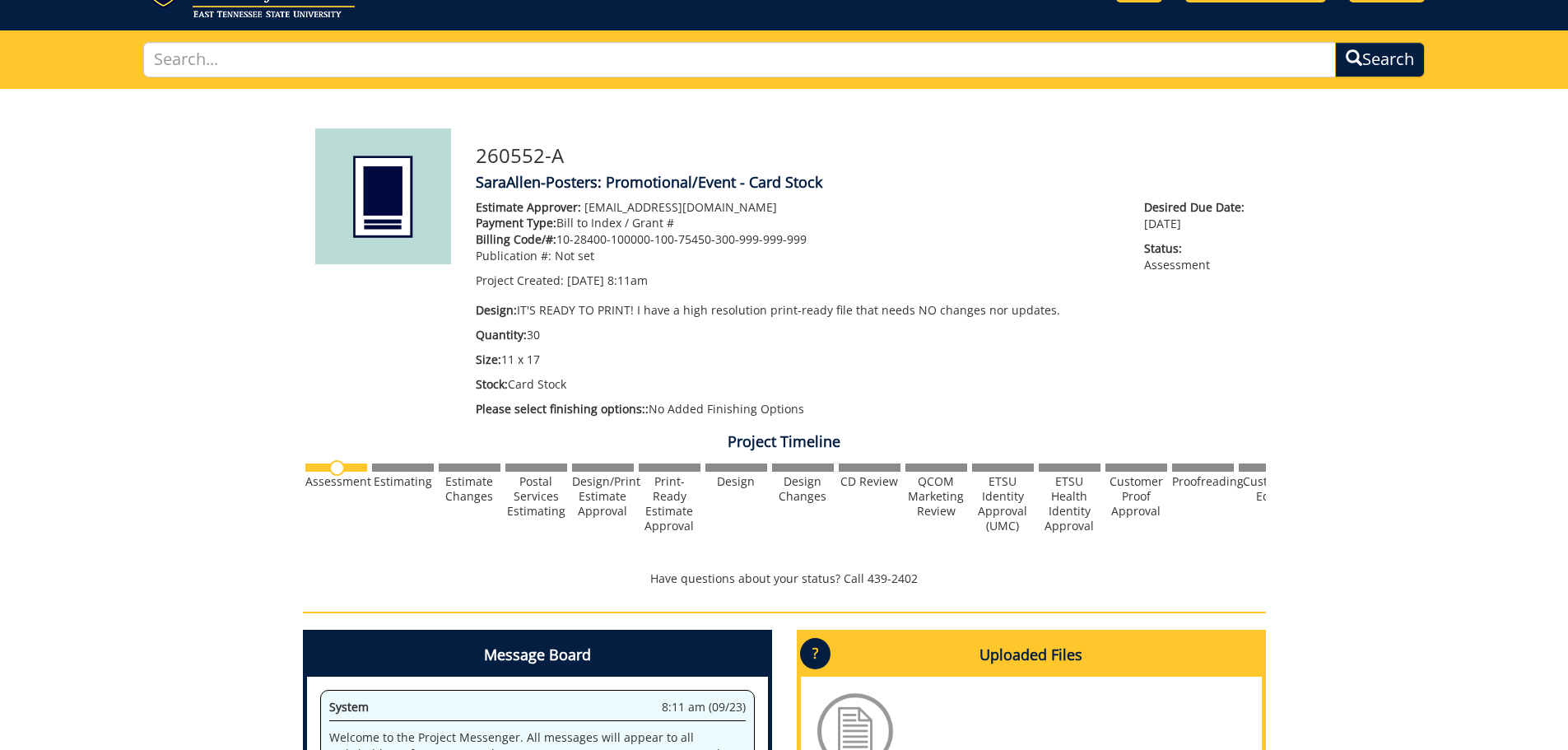
drag, startPoint x: 818, startPoint y: 234, endPoint x: 557, endPoint y: 245, distance: 261.2
click at [557, 245] on p "Billing Code/#: 10-28400-100000-100-75450-300-999-999-999" at bounding box center [798, 240] width 644 height 17
copy p "10-28400-100000-100-75450-300-999-999-999"
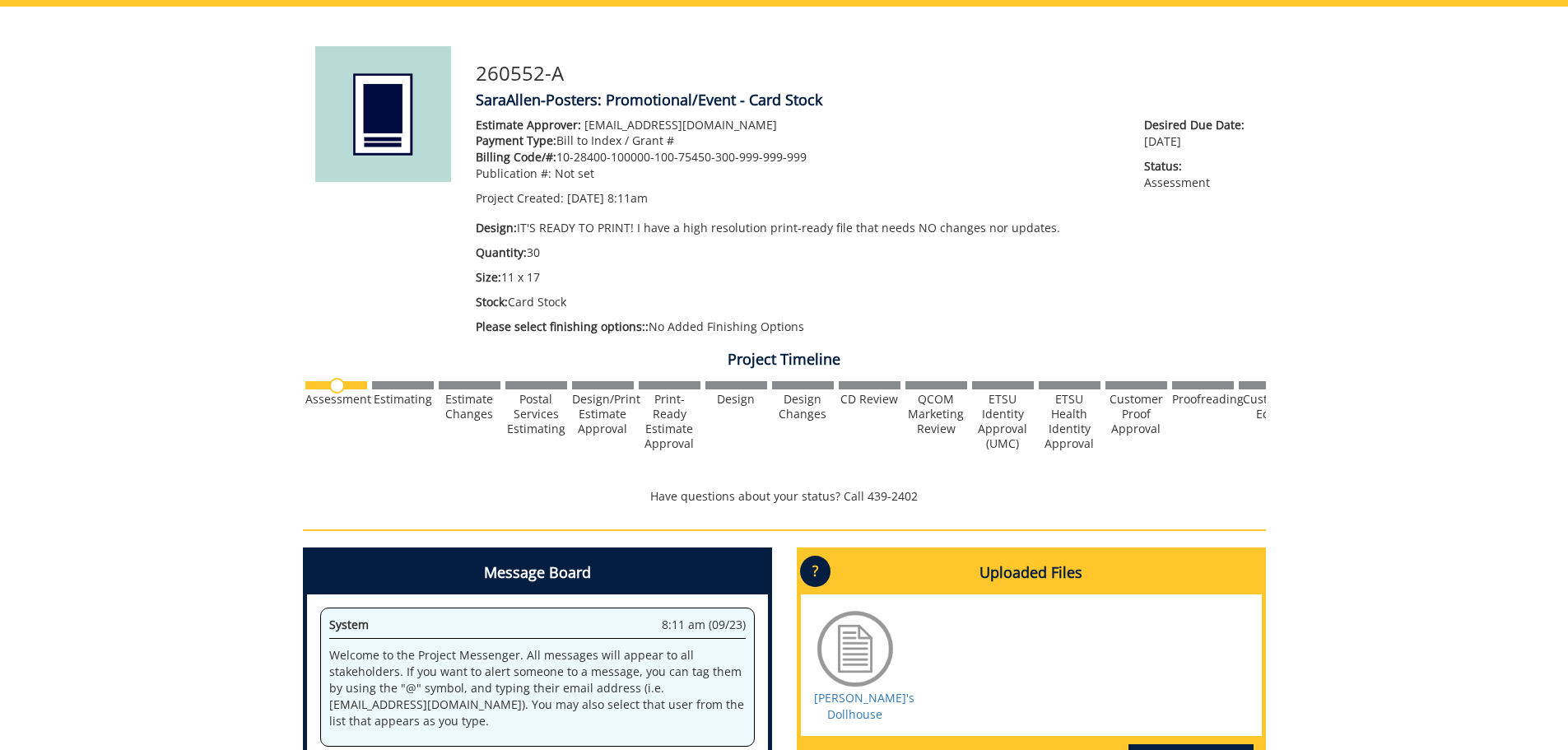
scroll to position [412, 0]
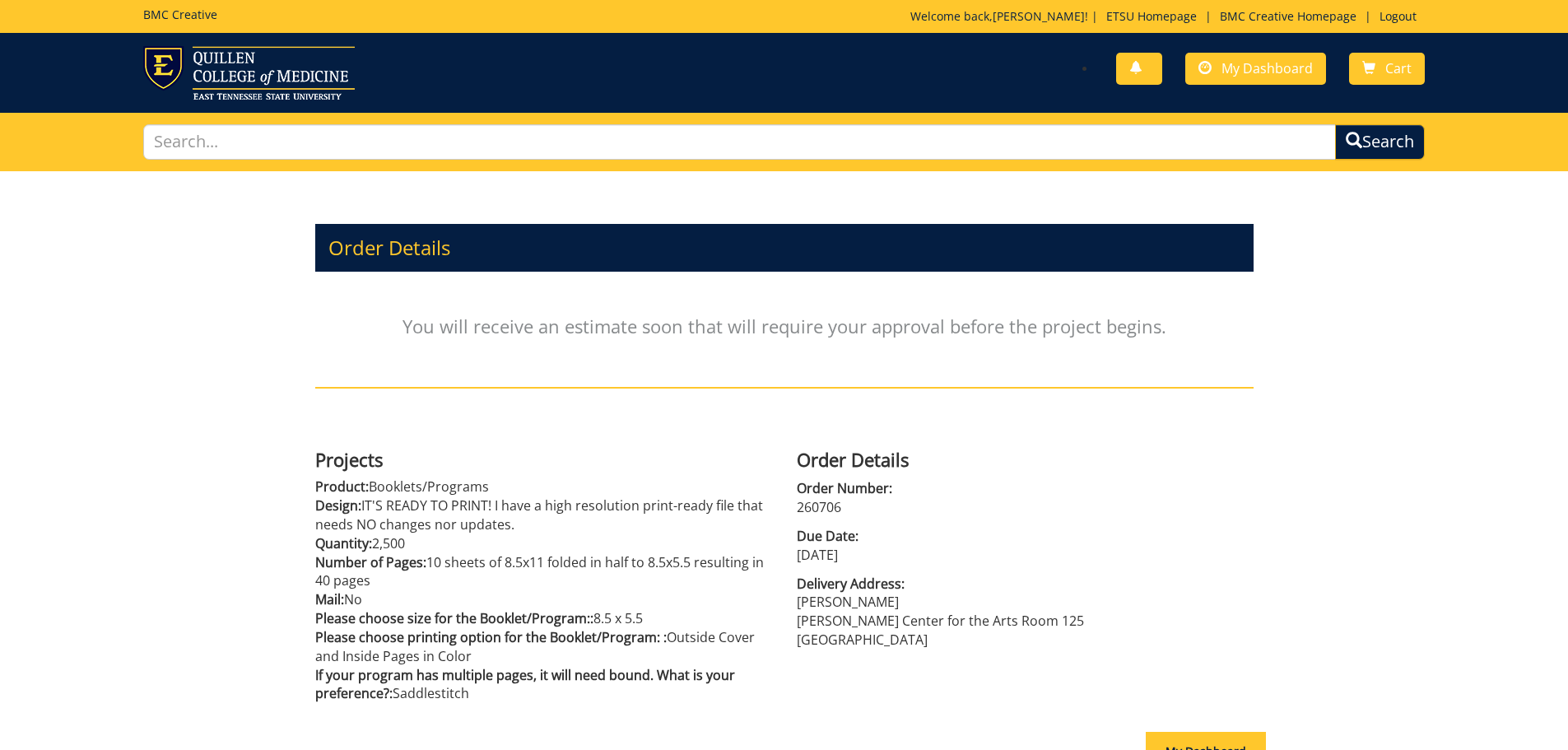
scroll to position [181, 0]
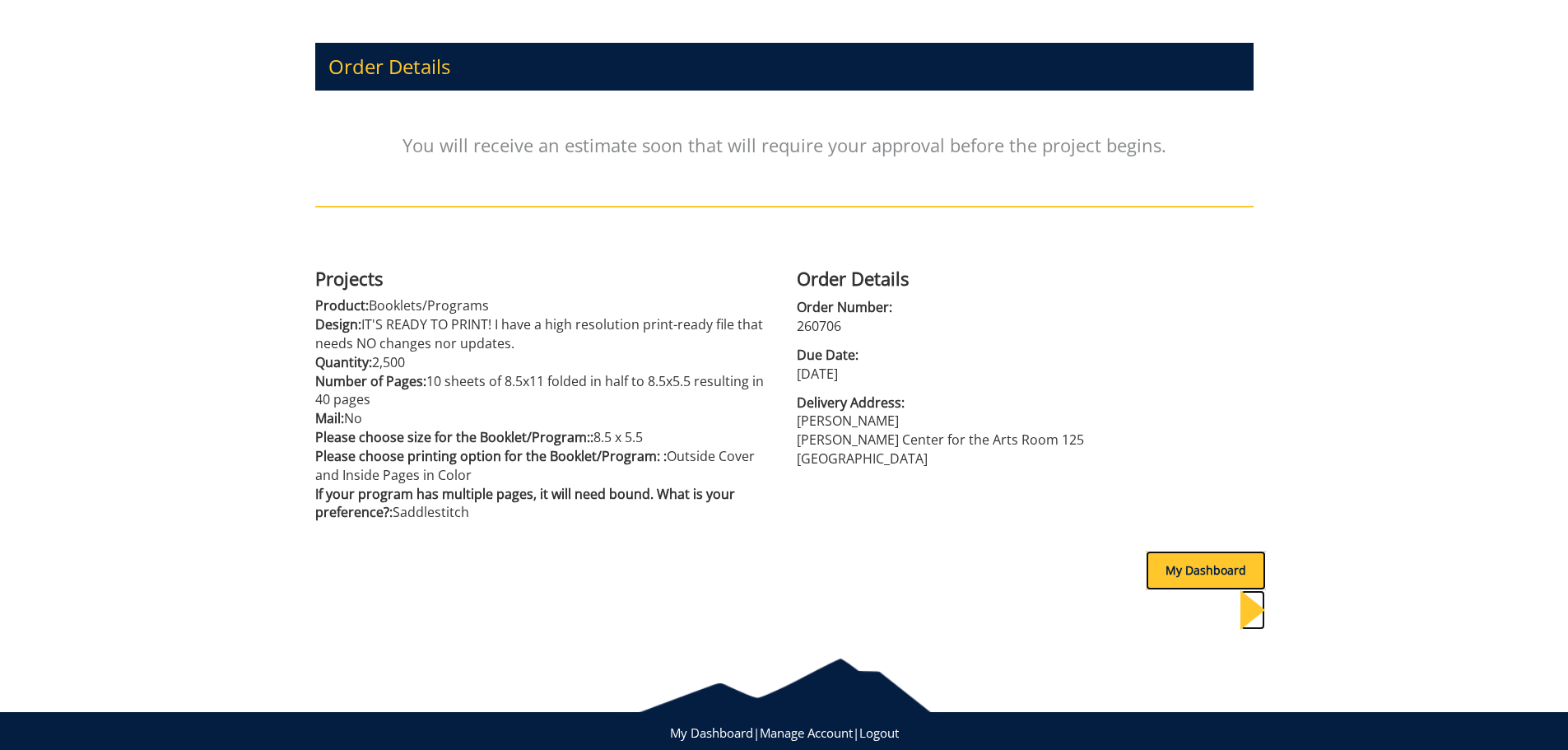
click at [1185, 566] on div "My Dashboard" at bounding box center [1205, 570] width 120 height 39
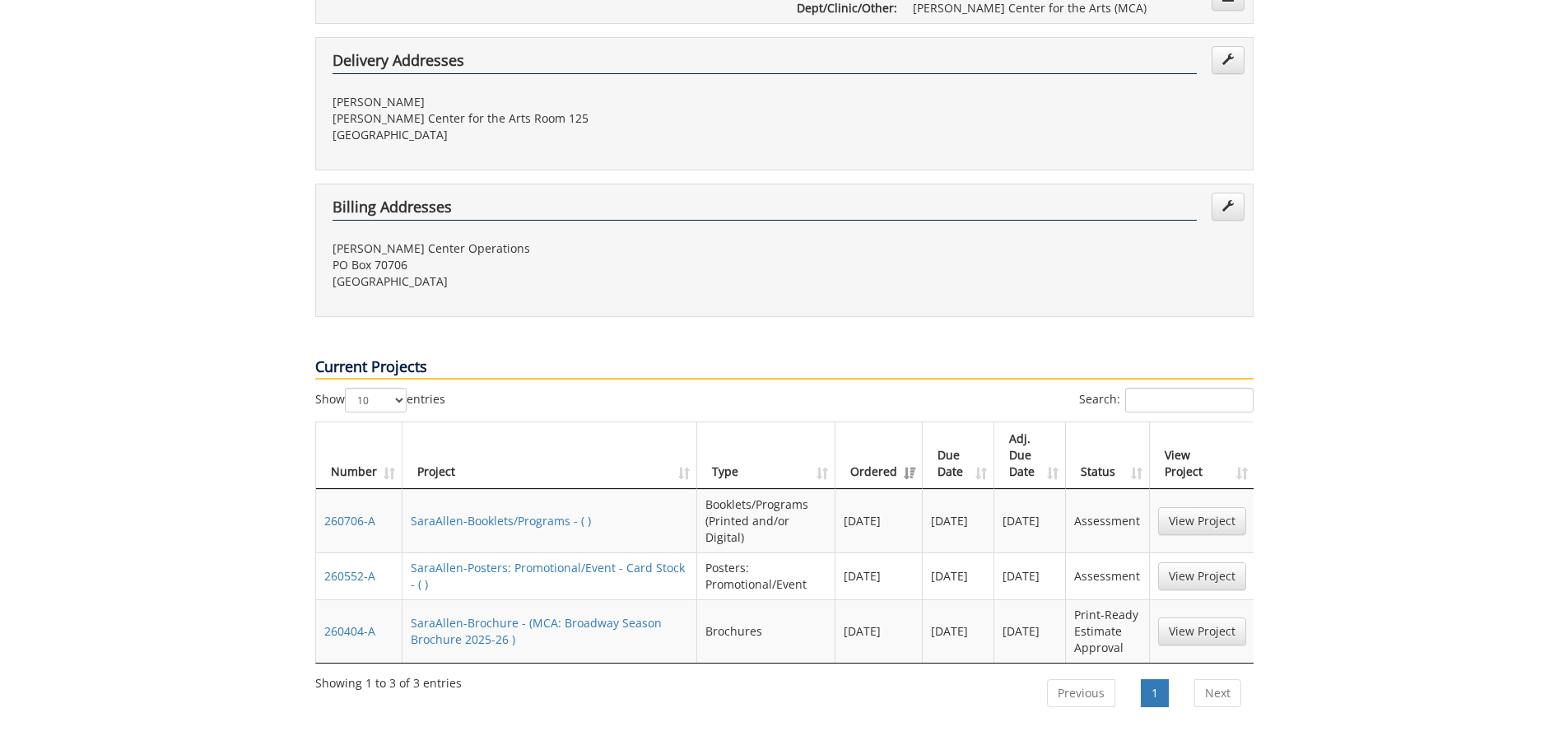
scroll to position [494, 0]
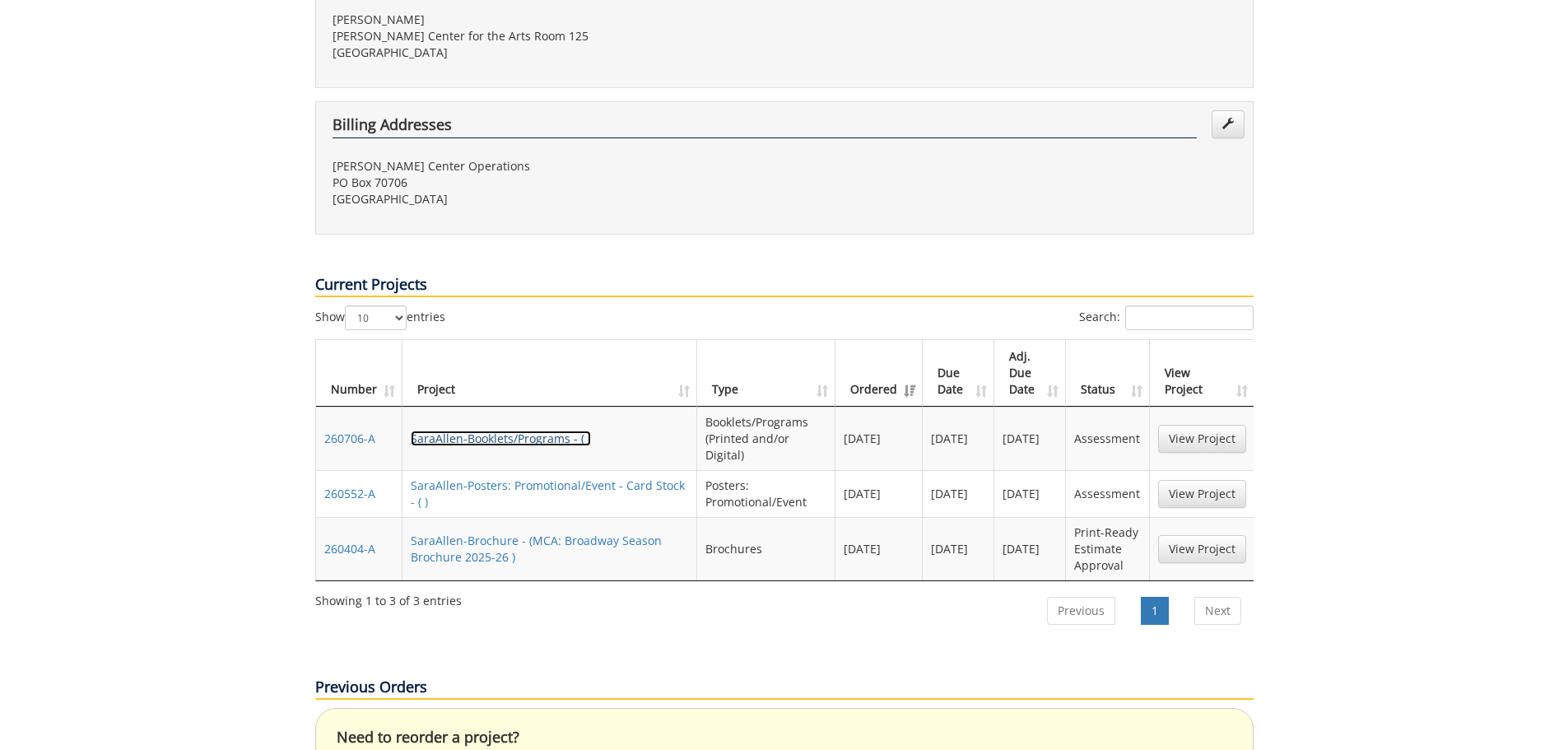
click at [545, 431] on link "SaraAllen-Booklets/Programs - ( )" at bounding box center [501, 438] width 180 height 16
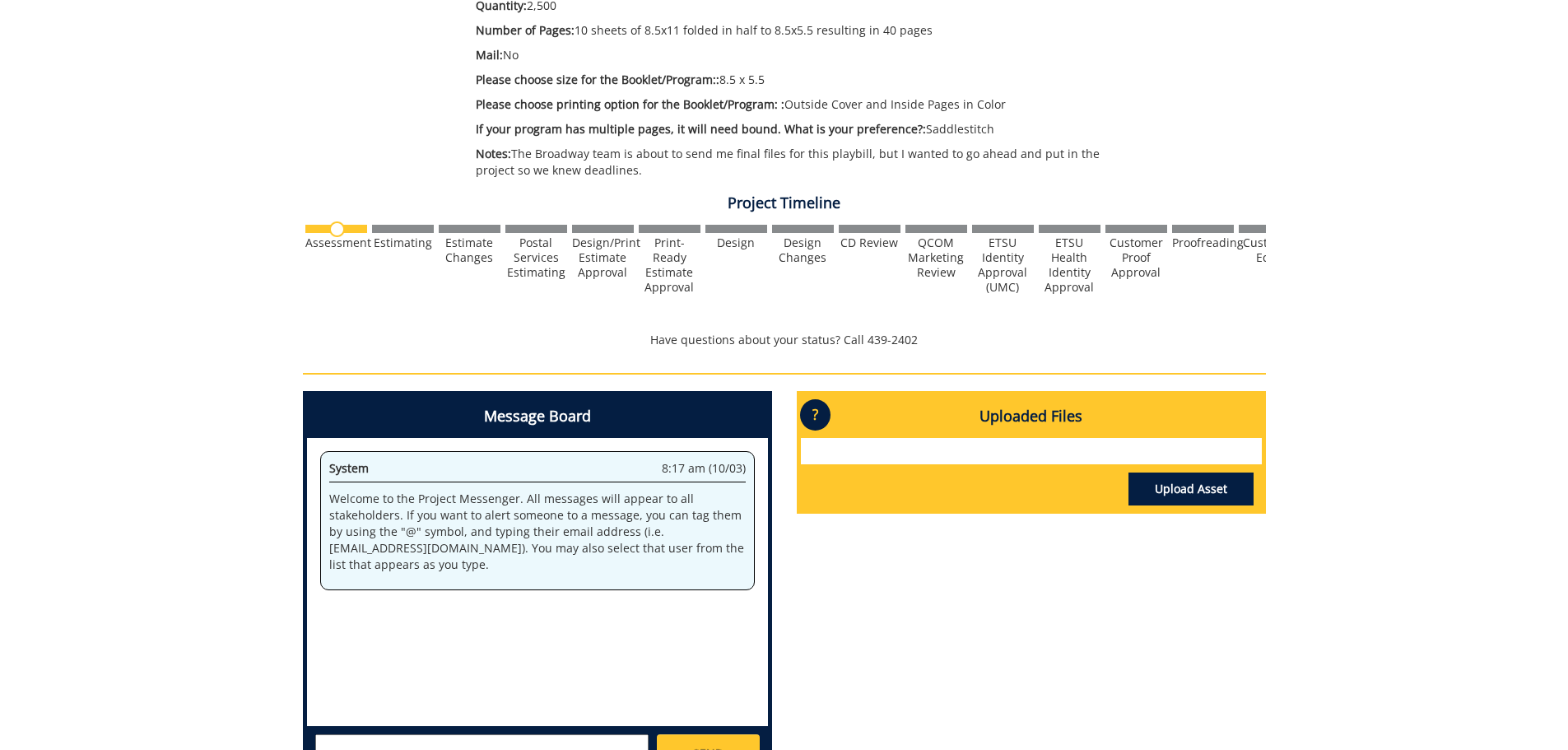
scroll to position [577, 0]
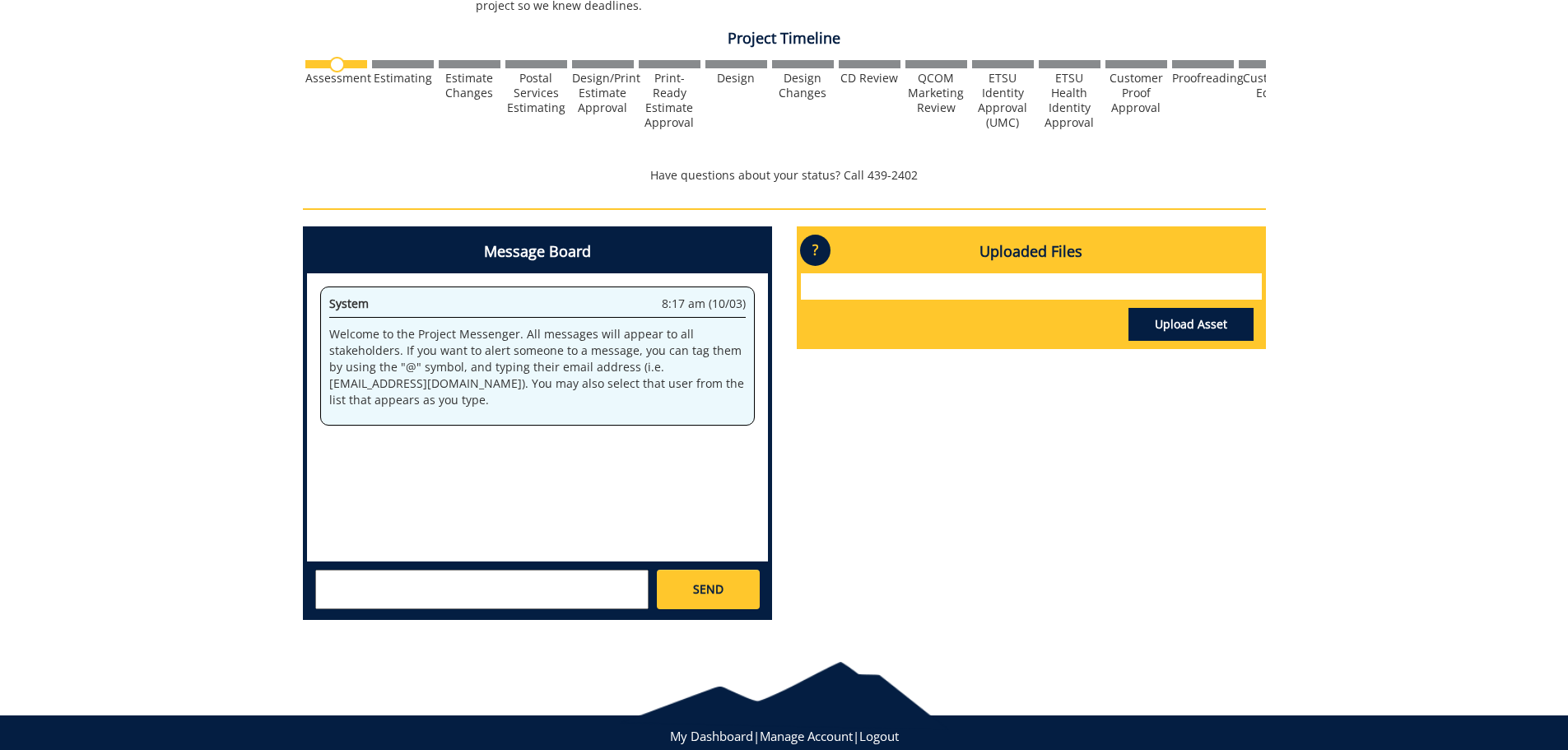
click at [449, 580] on textarea at bounding box center [482, 590] width 334 height 39
paste textarea "The Broadway team is about to send me final files for this playbill, but I want…"
type textarea "@[EMAIL_ADDRESS][DOMAIN_NAME] This project is for ELF The Musical playbills. Th…"
click at [718, 583] on span "SEND" at bounding box center [708, 590] width 31 height 17
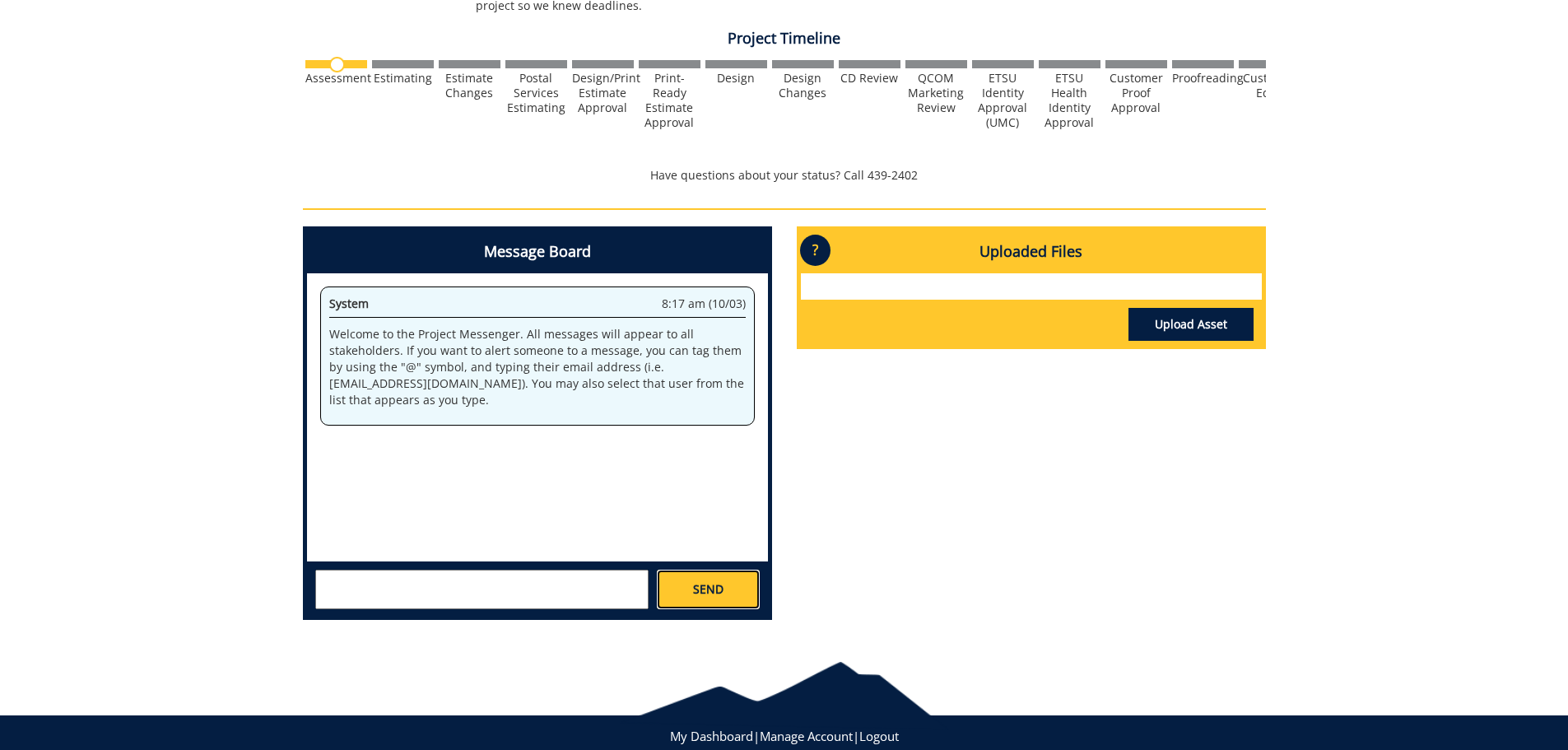
scroll to position [0, 0]
